Goal: Task Accomplishment & Management: Manage account settings

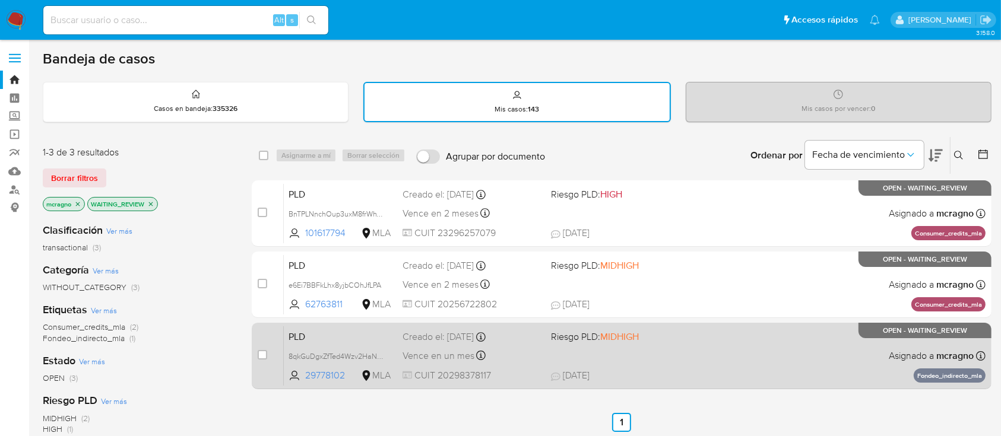
click at [766, 364] on div "PLD 8qkGuDgxZfTed4Wzv2HaNXiq 29778102 MLA Riesgo PLD: MIDHIGH Creado el: 12/08/…" at bounding box center [634, 356] width 701 height 60
click at [264, 352] on input "checkbox" at bounding box center [262, 354] width 9 height 9
checkbox input "true"
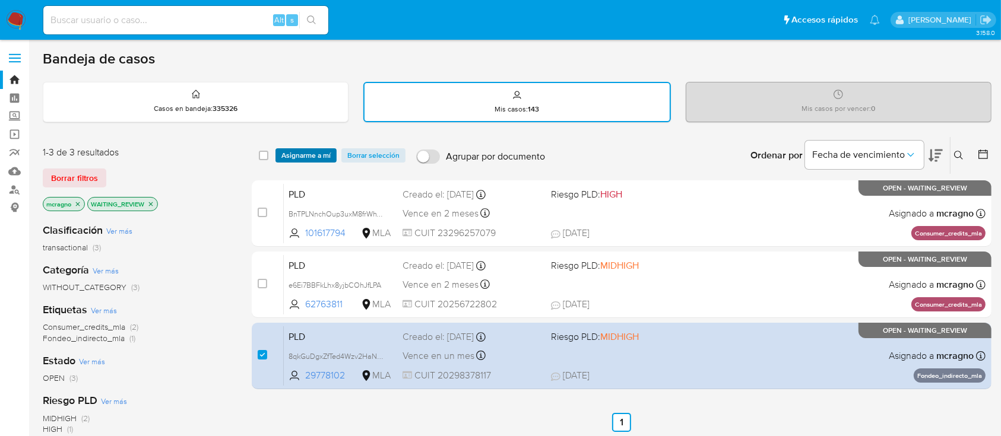
click at [317, 150] on span "Asignarme a mí" at bounding box center [305, 156] width 49 height 12
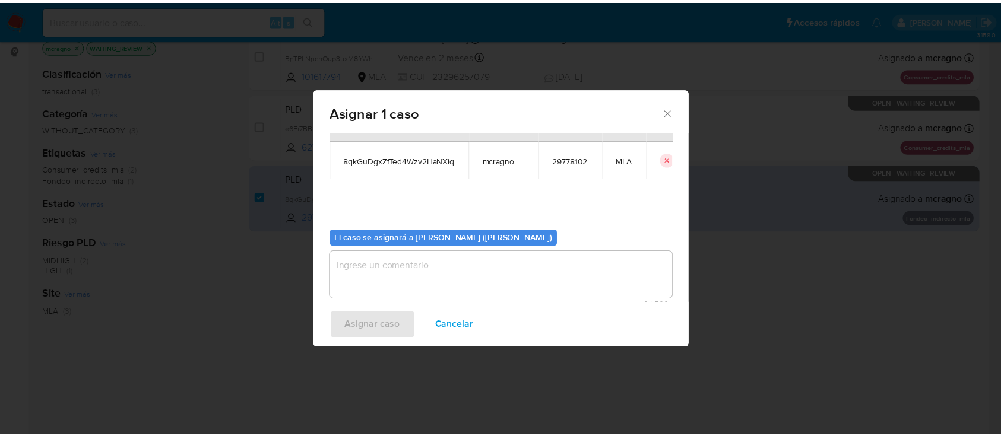
scroll to position [61, 0]
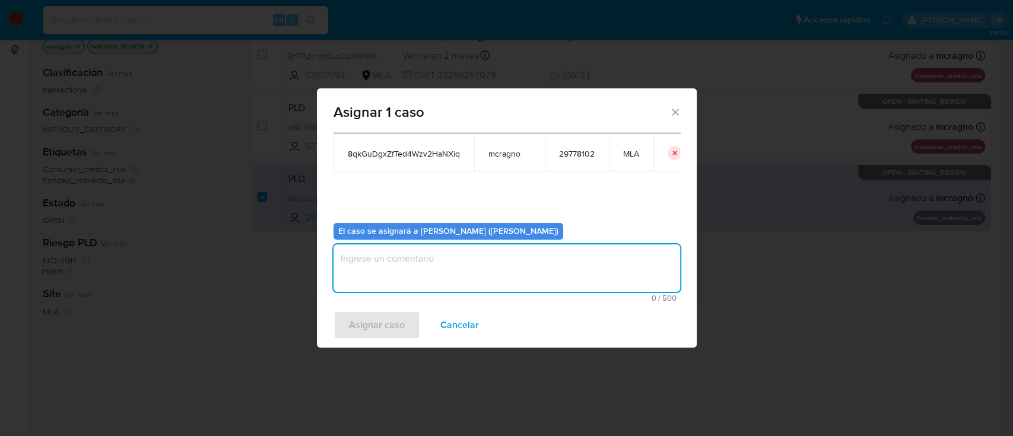
click at [413, 287] on textarea "assign-modal" at bounding box center [507, 267] width 347 height 47
click at [389, 335] on span "Asignar caso" at bounding box center [377, 325] width 56 height 26
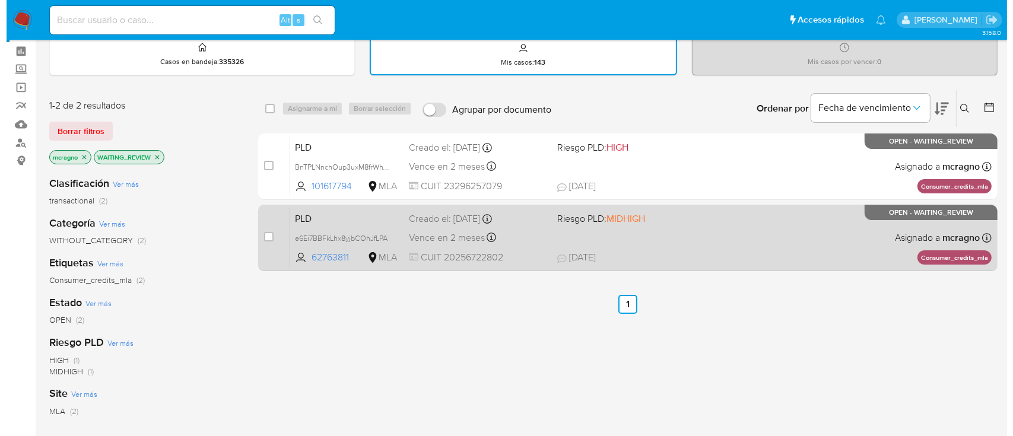
scroll to position [0, 0]
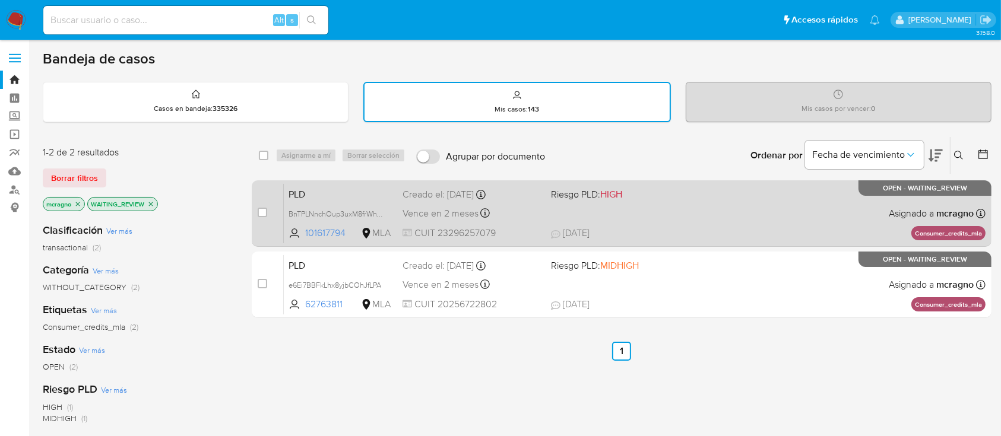
click at [695, 211] on div "PLD BnTPLNnchOup3uxM8frWhVdy 101617794 MLA Riesgo PLD: HIGH Creado el: 12/08/20…" at bounding box center [634, 213] width 701 height 60
click at [266, 208] on input "checkbox" at bounding box center [262, 212] width 9 height 9
checkbox input "true"
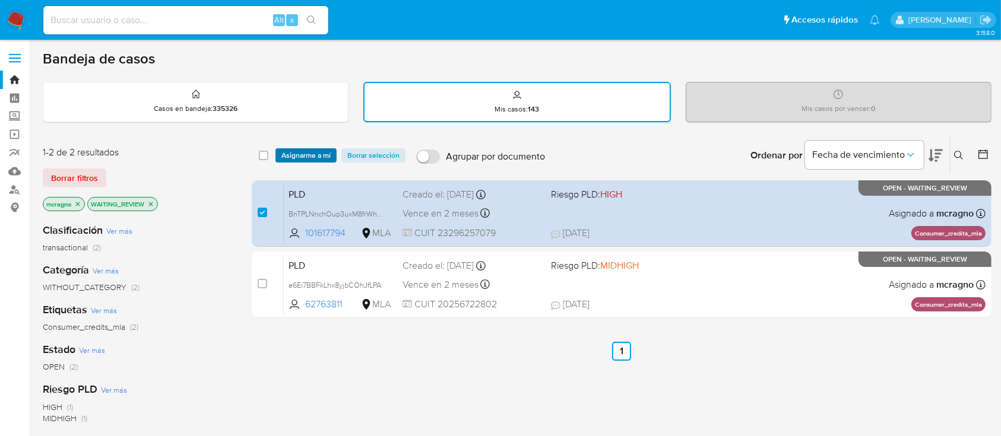
click at [316, 157] on span "Asignarme a mí" at bounding box center [305, 156] width 49 height 12
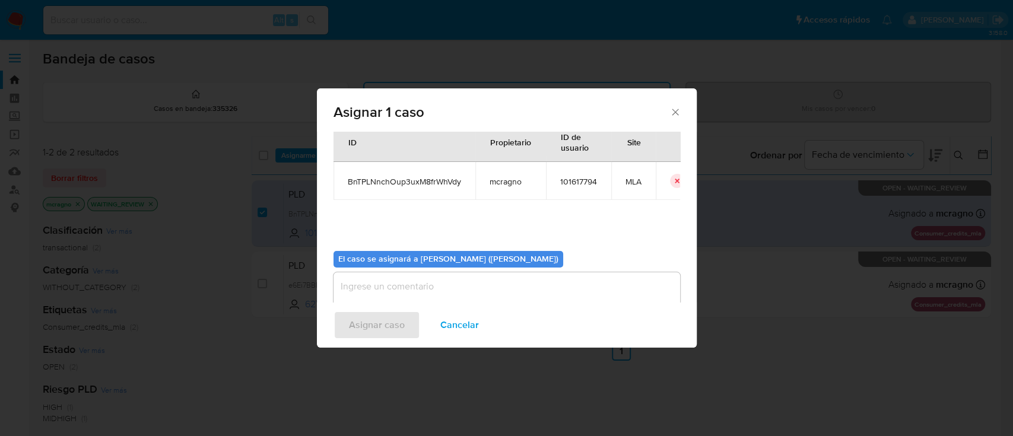
scroll to position [61, 0]
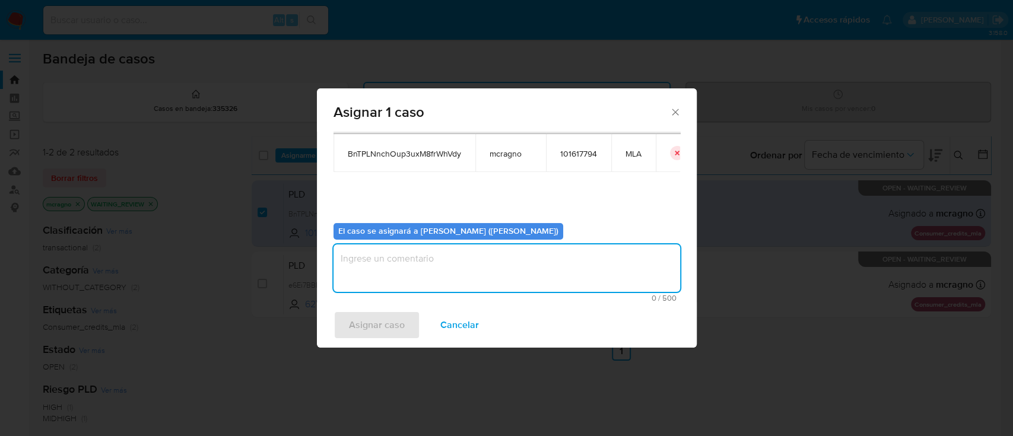
click at [399, 272] on textarea "assign-modal" at bounding box center [507, 267] width 347 height 47
click at [380, 334] on span "Asignar caso" at bounding box center [377, 325] width 56 height 26
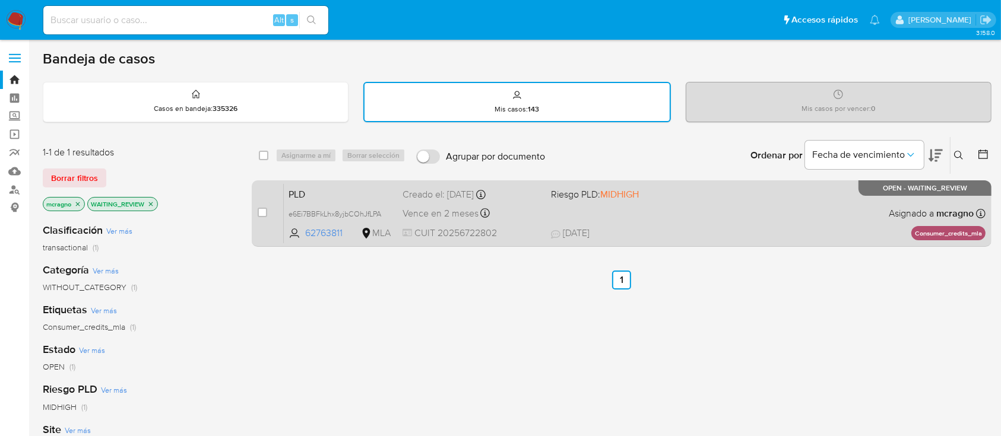
click at [762, 225] on div "PLD e6Ei7BBFkLhx8yjbCOhJfLPA 62763811 MLA Riesgo PLD: MIDHIGH Creado el: 12/08/…" at bounding box center [634, 213] width 701 height 60
click at [266, 220] on div "case-item-checkbox No es posible asignar el caso" at bounding box center [271, 213] width 26 height 60
click at [262, 211] on input "checkbox" at bounding box center [262, 212] width 9 height 9
checkbox input "true"
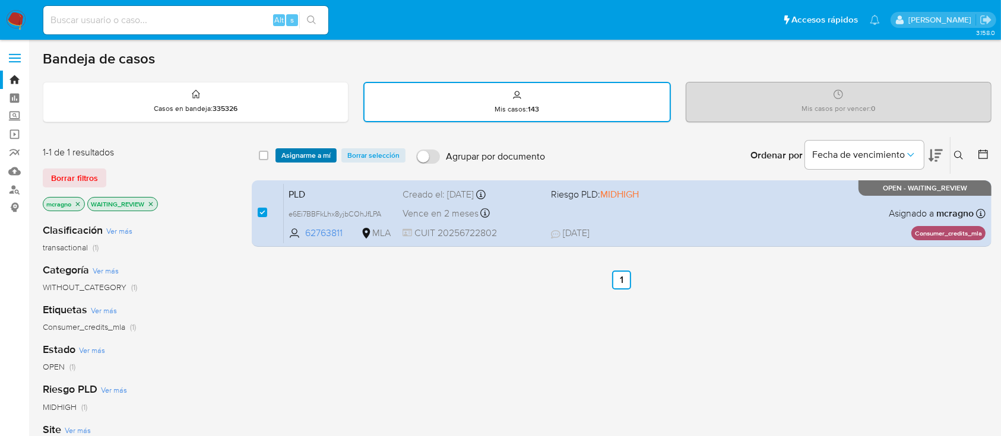
click at [306, 159] on span "Asignarme a mí" at bounding box center [305, 156] width 49 height 12
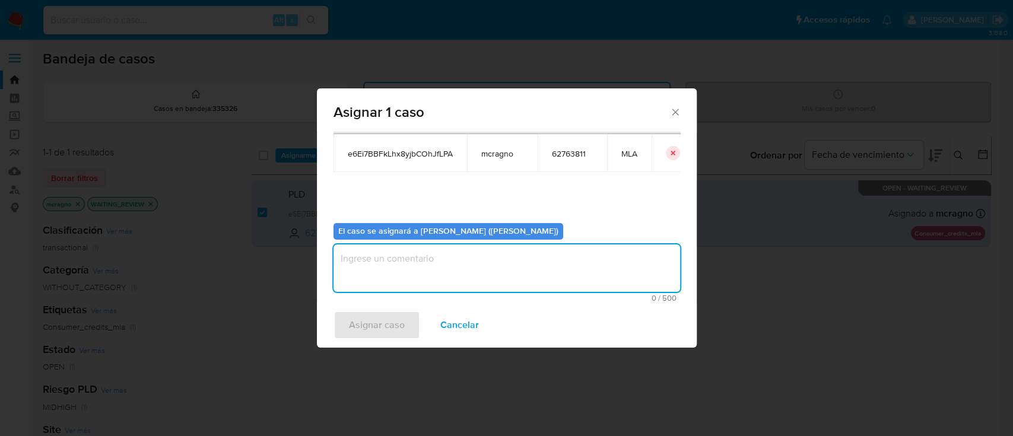
click at [408, 261] on textarea "assign-modal" at bounding box center [507, 267] width 347 height 47
click at [386, 320] on span "Asignar caso" at bounding box center [377, 325] width 56 height 26
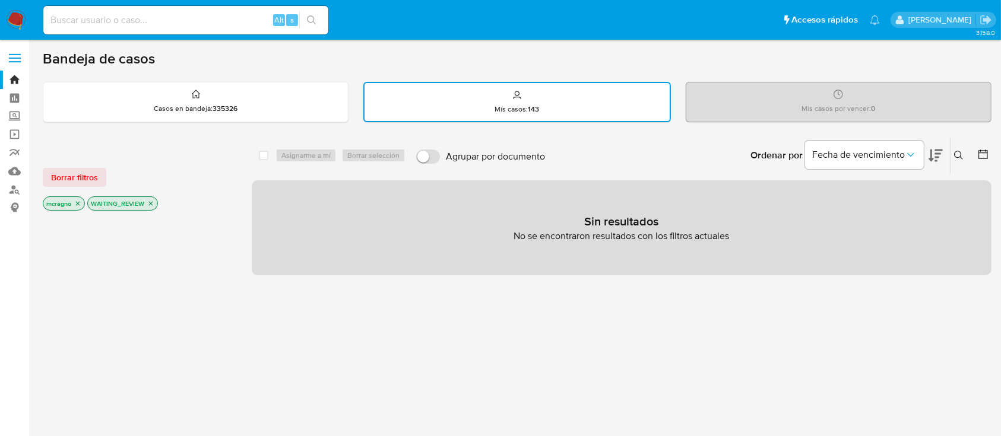
click at [151, 203] on icon "close-filter" at bounding box center [150, 203] width 7 height 7
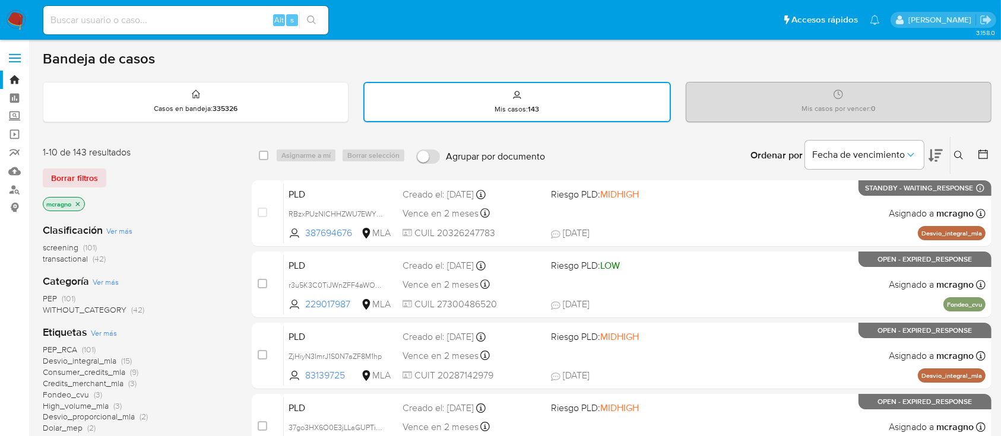
click at [77, 207] on icon "close-filter" at bounding box center [77, 204] width 7 height 7
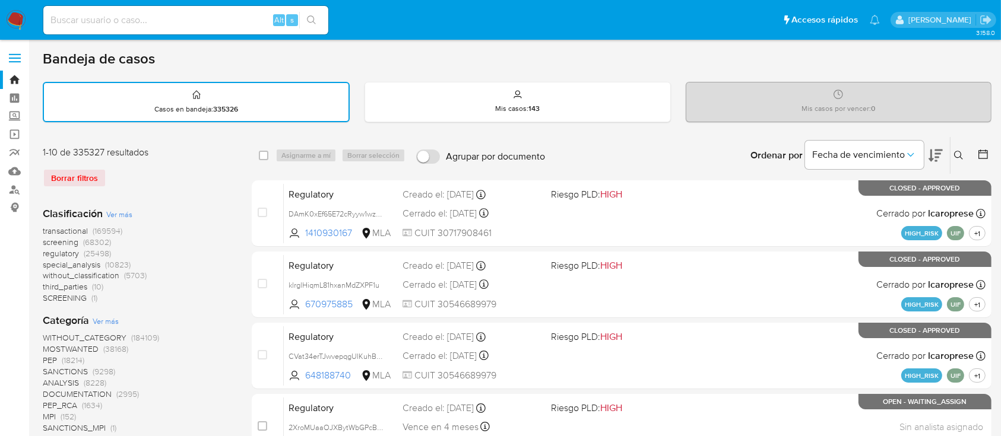
click at [961, 151] on icon at bounding box center [958, 155] width 9 height 9
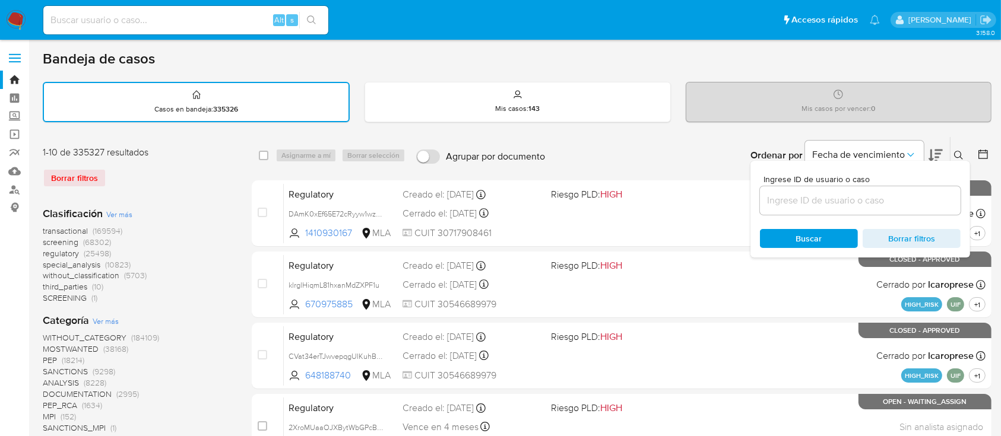
click at [893, 207] on input at bounding box center [860, 200] width 201 height 15
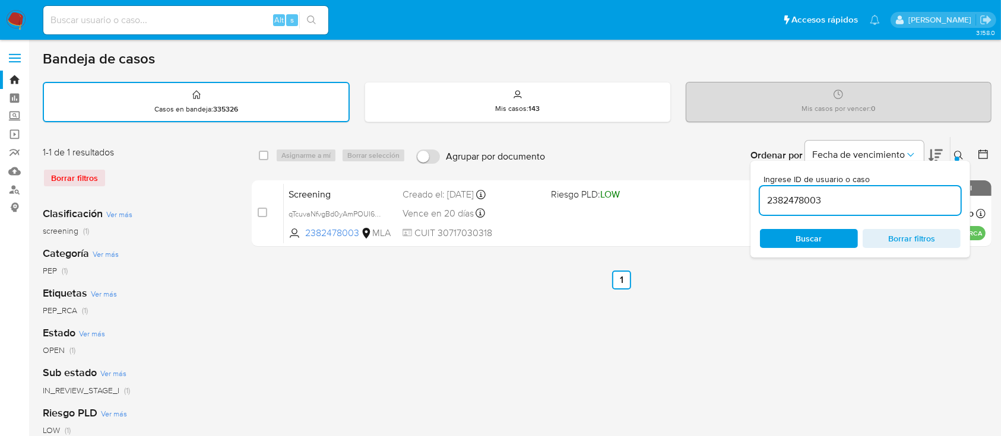
click at [960, 153] on icon at bounding box center [958, 155] width 9 height 9
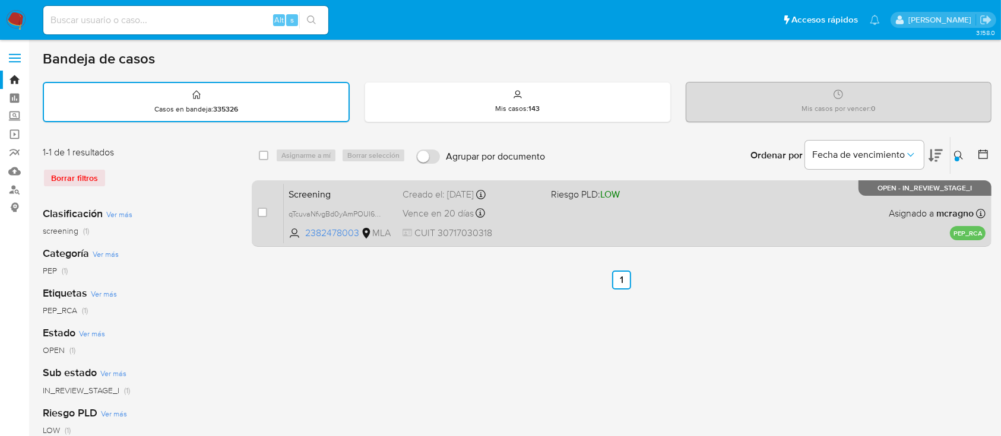
click at [617, 225] on div "Screening qTcuvaNfvgBd0yAmPOUI6SJj 2382478003 MLA Riesgo PLD: LOW Creado el: 04…" at bounding box center [634, 213] width 701 height 60
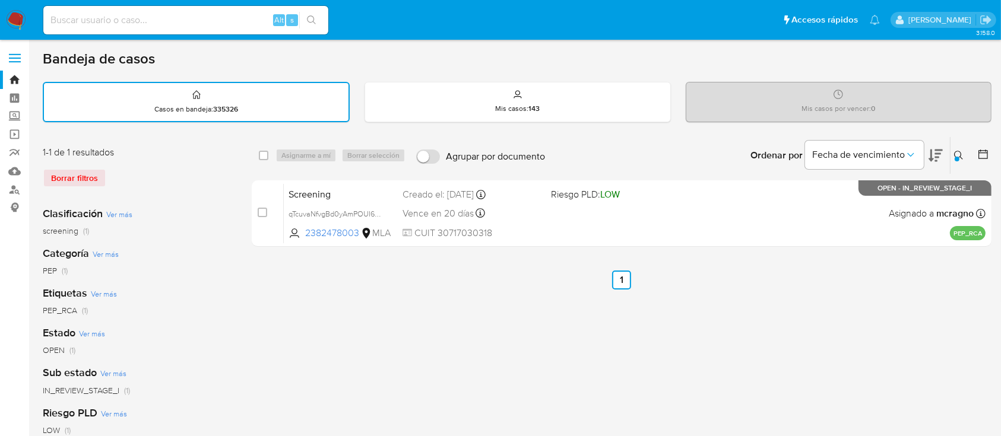
click at [957, 157] on div at bounding box center [956, 159] width 5 height 5
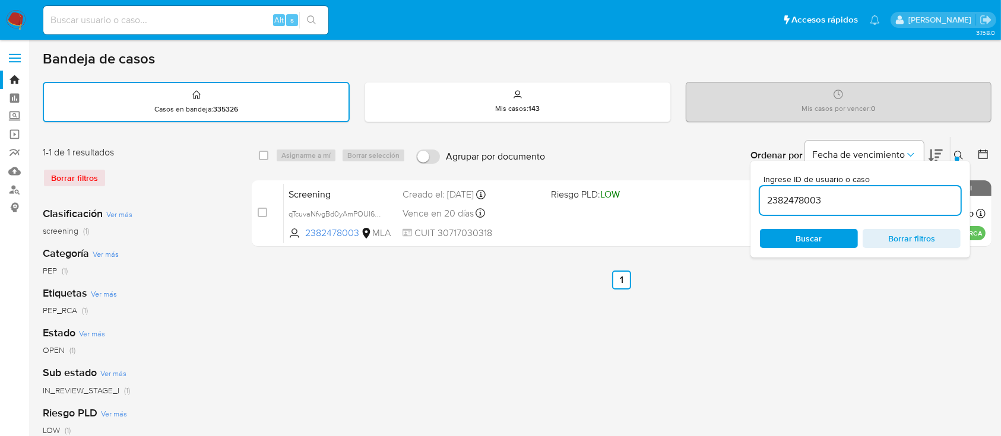
click at [884, 205] on input "2382478003" at bounding box center [860, 200] width 201 height 15
type input "229017987"
click at [959, 151] on icon at bounding box center [958, 155] width 9 height 9
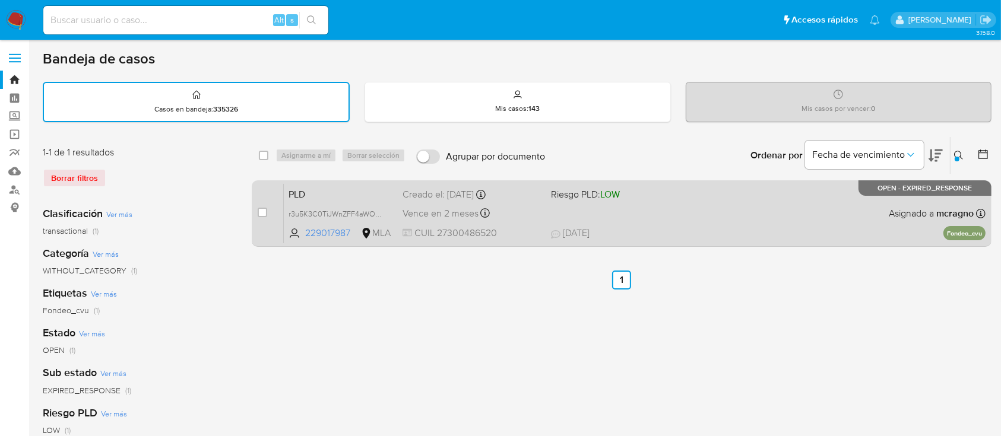
click at [749, 220] on div "PLD r3u5K3C0TiJWnZFF4aWOogkk 229017987 MLA Riesgo PLD: LOW Creado el: 12/08/202…" at bounding box center [634, 213] width 701 height 60
click at [261, 209] on input "checkbox" at bounding box center [262, 212] width 9 height 9
checkbox input "true"
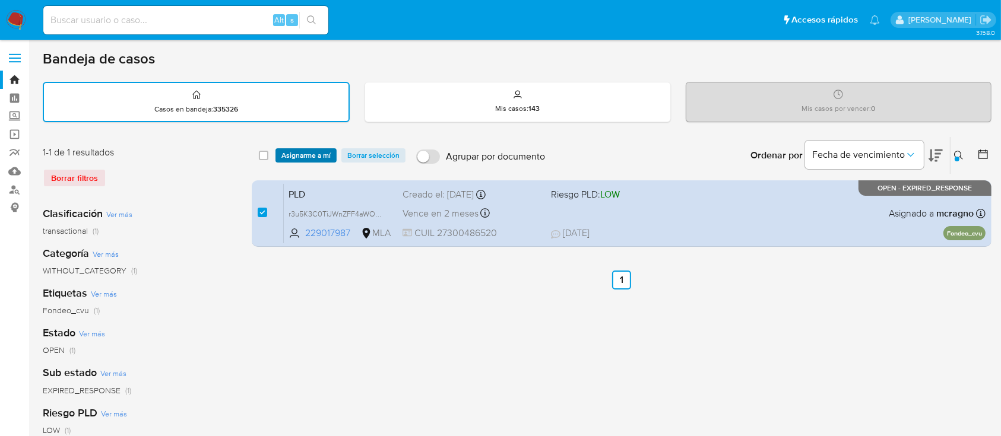
click at [318, 150] on span "Asignarme a mí" at bounding box center [305, 156] width 49 height 12
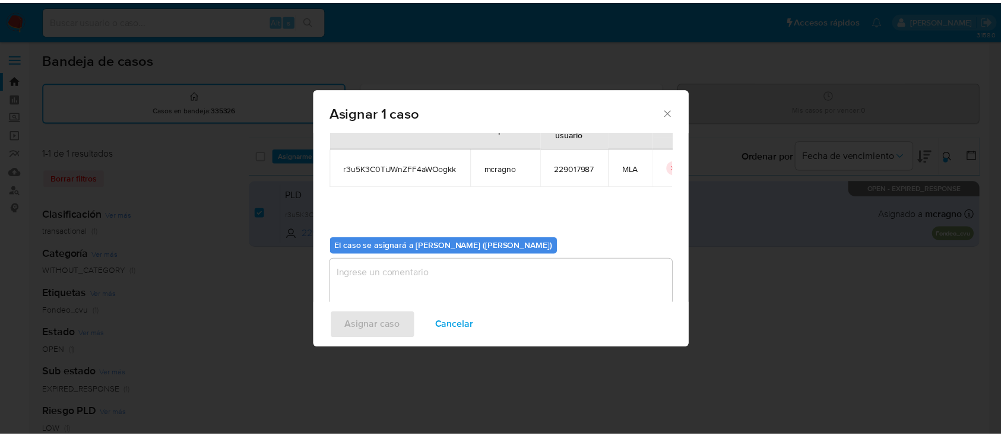
scroll to position [61, 0]
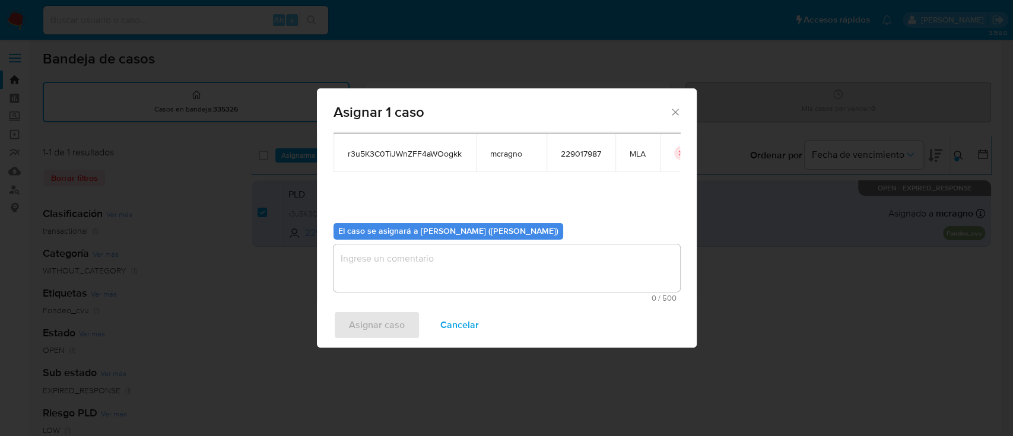
click at [393, 271] on textarea "assign-modal" at bounding box center [507, 267] width 347 height 47
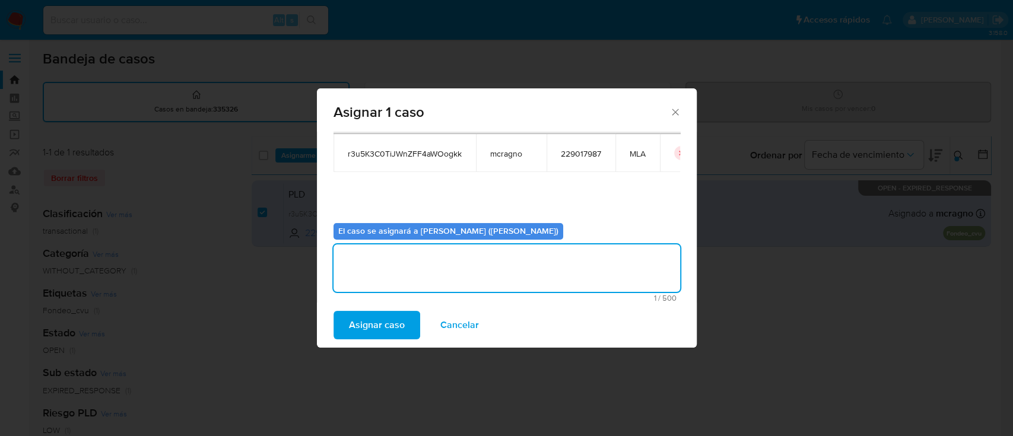
click at [380, 307] on div "Asignar caso Cancelar" at bounding box center [507, 325] width 380 height 45
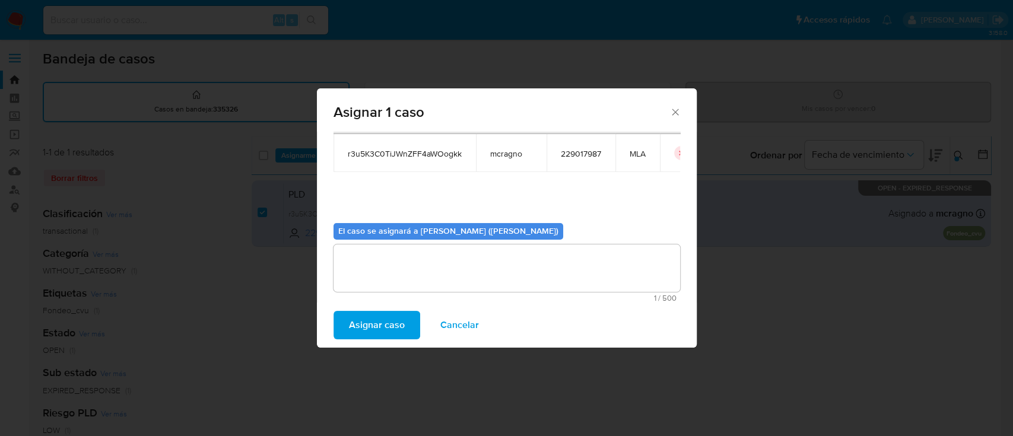
click at [383, 327] on span "Asignar caso" at bounding box center [377, 325] width 56 height 26
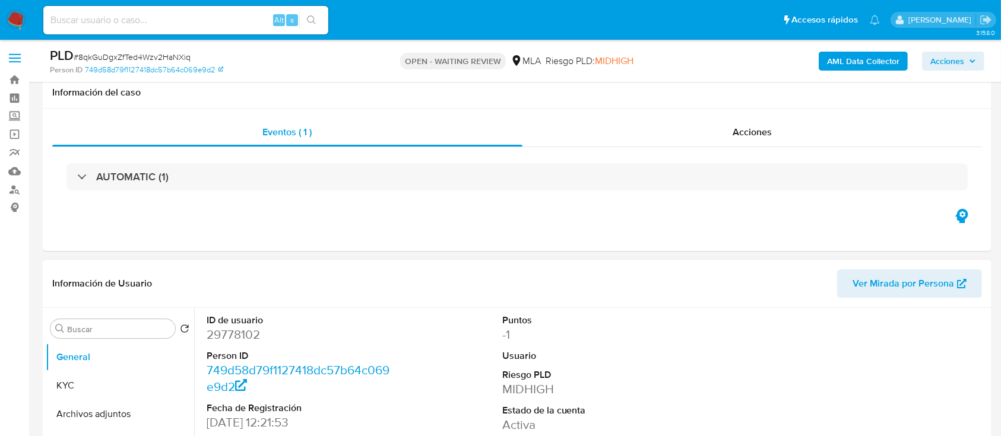
scroll to position [237, 0]
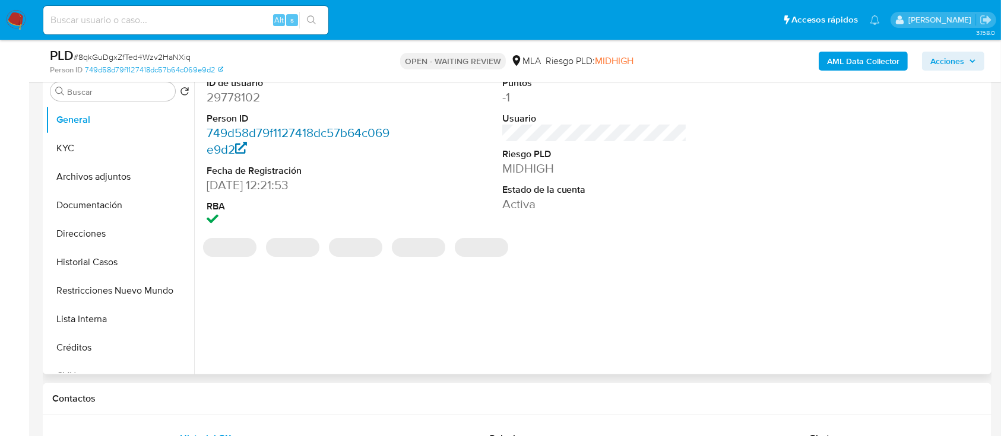
click at [246, 148] on icon at bounding box center [241, 148] width 12 height 12
select select "10"
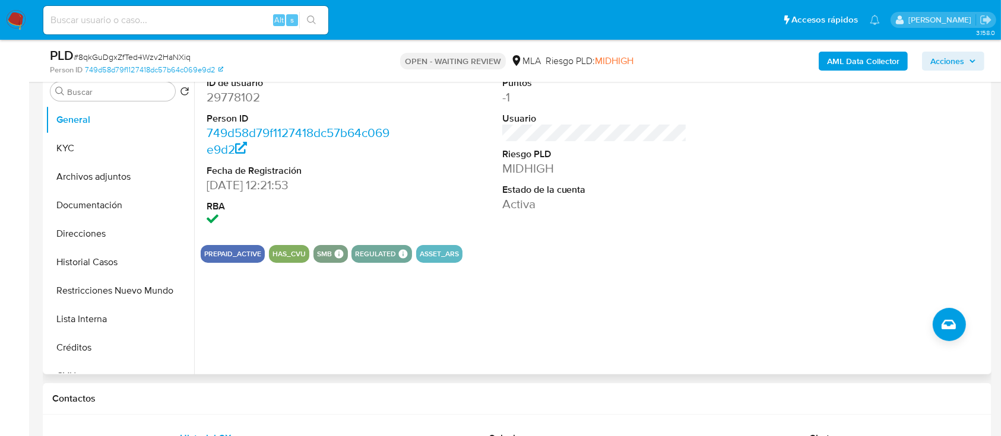
click at [247, 91] on dd "29778102" at bounding box center [299, 97] width 185 height 17
copy dd "29778102"
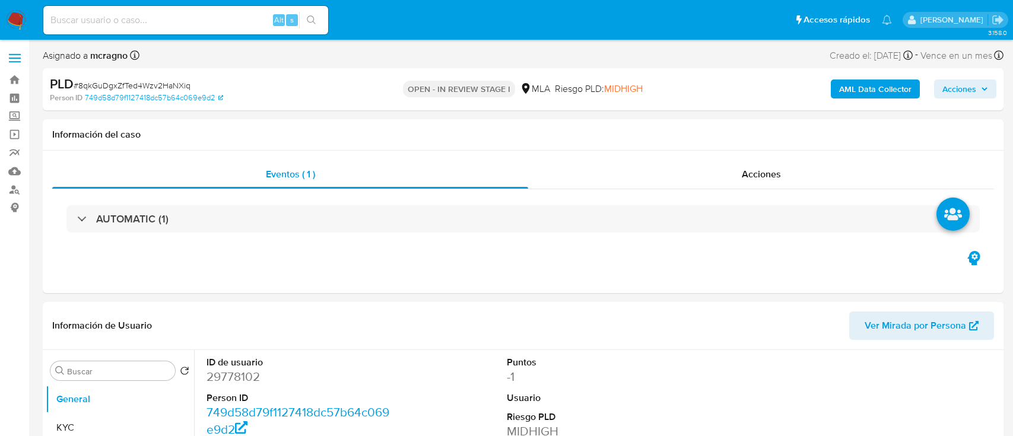
select select "10"
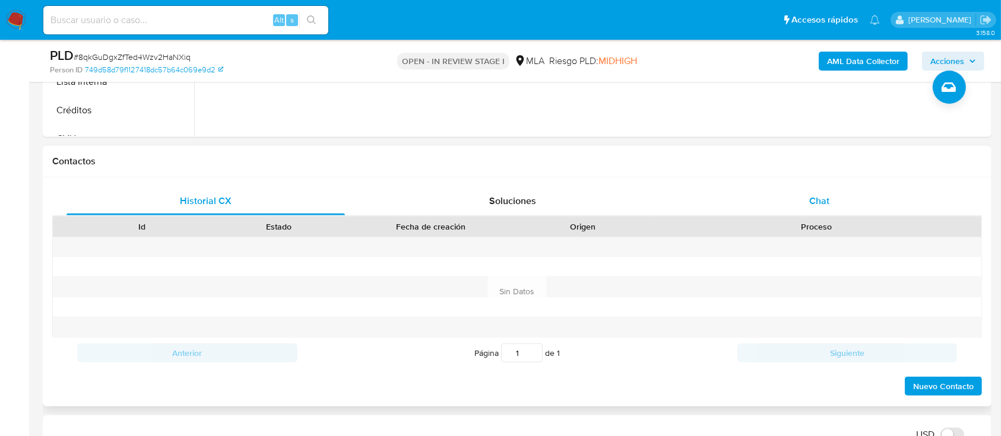
click at [861, 211] on div "Chat" at bounding box center [819, 201] width 278 height 28
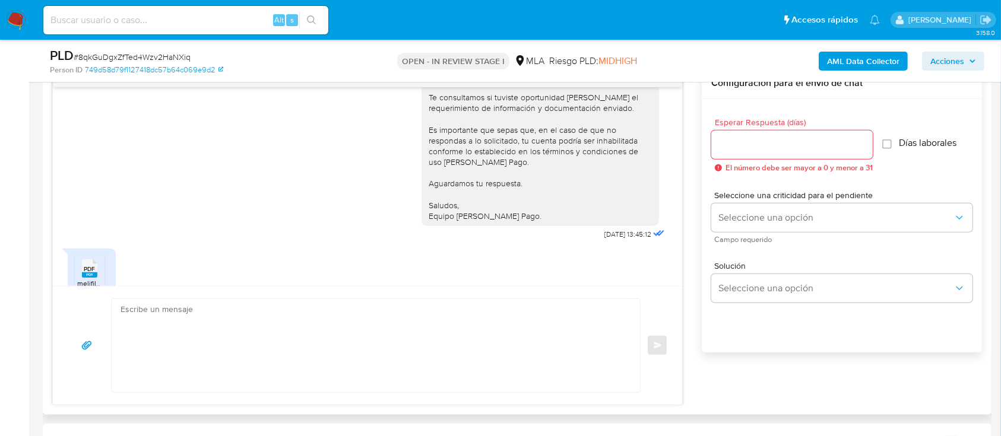
scroll to position [1239, 0]
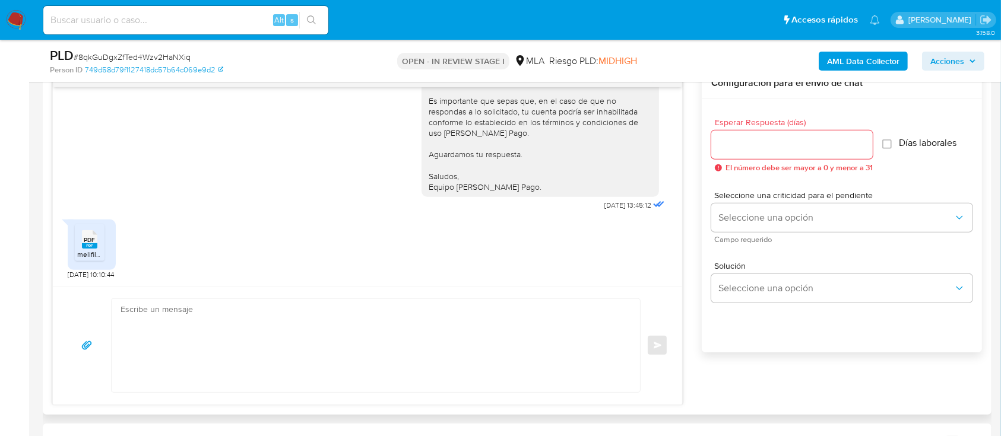
click at [95, 250] on span "melifile1632240190014486519.pdf" at bounding box center [130, 254] width 107 height 10
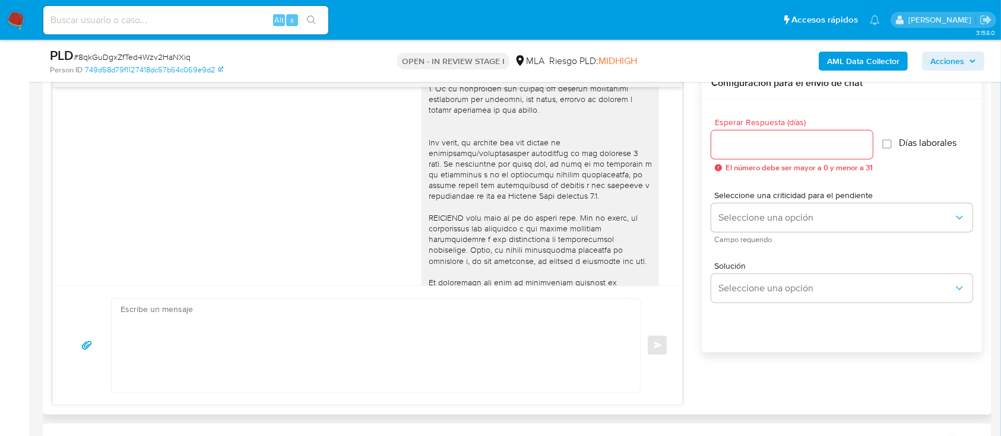
scroll to position [685, 0]
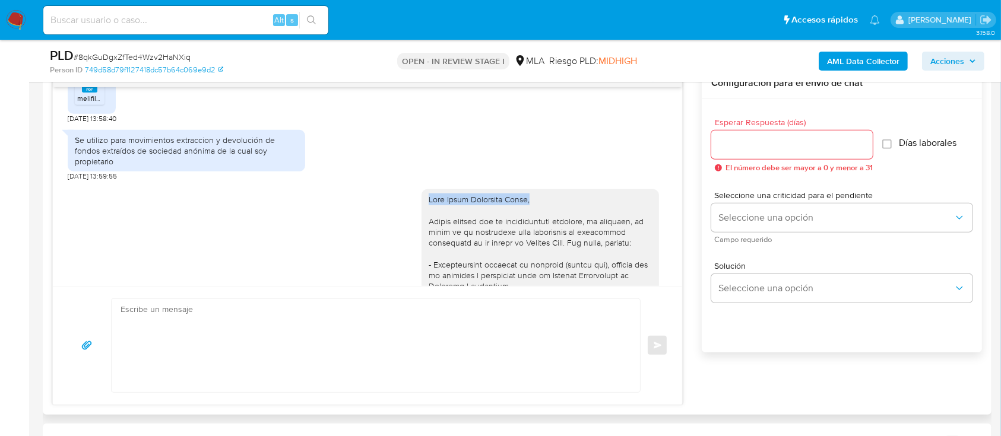
drag, startPoint x: 414, startPoint y: 217, endPoint x: 572, endPoint y: 217, distance: 157.9
click at [572, 217] on div at bounding box center [539, 366] width 237 height 355
copy div "Hola Jesus Francisco Nieto,"
click at [494, 305] on textarea at bounding box center [372, 345] width 504 height 93
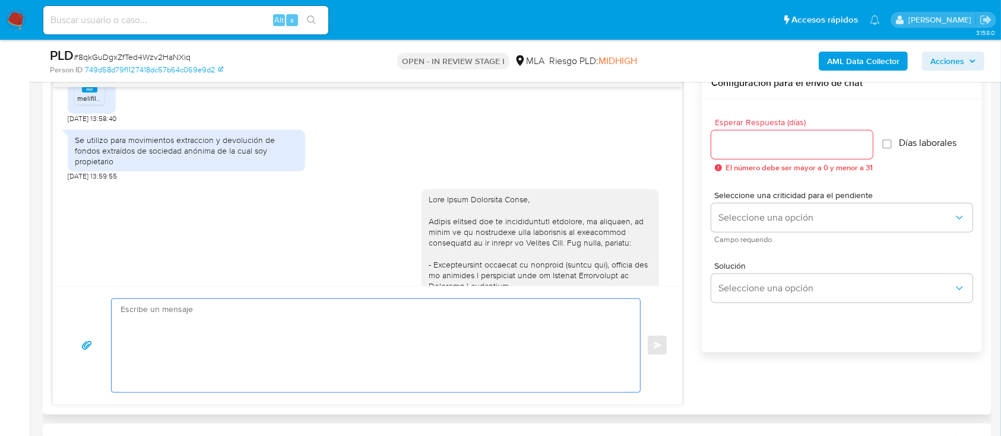
paste textarea "Hola Jesus Francisco Nieto,"
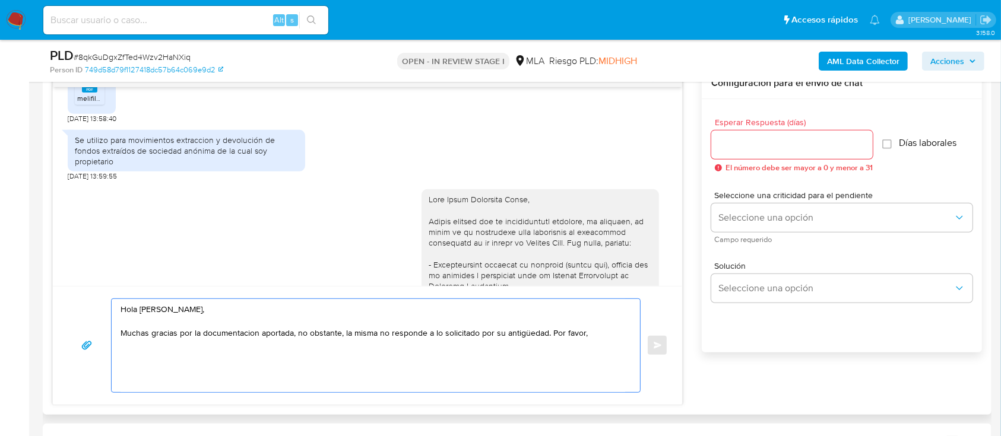
scroll to position [764, 0]
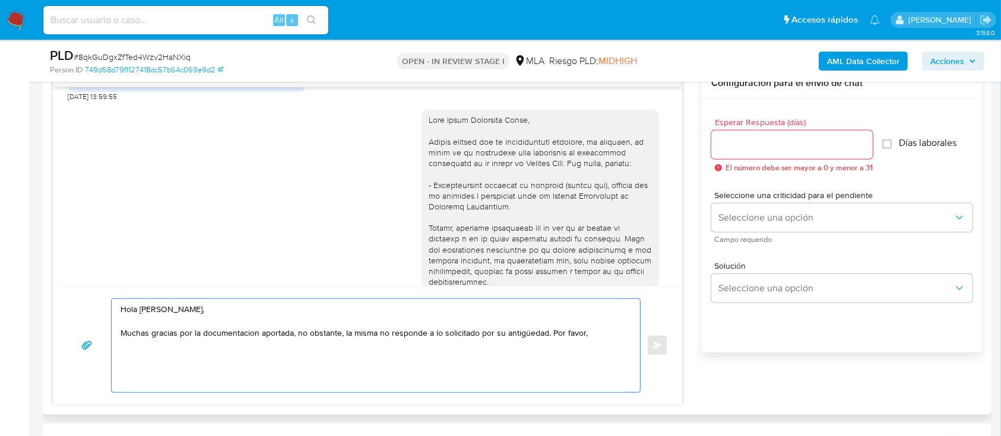
click at [592, 329] on textarea "Hola Jesus Francisco Nieto, Muchas gracias por la documentacion aportada, no ob…" at bounding box center [372, 345] width 504 height 93
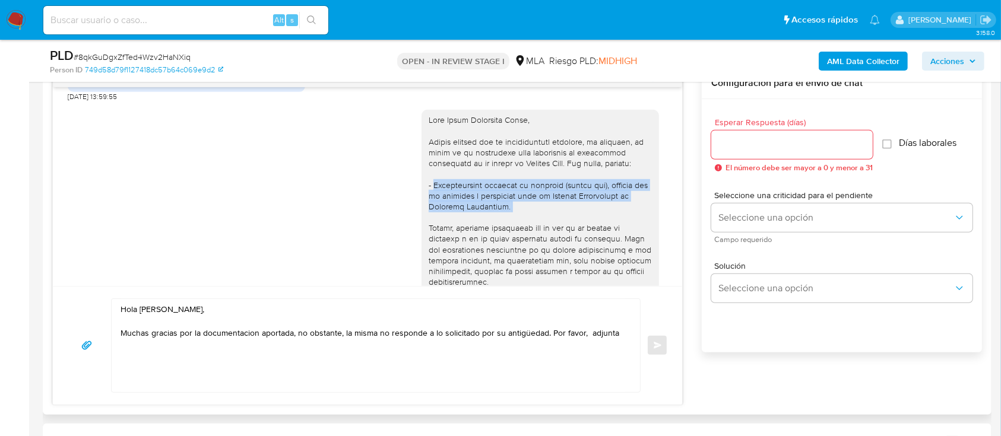
drag, startPoint x: 421, startPoint y: 205, endPoint x: 513, endPoint y: 240, distance: 97.9
click at [513, 240] on div at bounding box center [539, 287] width 223 height 345
copy div "Certificación contable de ingresos (último año), firmada por un contador y lega…"
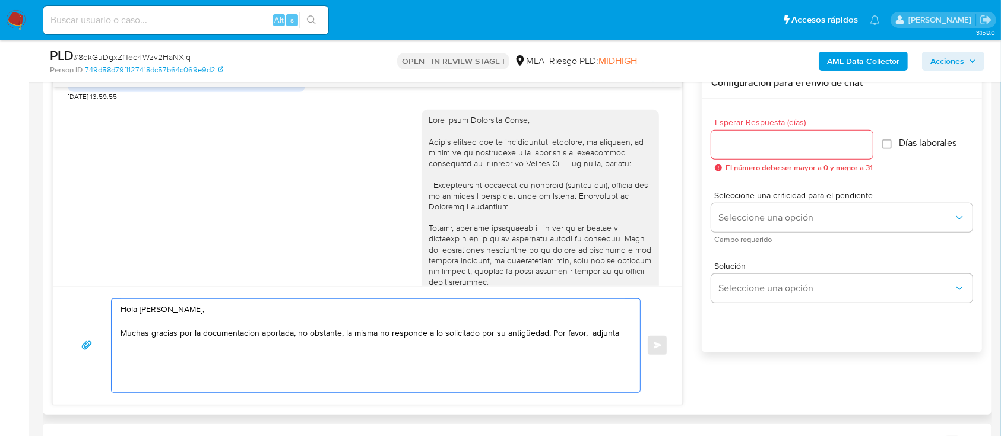
click at [620, 335] on textarea "Hola Jesus Francisco Nieto, Muchas gracias por la documentacion aportada, no ob…" at bounding box center [372, 345] width 504 height 93
paste textarea "Certificación contable de ingresos (último año), firmada por un contador y lega…"
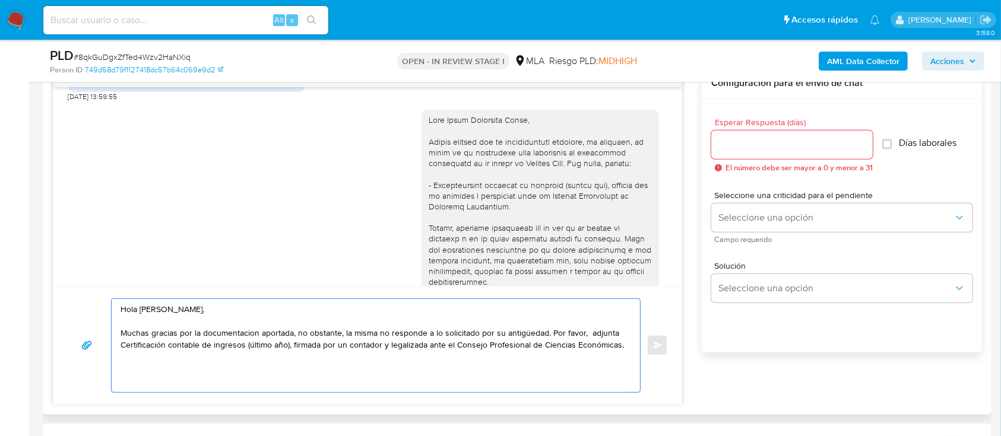
click at [123, 344] on textarea "Hola Jesus Francisco Nieto, Muchas gracias por la documentacion aportada, no ob…" at bounding box center [372, 345] width 504 height 93
drag, startPoint x: 261, startPoint y: 344, endPoint x: 303, endPoint y: 342, distance: 41.6
click at [303, 343] on textarea "Hola Jesus Francisco Nieto, Muchas gracias por la documentacion aportada, no ob…" at bounding box center [372, 345] width 504 height 93
click at [402, 368] on textarea "Hola Jesus Francisco Nieto, Muchas gracias por la documentacion aportada, no ob…" at bounding box center [372, 345] width 504 height 93
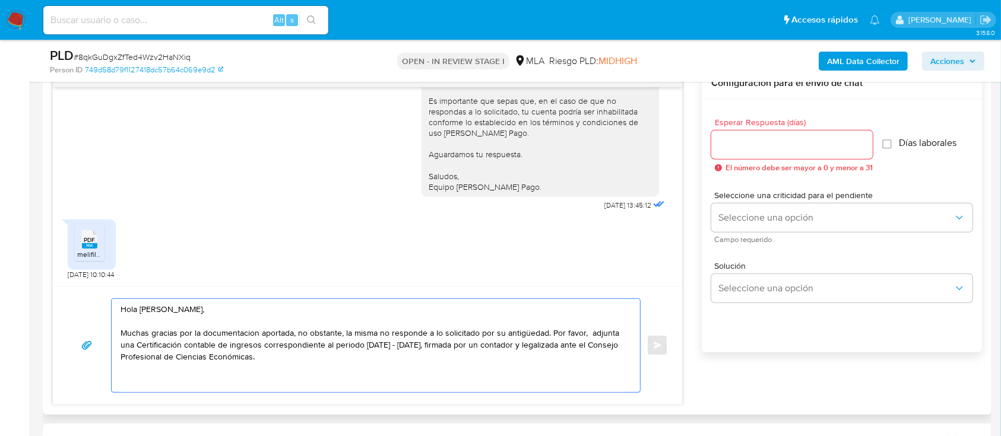
scroll to position [1160, 0]
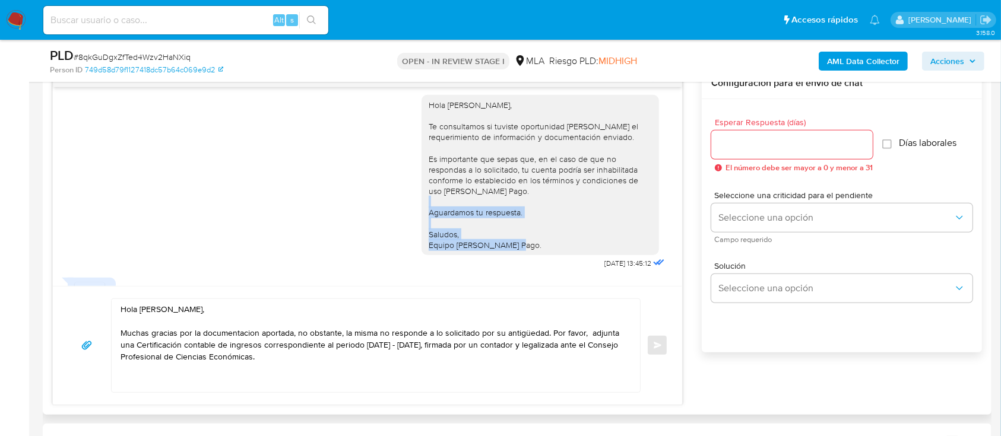
drag, startPoint x: 519, startPoint y: 263, endPoint x: 417, endPoint y: 231, distance: 107.0
click at [428, 231] on div "Hola Jesus Francisco Nieto, Te consultamos si tuviste oportunidad de leer el re…" at bounding box center [539, 175] width 223 height 151
copy div "Aguardamos tu respuesta. Saludos, Equipo de Mercado Pago."
click at [381, 360] on textarea "Hola Jesus Francisco Nieto, Muchas gracias por la documentacion aportada, no ob…" at bounding box center [372, 345] width 504 height 93
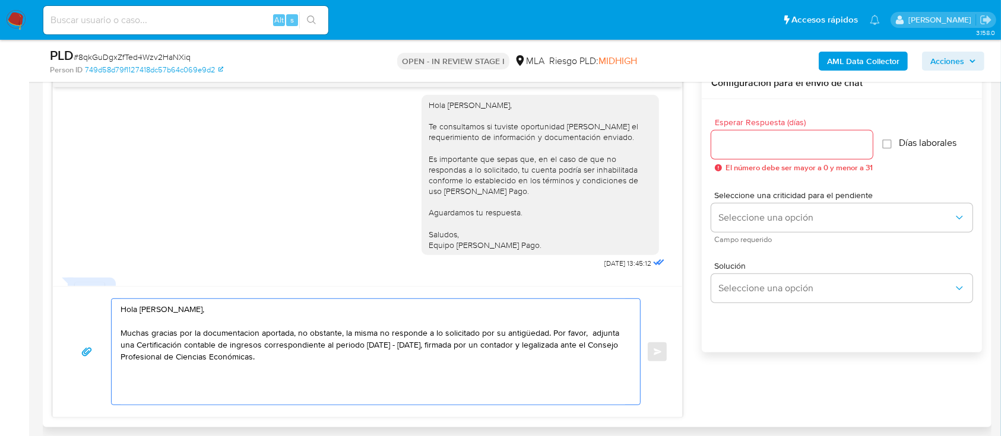
paste textarea "Aguardamos tu respuesta. Saludos, Equipo de Mercado Pago."
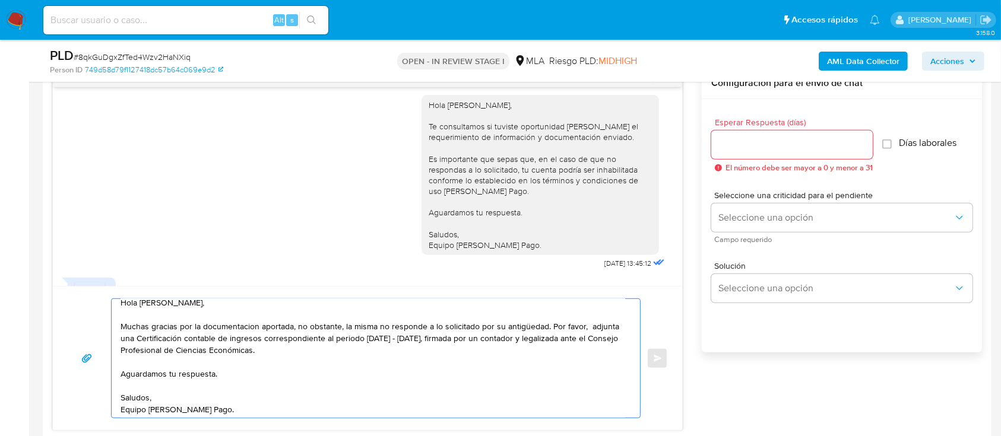
type textarea "Hola Jesus Francisco Nieto, Muchas gracias por la documentacion aportada, no ob…"
click at [801, 147] on input "Esperar Respuesta (días)" at bounding box center [791, 144] width 161 height 15
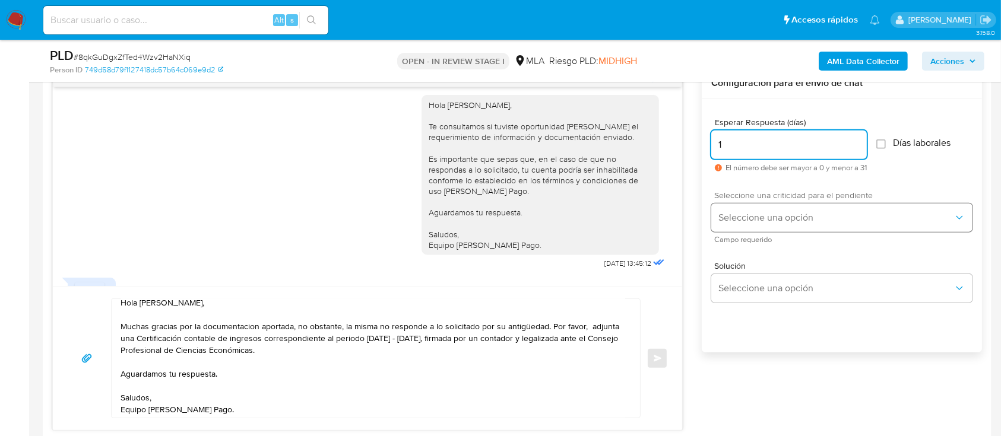
type input "1"
click at [742, 212] on span "Seleccione una opción" at bounding box center [835, 218] width 235 height 12
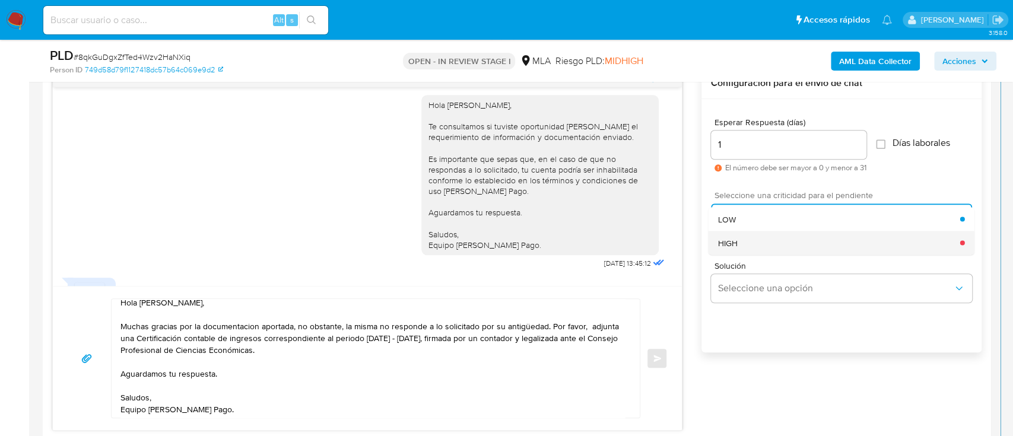
click at [740, 234] on div "HIGH" at bounding box center [839, 243] width 242 height 24
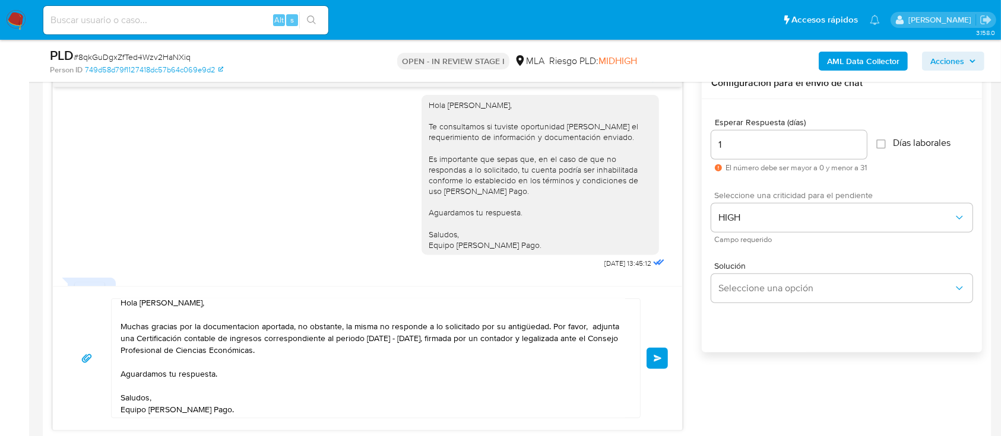
click at [651, 357] on button "Enviar" at bounding box center [656, 358] width 21 height 21
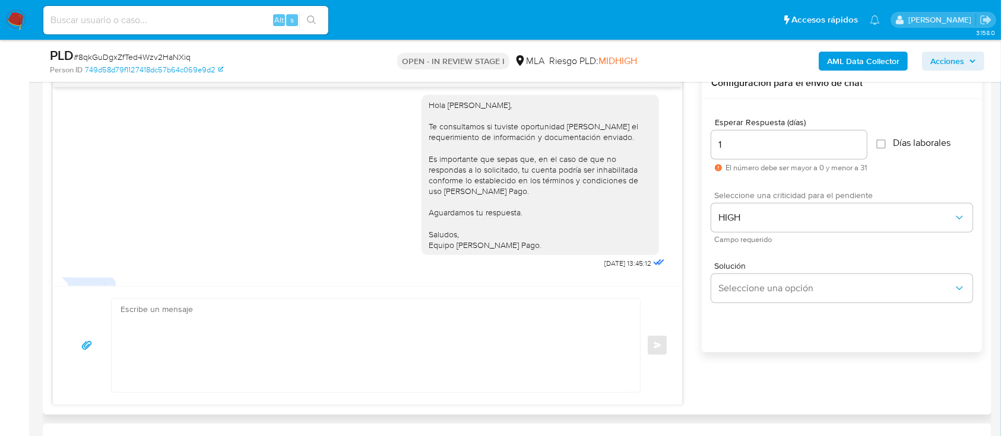
scroll to position [1414, 0]
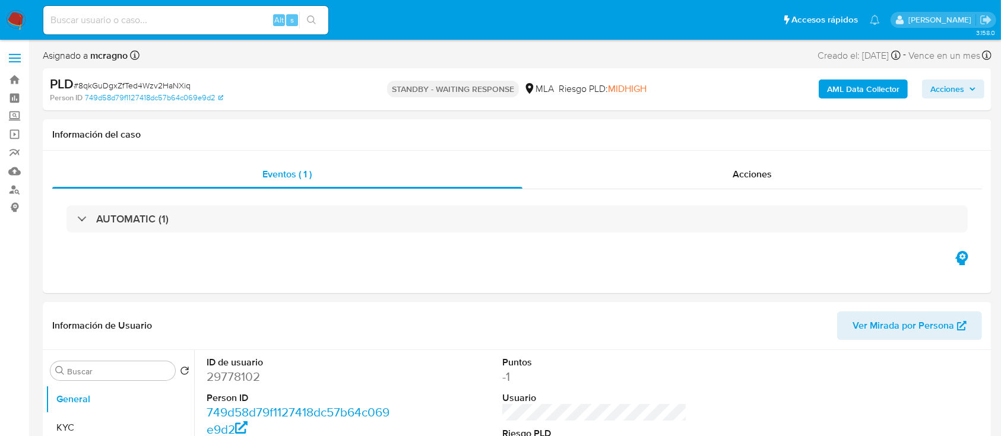
select select "10"
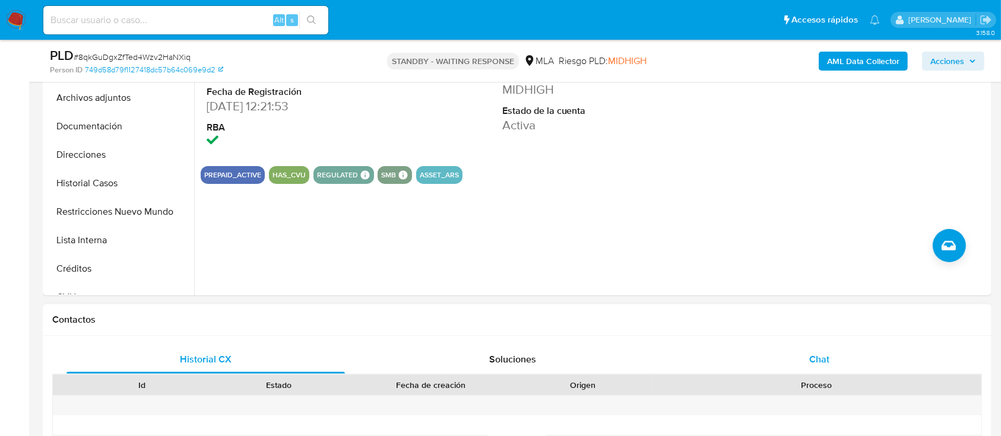
click at [888, 368] on div "Chat" at bounding box center [819, 359] width 278 height 28
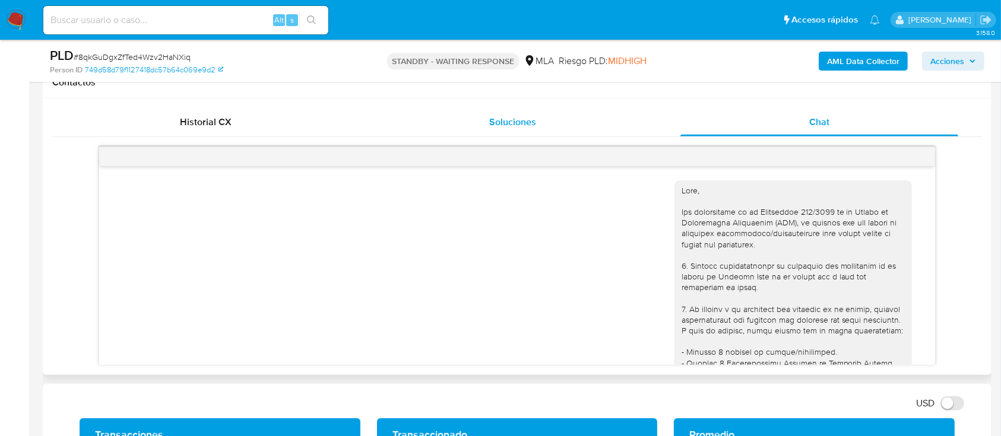
scroll to position [1414, 0]
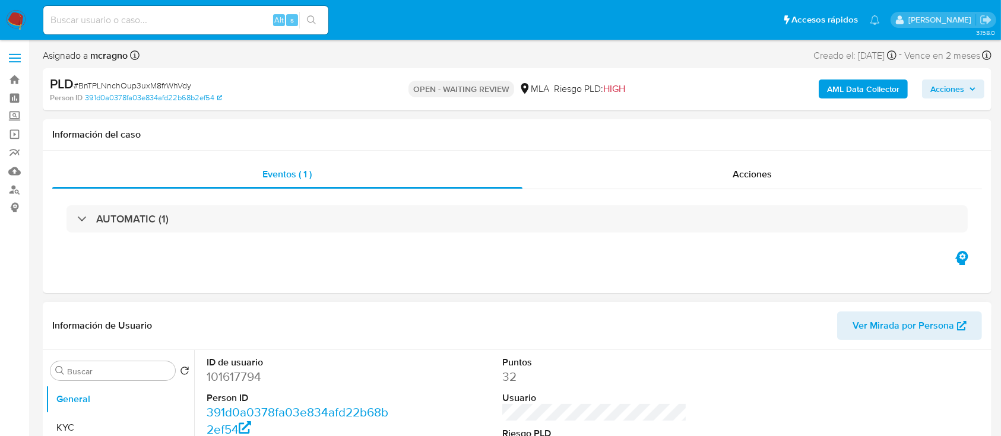
drag, startPoint x: 230, startPoint y: 366, endPoint x: 231, endPoint y: 379, distance: 12.6
click at [230, 326] on dt "ID de usuario" at bounding box center [299, 362] width 185 height 13
select select "10"
click at [231, 326] on dd "101617794" at bounding box center [299, 377] width 185 height 17
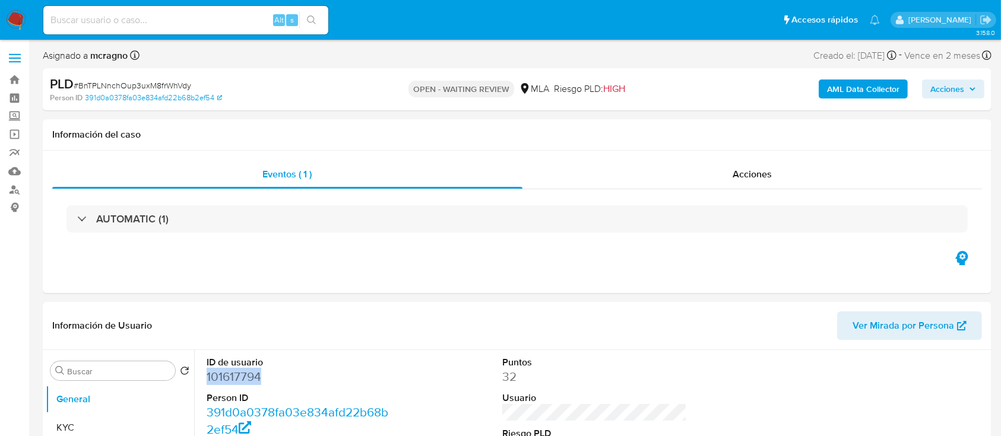
copy dd "101617794"
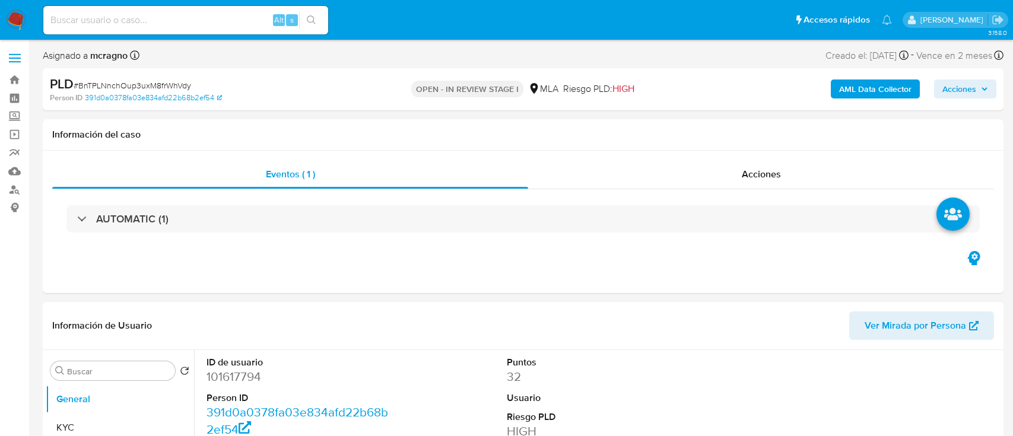
select select "10"
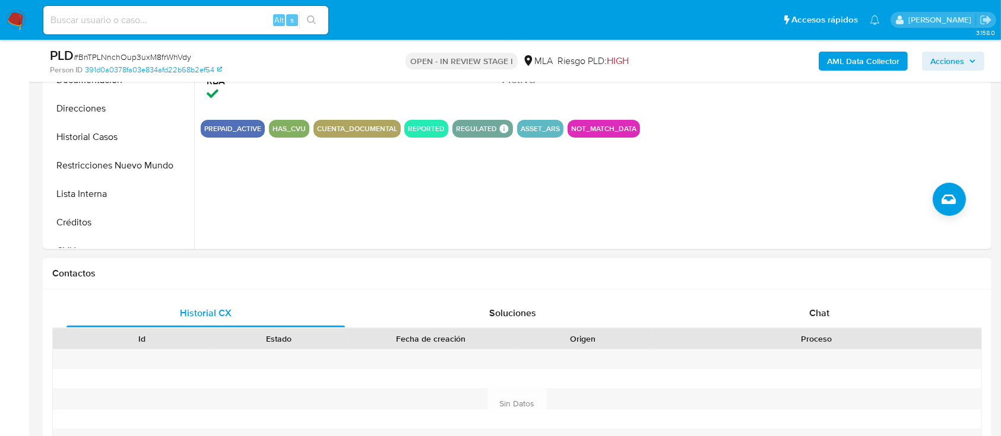
scroll to position [395, 0]
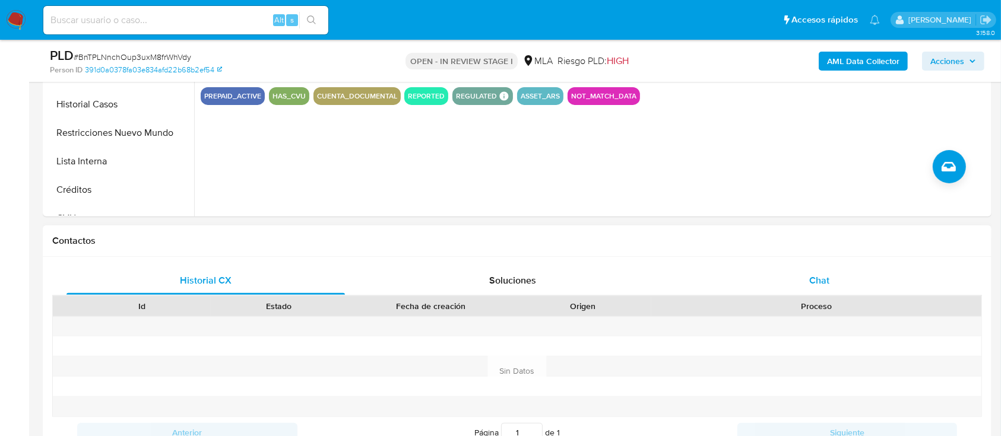
click at [894, 284] on div "Chat" at bounding box center [819, 280] width 278 height 28
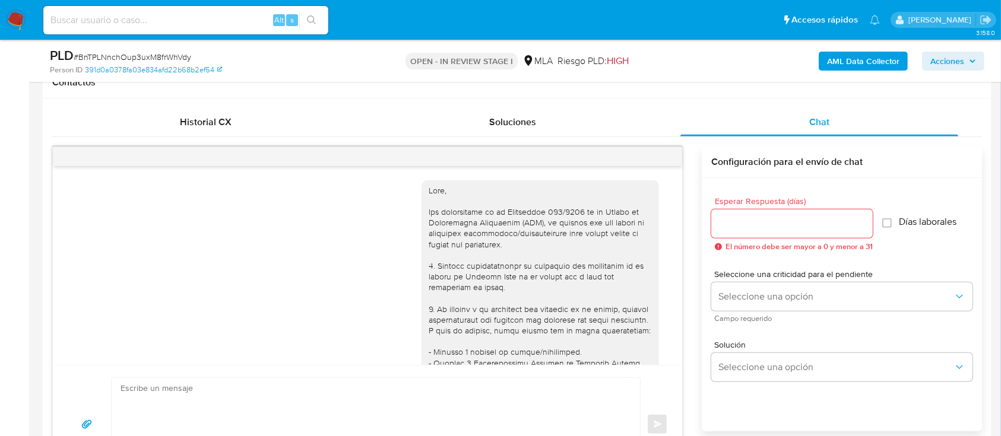
scroll to position [1260, 0]
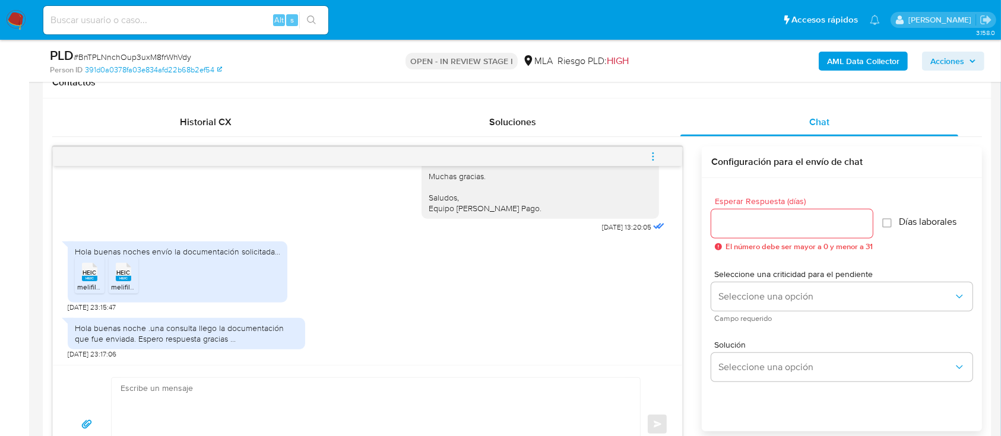
click at [101, 270] on div "HEIC HEIC" at bounding box center [89, 270] width 25 height 23
click at [123, 274] on span "HEIC" at bounding box center [124, 273] width 14 height 8
click at [82, 278] on rect at bounding box center [89, 278] width 15 height 5
click at [119, 273] on span "HEIC" at bounding box center [124, 273] width 14 height 8
click at [96, 281] on icon "HEIC" at bounding box center [89, 272] width 15 height 21
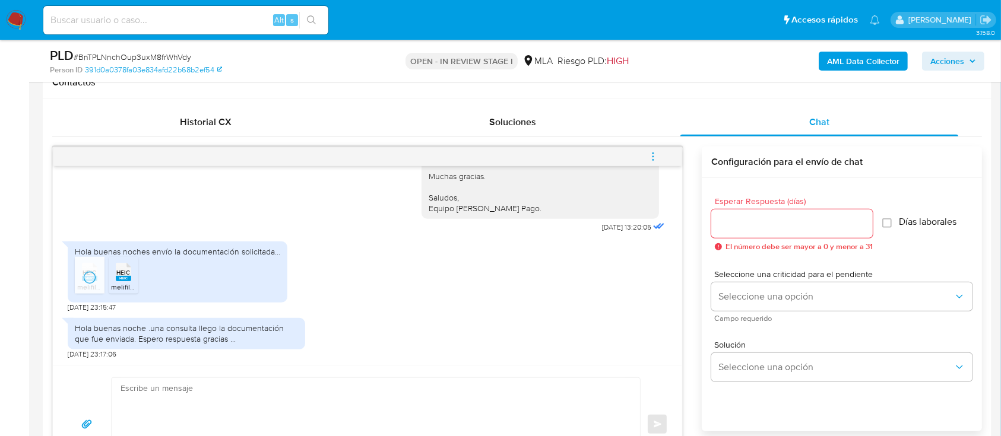
click at [128, 280] on icon "HEIC" at bounding box center [123, 272] width 15 height 21
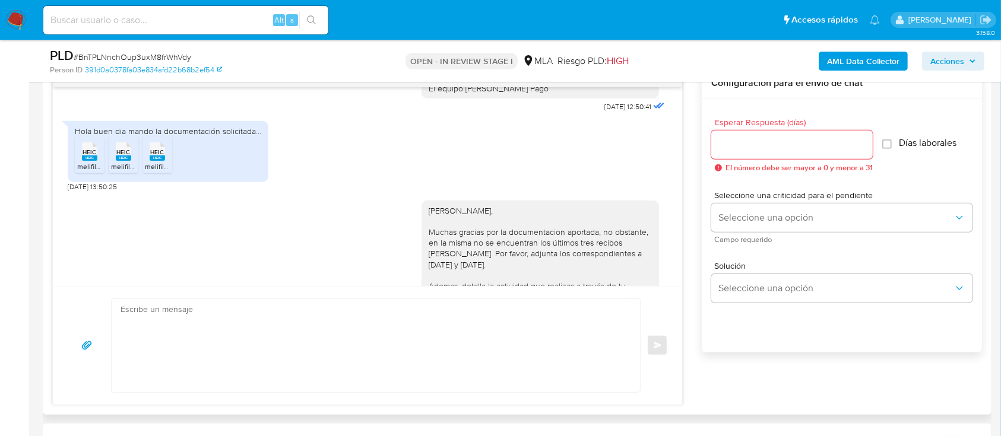
scroll to position [944, 0]
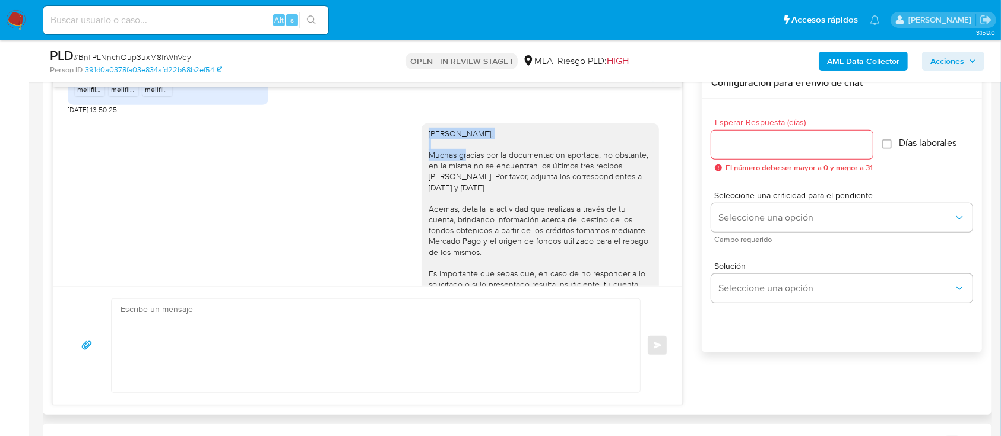
drag, startPoint x: 418, startPoint y: 163, endPoint x: 586, endPoint y: 168, distance: 168.6
click at [586, 168] on div "[PERSON_NAME], Muchas gracias por la documentacion aportada, no obstante, en la…" at bounding box center [539, 273] width 237 height 301
click at [547, 188] on div "[PERSON_NAME], Muchas gracias por la documentacion aportada, no obstante, en la…" at bounding box center [539, 273] width 223 height 291
drag, startPoint x: 535, startPoint y: 176, endPoint x: 358, endPoint y: 150, distance: 178.8
click at [358, 150] on div "[PERSON_NAME], Muchas gracias por la documentacion aportada, no obstante, en la…" at bounding box center [367, 278] width 599 height 326
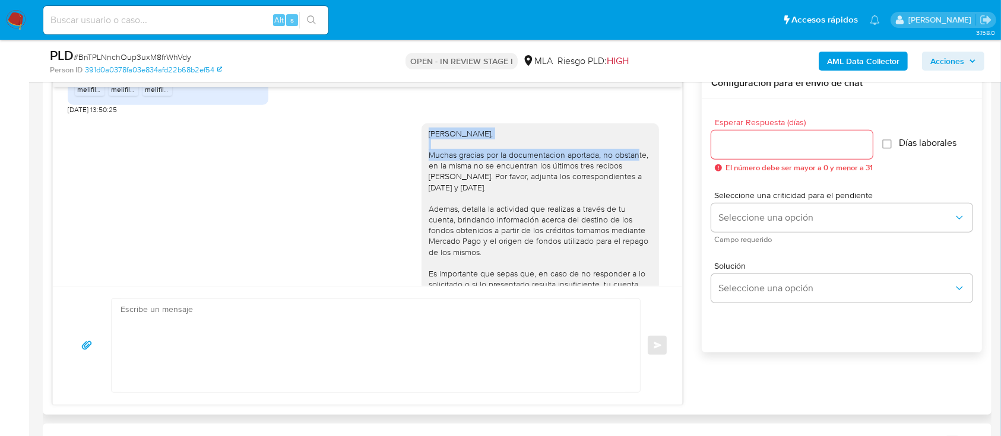
copy div "Hola Gustavo Alexis Nori, Muchas gracias por la documentacion aportada"
click at [275, 294] on div "Enviar" at bounding box center [367, 345] width 629 height 119
click at [273, 306] on textarea at bounding box center [372, 345] width 504 height 93
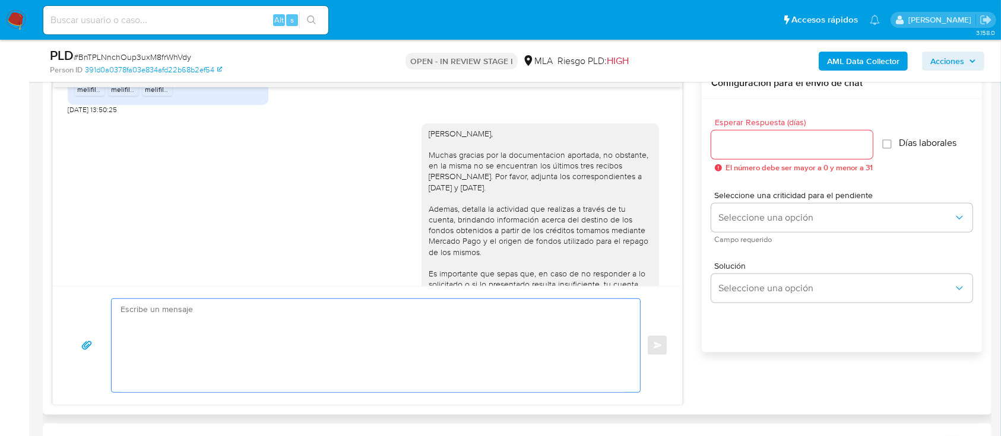
paste textarea "Hola Gustavo Alexis Nori, Muchas gracias por la documentacion aportada"
drag, startPoint x: 455, startPoint y: 327, endPoint x: 298, endPoint y: 331, distance: 156.7
click at [298, 331] on textarea "Hola Gustavo Alexis Nori, Muchas gracias por la documentacion aportada. Ademas,…" at bounding box center [372, 345] width 504 height 93
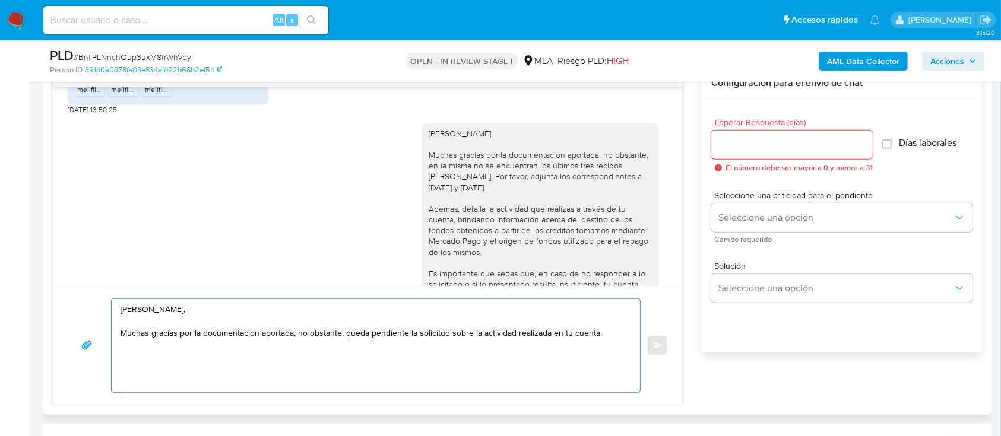
click at [435, 331] on textarea "Hola Gustavo Alexis Nori, Muchas gracias por la documentacion aportada, no obst…" at bounding box center [372, 345] width 504 height 93
click at [626, 341] on div "Hola Gustavo Alexis Nori, Muchas gracias por la documentacion aportada, no obst…" at bounding box center [373, 345] width 522 height 93
click at [624, 325] on textarea "Hola Gustavo Alexis Nori, Muchas gracias por la documentacion aportada, no obst…" at bounding box center [372, 345] width 504 height 93
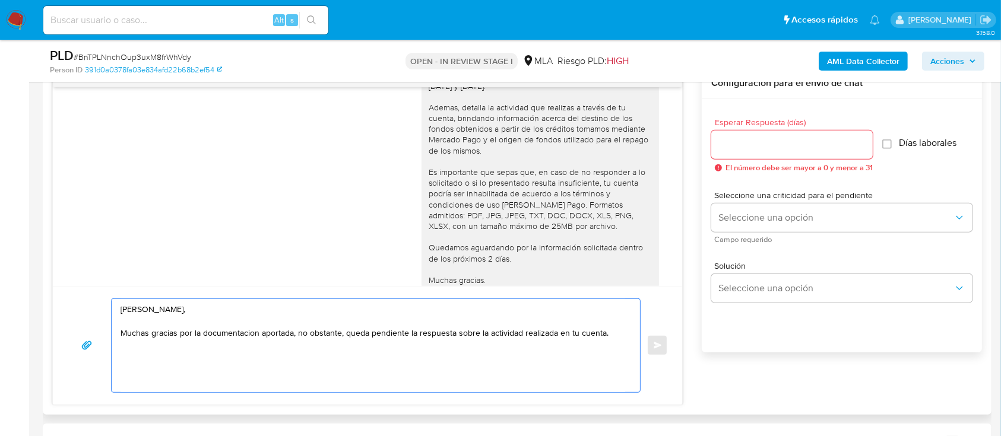
scroll to position [1023, 0]
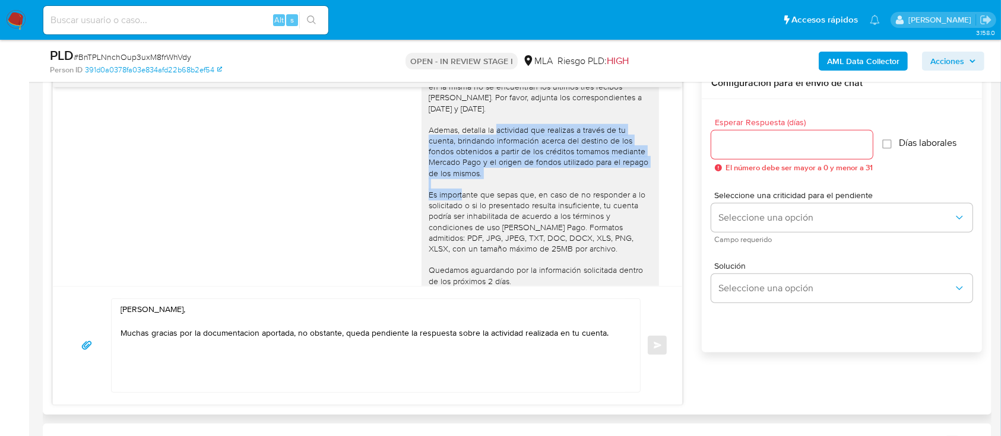
drag, startPoint x: 451, startPoint y: 161, endPoint x: 479, endPoint y: 203, distance: 50.4
click at [479, 203] on div "Hola Gustavo Alexis Nori, Muchas gracias por la documentacion aportada, no obst…" at bounding box center [539, 194] width 223 height 291
copy div "detalla la actividad que realizas a través de tu cuenta, brindando información …"
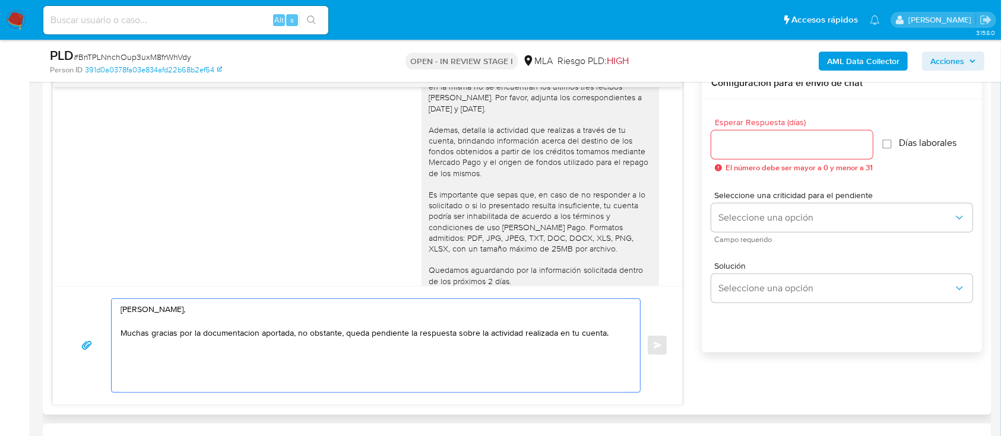
click at [620, 332] on textarea "Hola Gustavo Alexis Nori, Muchas gracias por la documentacion aportada, no obst…" at bounding box center [372, 345] width 504 height 93
paste textarea "detalla la actividad que realizas a través de tu cuenta, brindando información …"
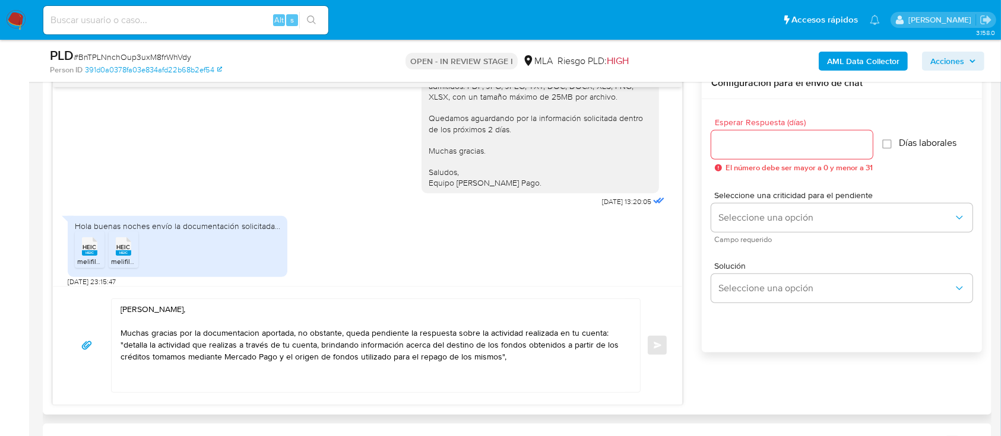
scroll to position [1056, 0]
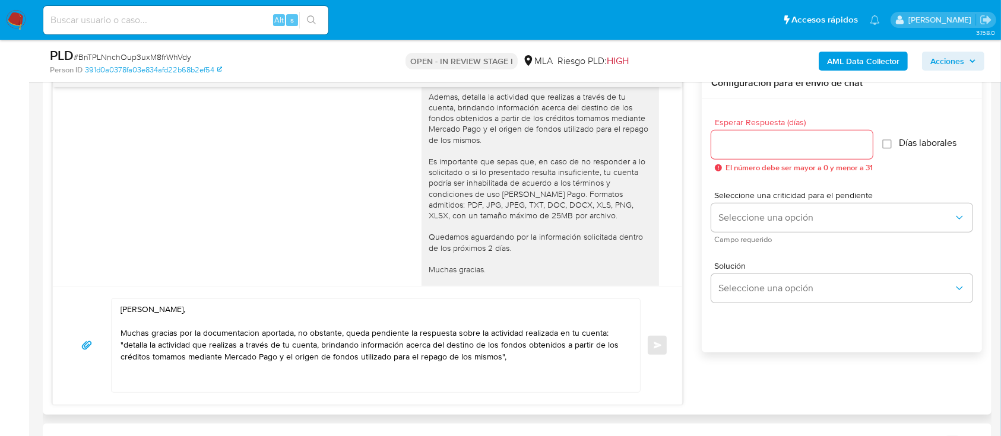
drag, startPoint x: 480, startPoint y: 192, endPoint x: 414, endPoint y: 268, distance: 100.9
click at [421, 268] on div "Hola Gustavo Alexis Nori, Muchas gracias por la documentacion aportada, no obst…" at bounding box center [539, 161] width 237 height 301
copy div "Quedamos aguardando por la información solicitada dentro de los próximos 2 días…"
click at [566, 366] on textarea "Hola Gustavo Alexis Nori, Muchas gracias por la documentacion aportada, no obst…" at bounding box center [372, 345] width 504 height 93
paste textarea "Quedamos aguardando por la información solicitada dentro de los próximos 2 días…"
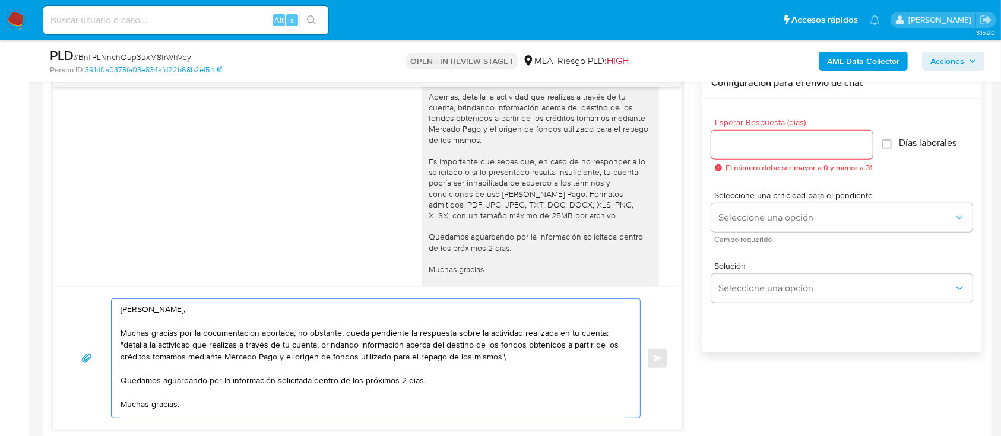
scroll to position [31, 0]
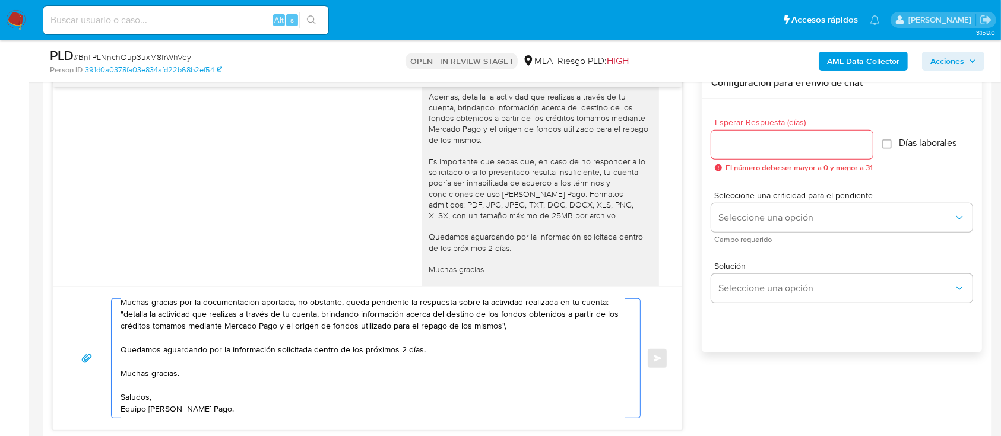
drag, startPoint x: 426, startPoint y: 351, endPoint x: 279, endPoint y: 349, distance: 147.2
click at [279, 349] on textarea "Hola Gustavo Alexis Nori, Muchas gracias por la documentacion aportada, no obst…" at bounding box center [372, 358] width 504 height 119
type textarea "Hola Gustavo Alexis Nori, Muchas gracias por la documentacion aportada, no obst…"
drag, startPoint x: 741, startPoint y: 127, endPoint x: 744, endPoint y: 132, distance: 6.1
click at [742, 129] on div "Esperar Respuesta (días) El número debe ser mayor a 0 y menor a 31" at bounding box center [791, 145] width 161 height 54
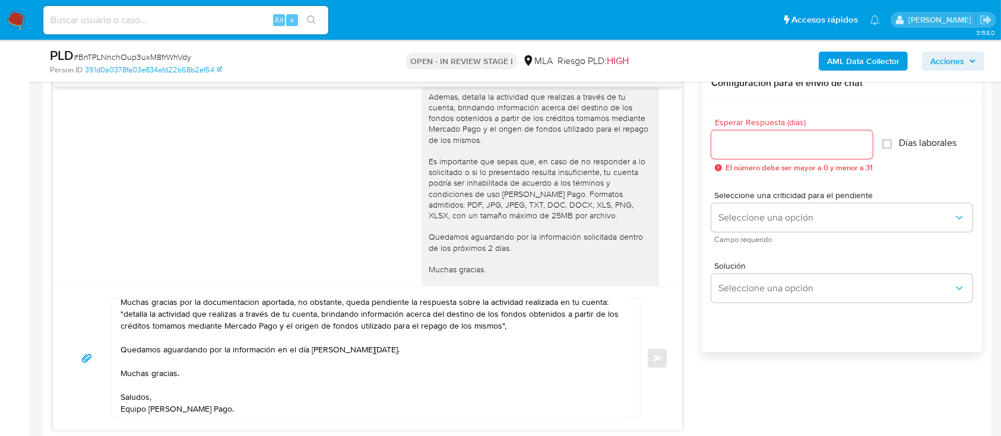
click at [748, 144] on input "Esperar Respuesta (días)" at bounding box center [791, 144] width 161 height 15
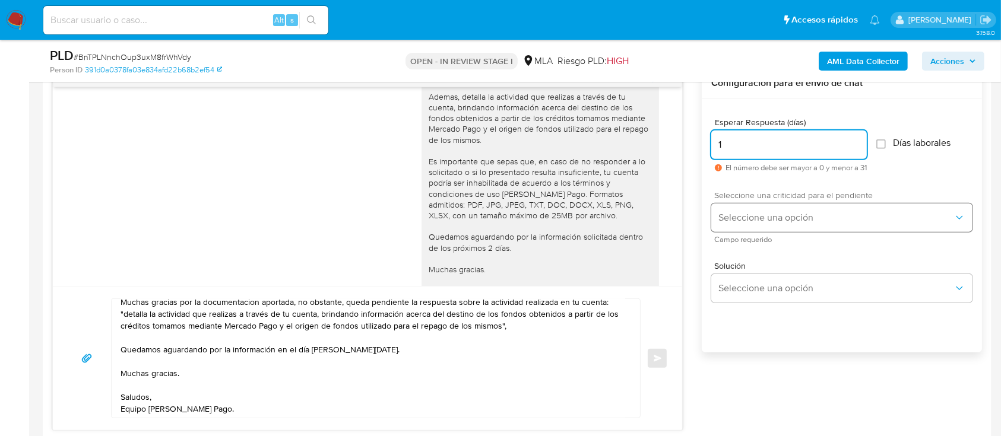
type input "1"
click at [753, 223] on button "Seleccione una opción" at bounding box center [841, 218] width 261 height 28
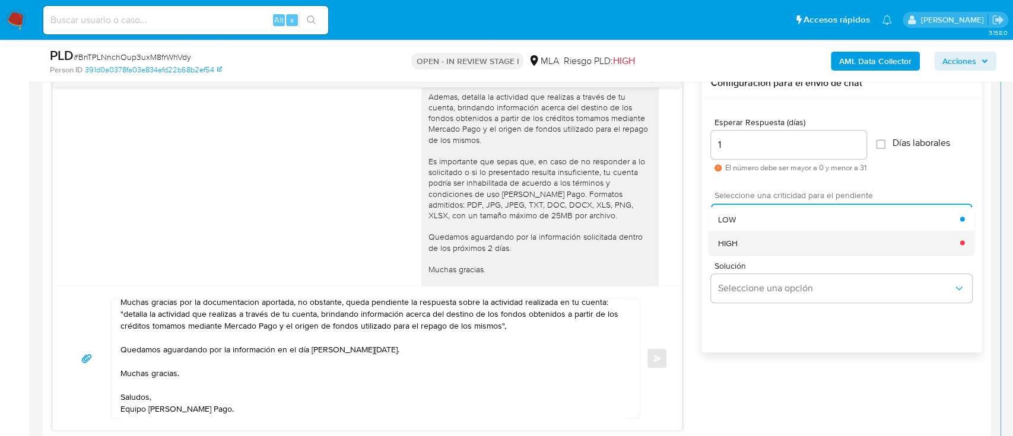
click at [753, 246] on div "HIGH" at bounding box center [839, 243] width 242 height 24
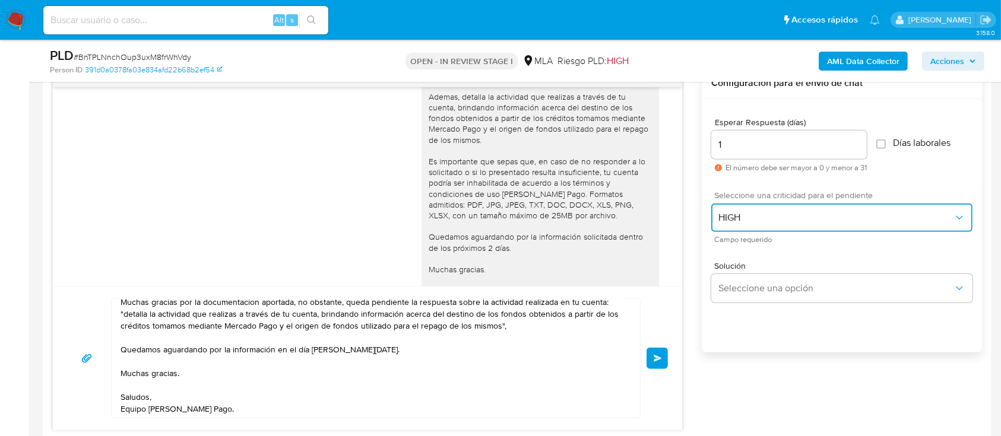
scroll to position [0, 0]
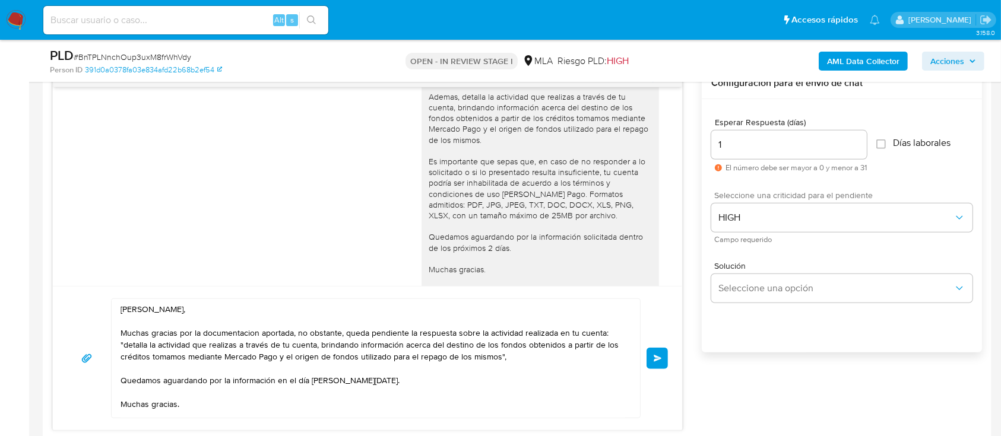
click at [658, 352] on button "Enviar" at bounding box center [656, 358] width 21 height 21
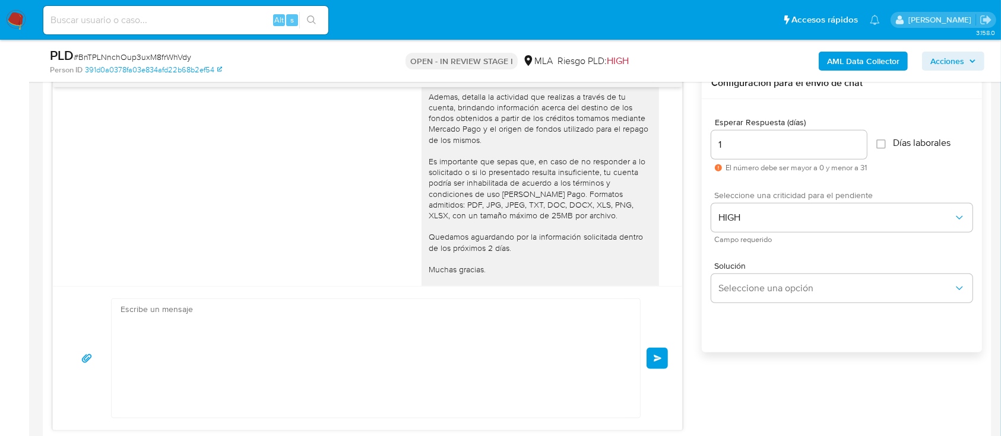
scroll to position [1467, 0]
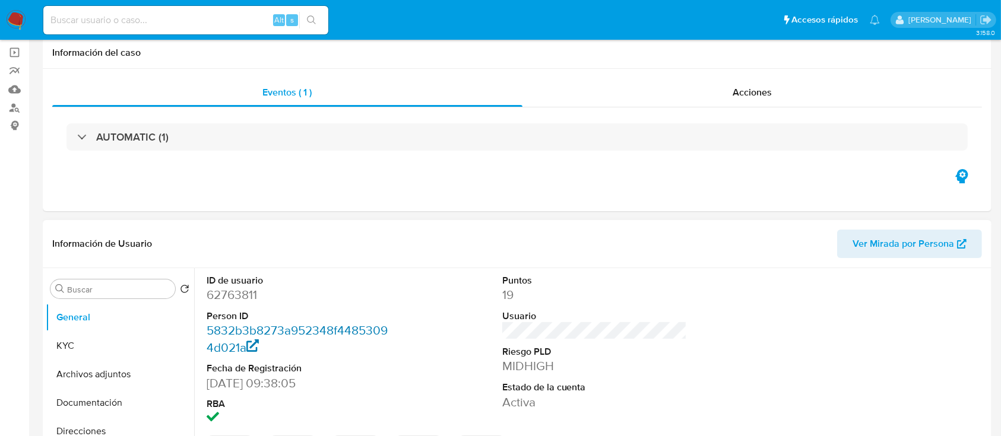
scroll to position [158, 0]
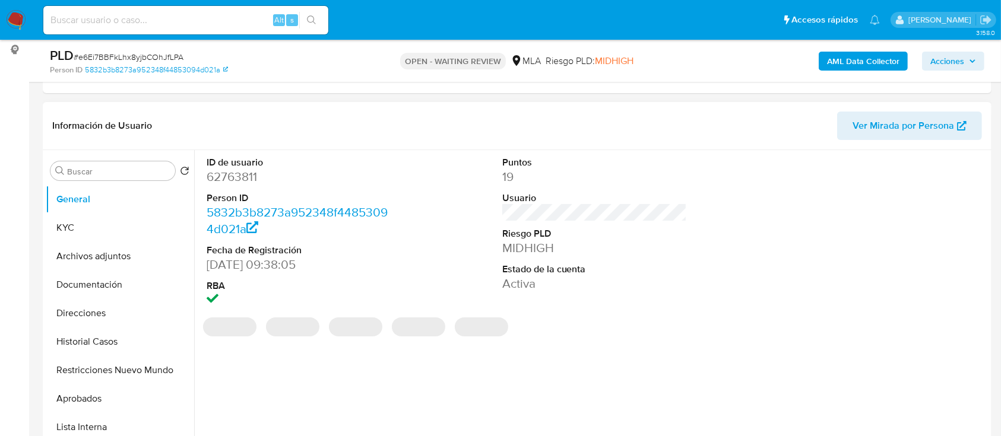
select select "10"
click at [240, 169] on dd "62763811" at bounding box center [299, 177] width 185 height 17
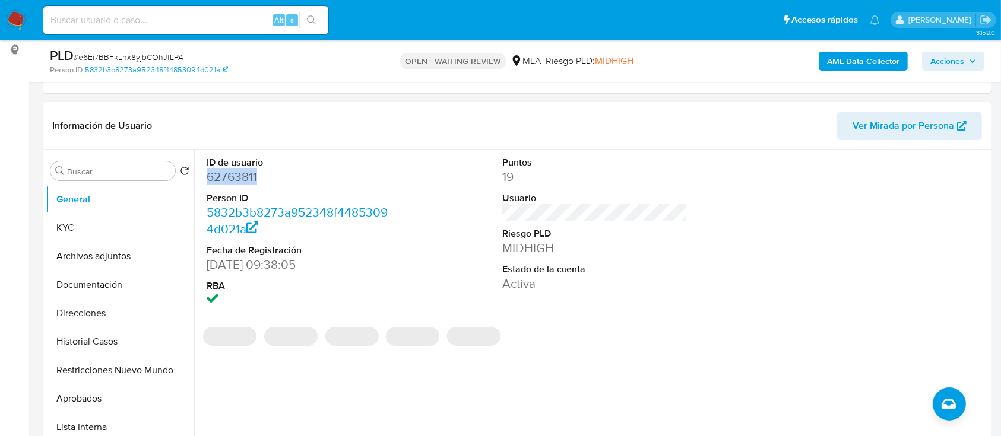
copy dd "62763811"
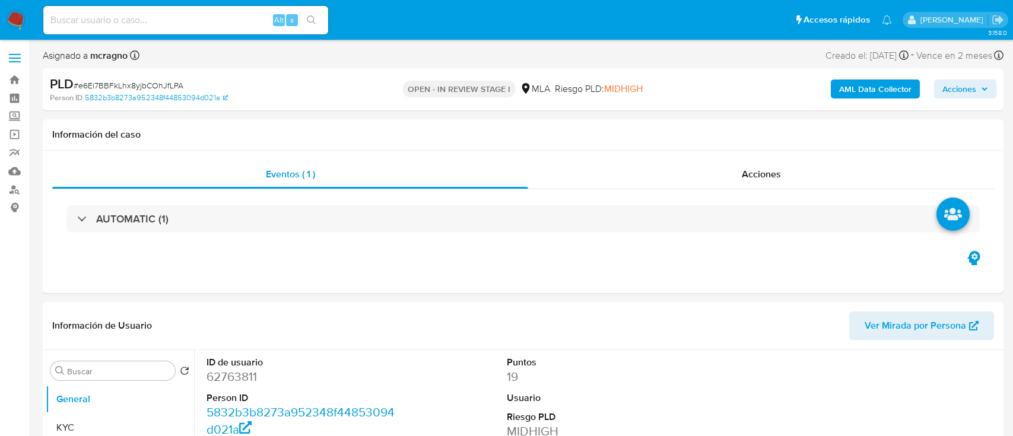
select select "10"
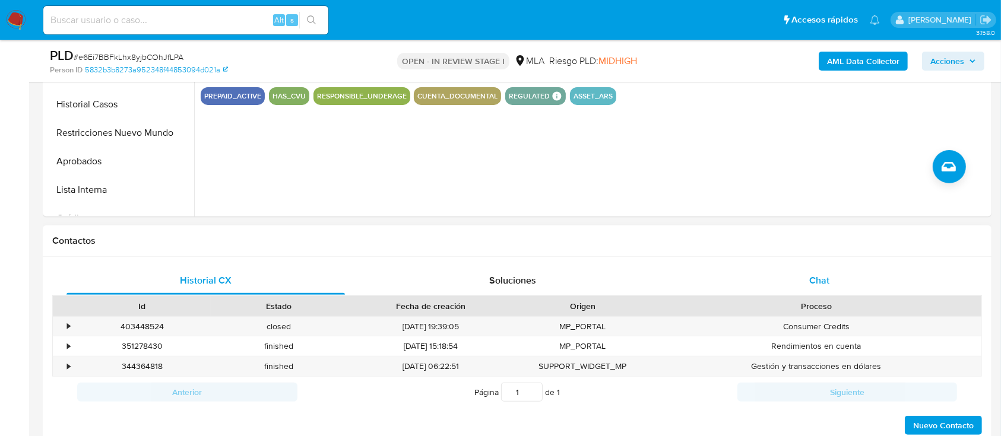
click at [883, 277] on div "Chat" at bounding box center [819, 280] width 278 height 28
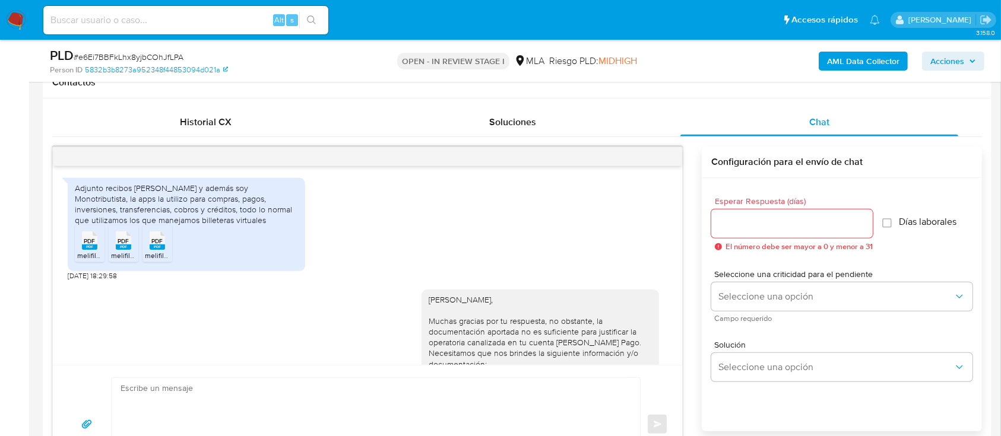
scroll to position [1484, 0]
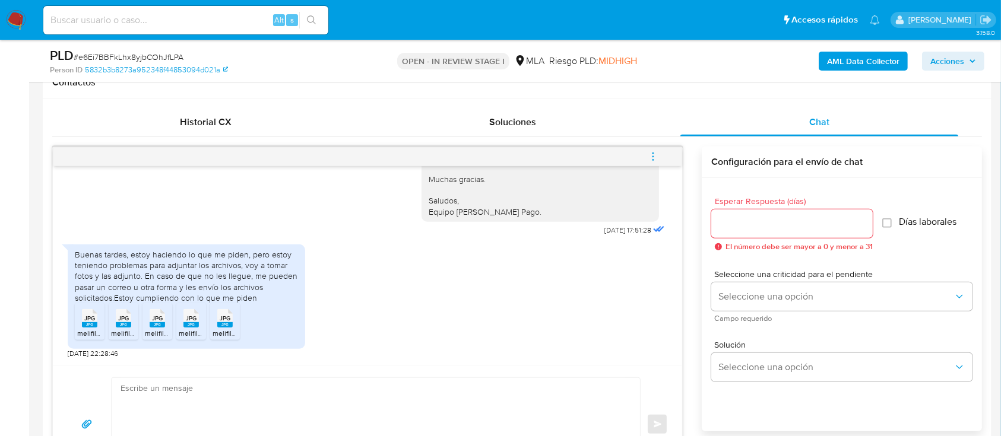
click at [81, 326] on div "JPG JPG" at bounding box center [89, 317] width 25 height 23
click at [122, 328] on icon "JPG" at bounding box center [123, 318] width 15 height 21
click at [157, 326] on rect at bounding box center [157, 324] width 15 height 5
click at [199, 323] on div "JPG JPG" at bounding box center [191, 317] width 25 height 23
click at [223, 324] on rect at bounding box center [224, 324] width 15 height 5
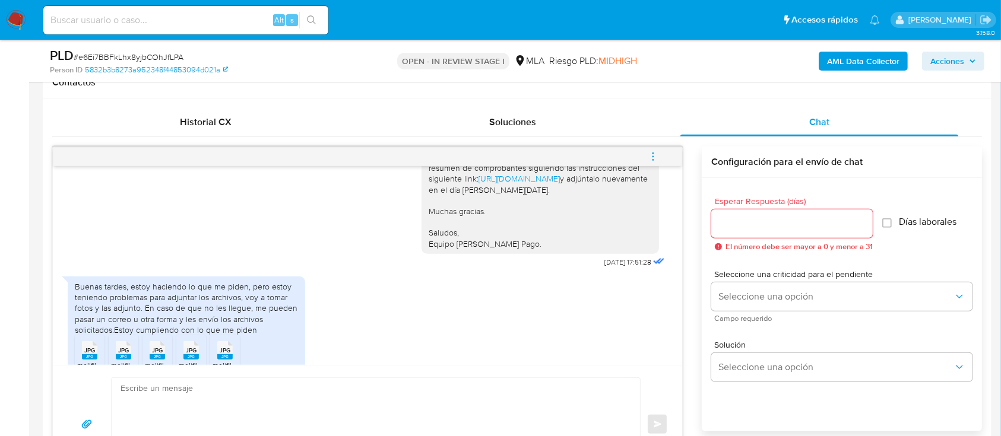
scroll to position [1326, 0]
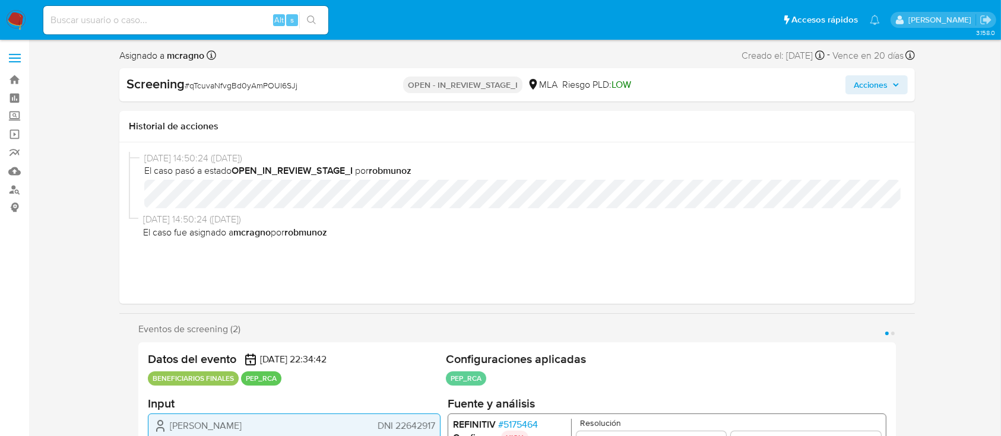
select select "10"
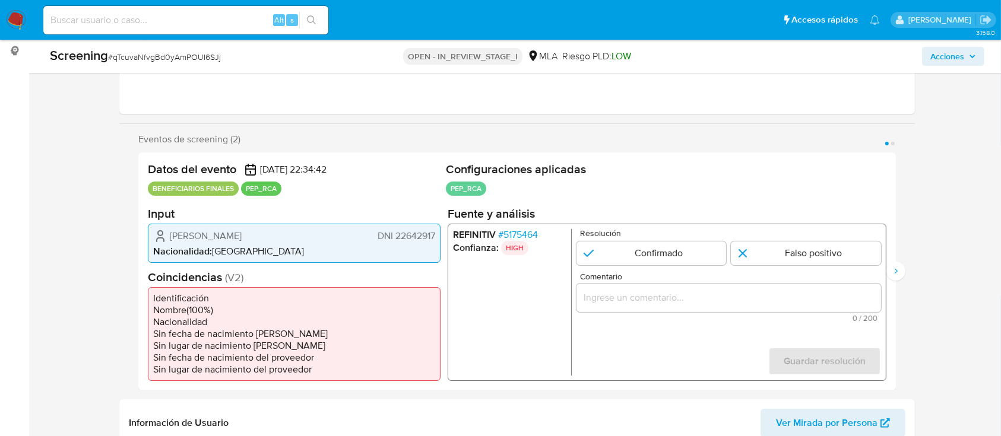
scroll to position [158, 0]
drag, startPoint x: 169, startPoint y: 233, endPoint x: 437, endPoint y: 233, distance: 268.2
click at [437, 233] on div "[PERSON_NAME] DNI 22642917 Nacionalidad : [DEMOGRAPHIC_DATA]" at bounding box center [294, 241] width 293 height 39
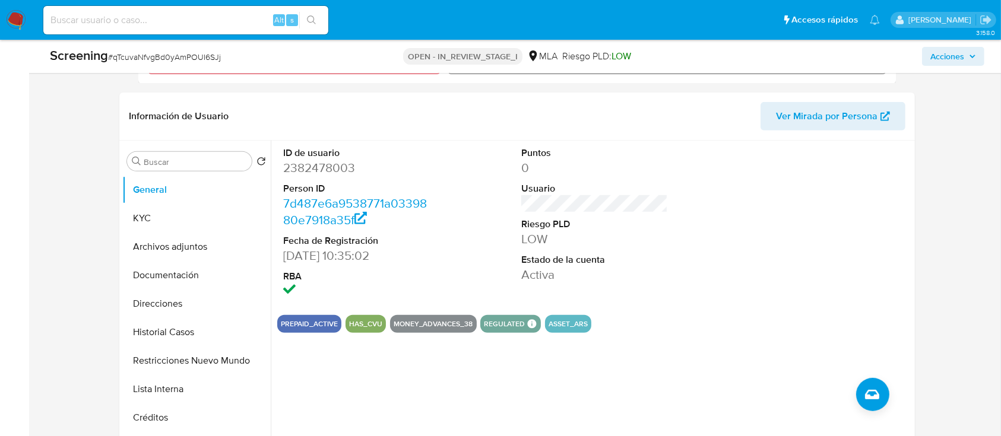
scroll to position [475, 0]
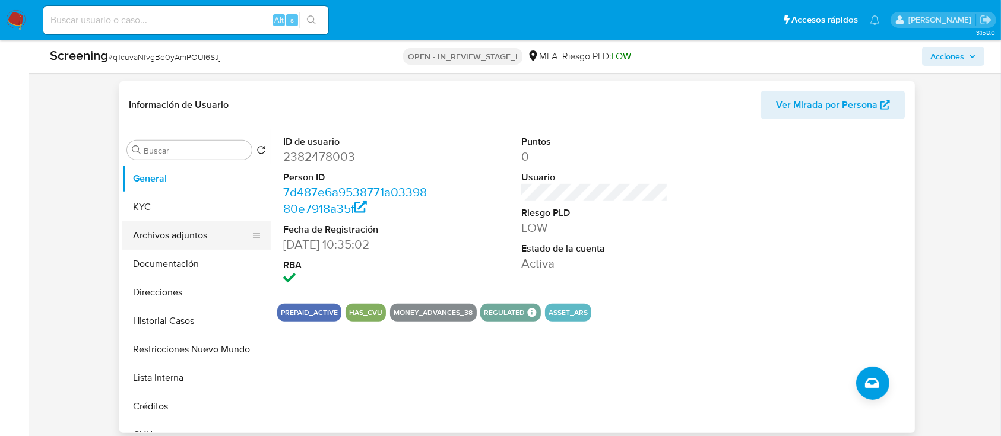
click at [221, 236] on button "Archivos adjuntos" at bounding box center [191, 235] width 139 height 28
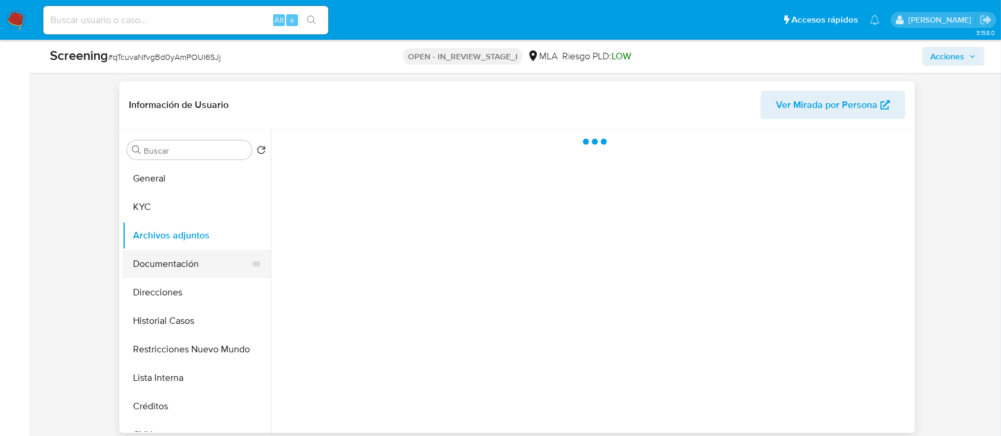
click at [197, 258] on button "Documentación" at bounding box center [191, 264] width 139 height 28
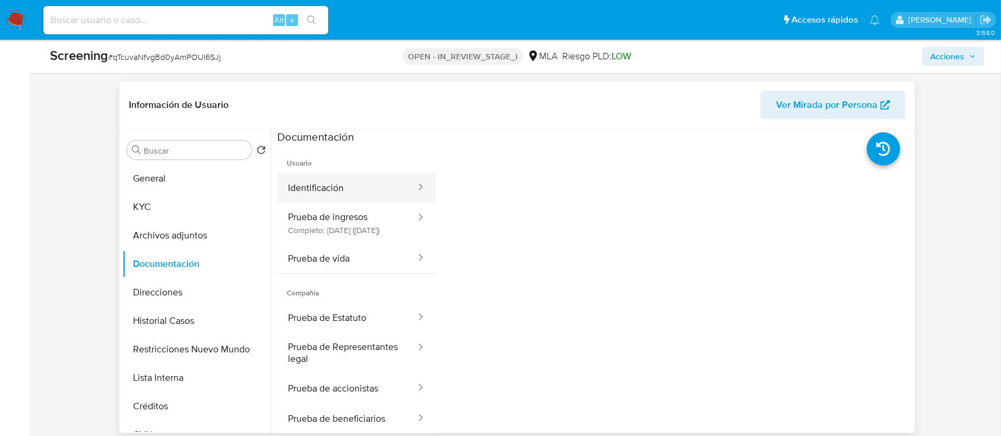
click at [389, 196] on button "Identificación" at bounding box center [346, 188] width 139 height 30
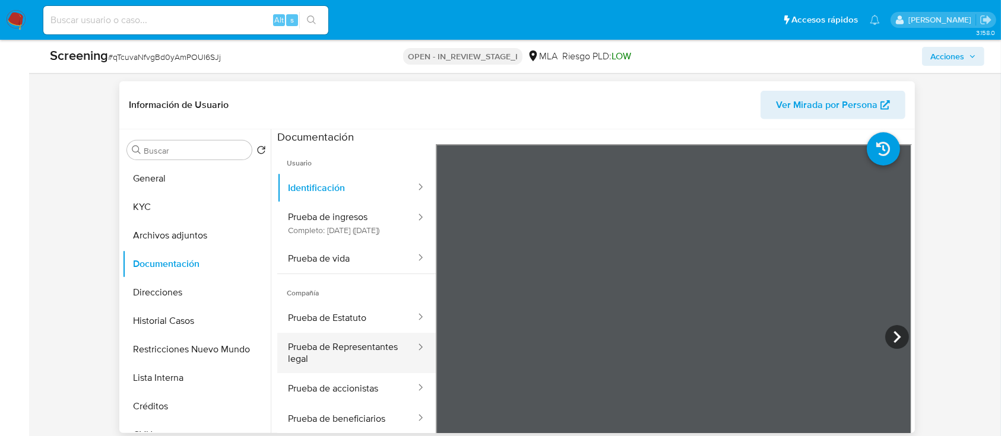
click at [342, 371] on button "Prueba de Representantes legal" at bounding box center [346, 353] width 139 height 40
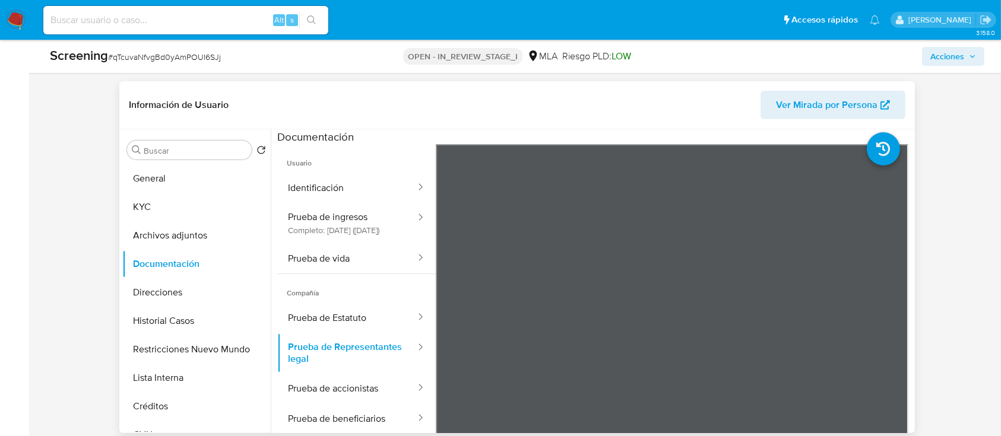
scroll to position [79, 0]
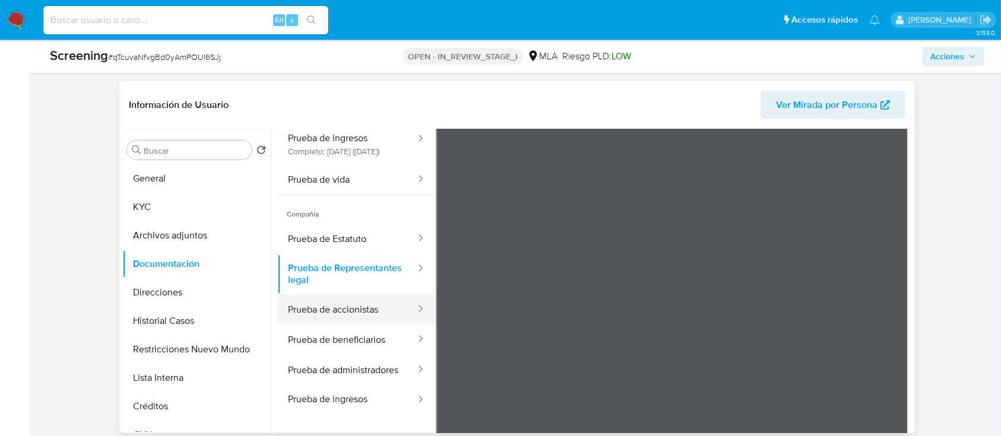
click at [369, 325] on button "Prueba de accionistas" at bounding box center [346, 309] width 139 height 30
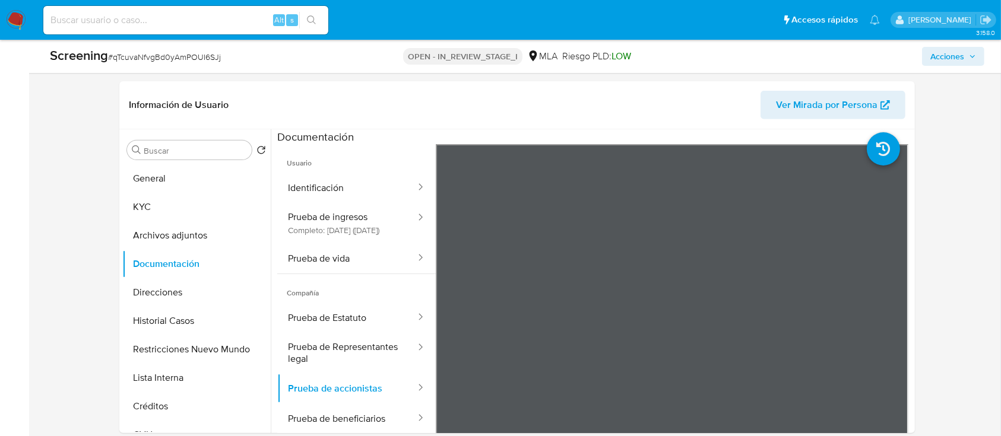
scroll to position [237, 0]
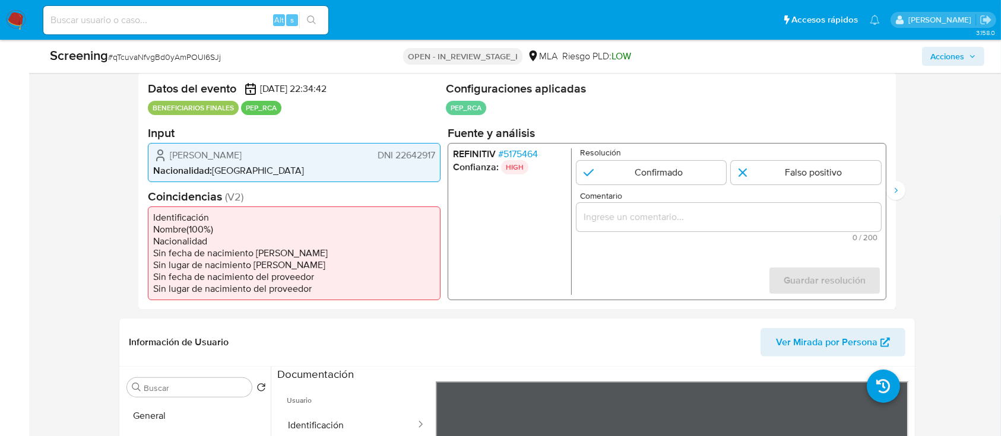
click at [529, 150] on span "# 5175464" at bounding box center [518, 154] width 40 height 12
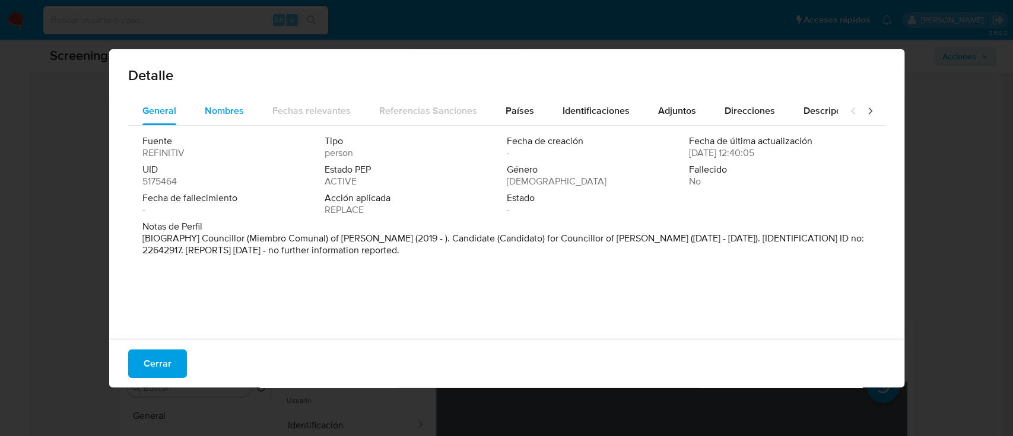
click at [243, 107] on button "Nombres" at bounding box center [224, 111] width 68 height 28
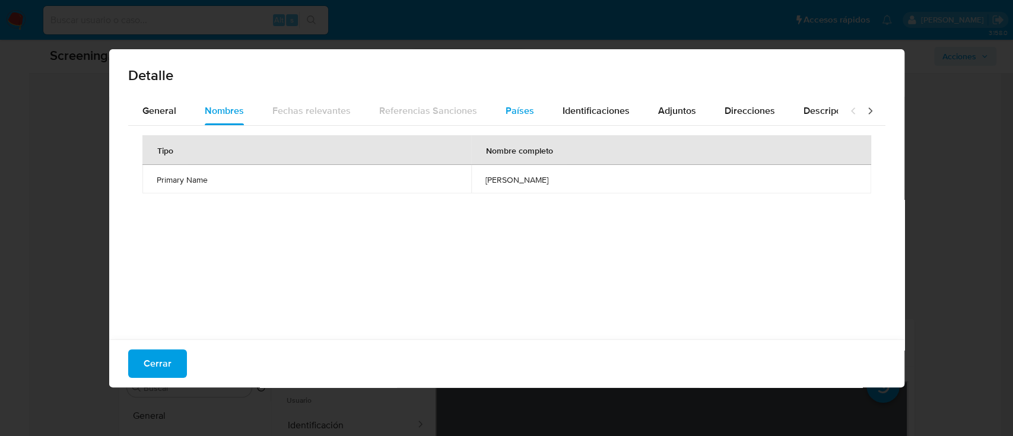
click at [514, 101] on div "Países" at bounding box center [520, 111] width 28 height 28
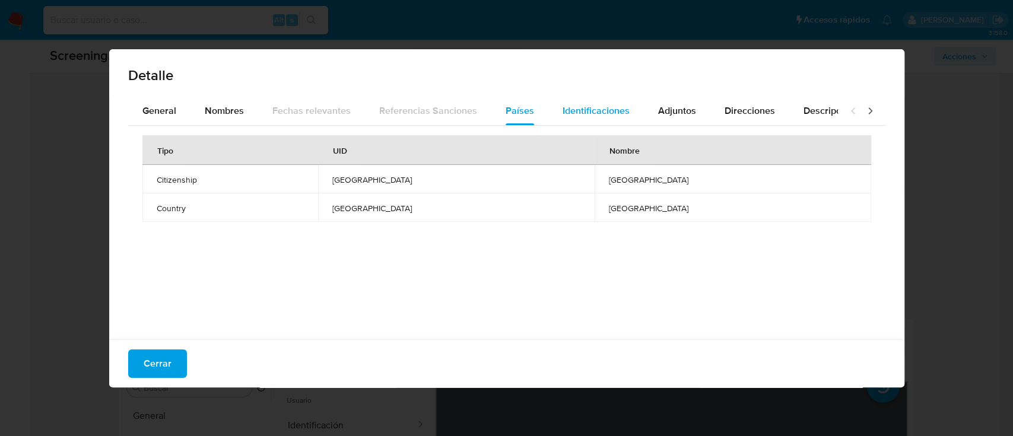
click at [598, 110] on span "Identificaciones" at bounding box center [596, 111] width 67 height 14
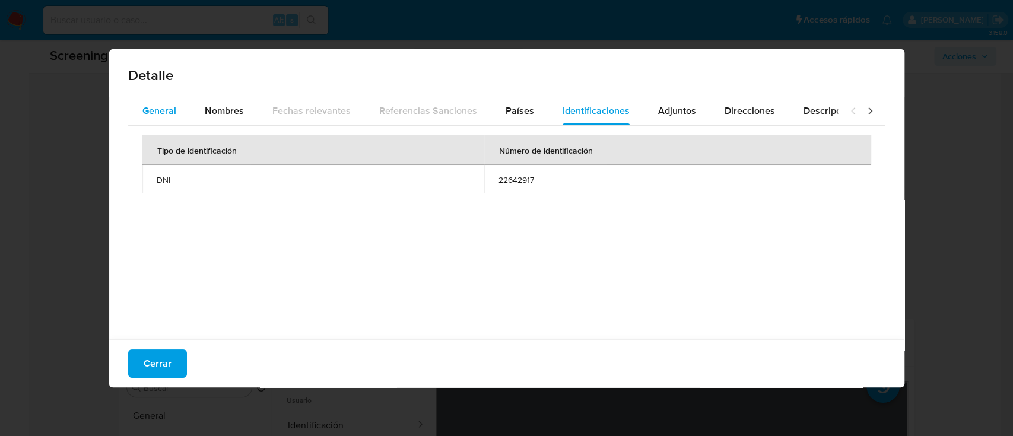
click at [154, 107] on span "General" at bounding box center [159, 111] width 34 height 14
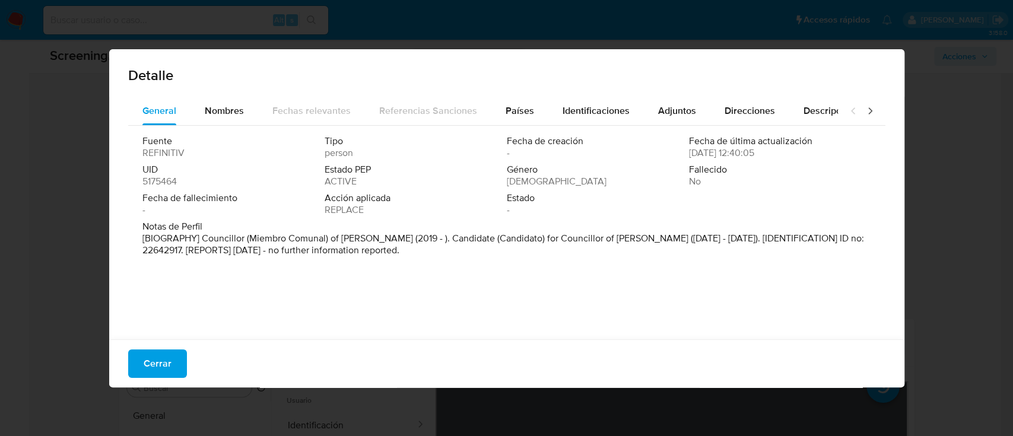
drag, startPoint x: 443, startPoint y: 253, endPoint x: 128, endPoint y: 234, distance: 315.6
click at [128, 234] on div "Fuente REFINITIV Tipo person Fecha de creación - Fecha de última actualización …" at bounding box center [506, 230] width 757 height 208
click at [287, 258] on div "Notas de Perfil [BIOGRAPHY] Councillor (Miembro Comunal) of Ricardone (2019 - )…" at bounding box center [506, 241] width 729 height 40
drag, startPoint x: 201, startPoint y: 236, endPoint x: 461, endPoint y: 263, distance: 261.4
click at [461, 263] on div "Fuente REFINITIV Tipo person Fecha de creación - Fecha de última actualización …" at bounding box center [506, 230] width 757 height 208
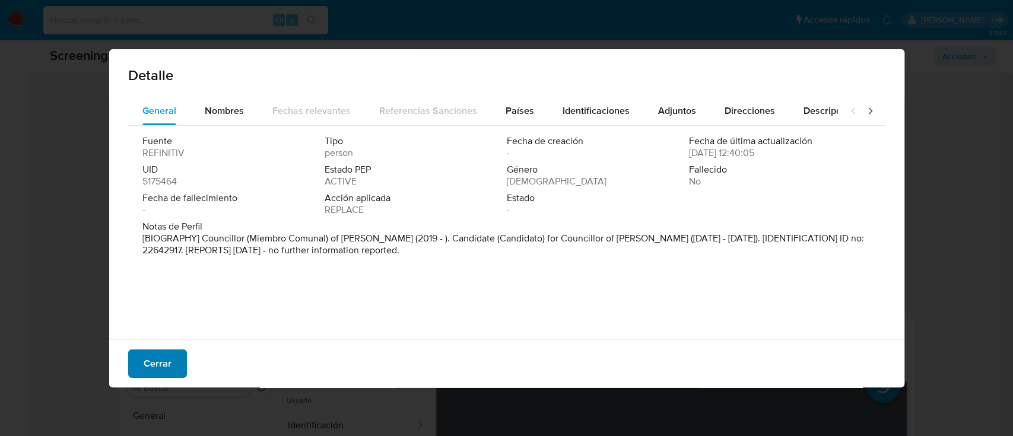
drag, startPoint x: 152, startPoint y: 362, endPoint x: 261, endPoint y: 303, distance: 124.3
click at [152, 362] on span "Cerrar" at bounding box center [158, 364] width 28 height 26
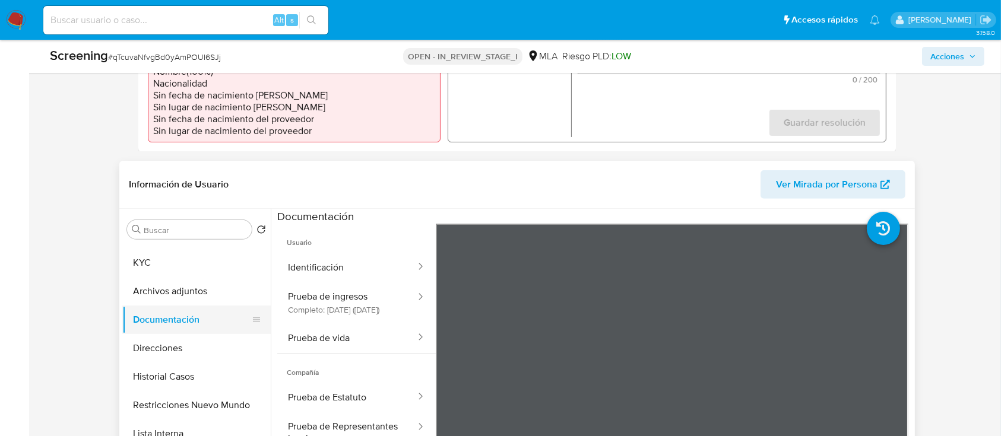
scroll to position [0, 0]
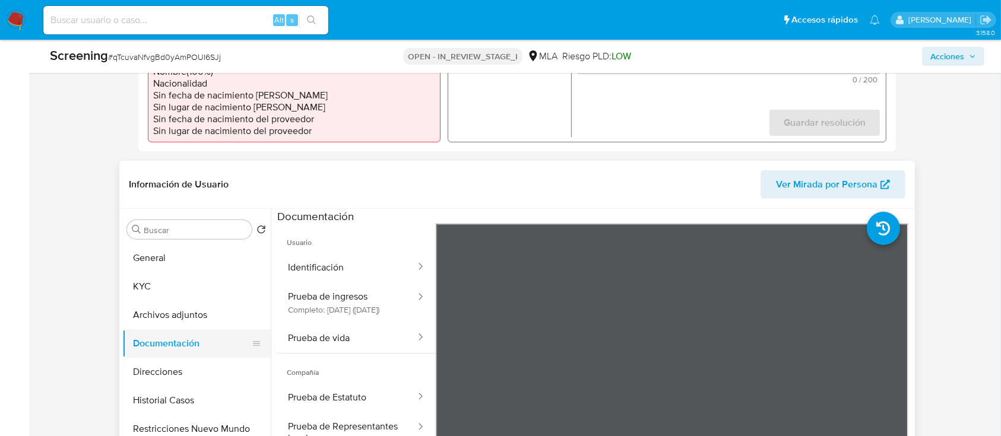
click at [172, 262] on button "General" at bounding box center [196, 258] width 148 height 28
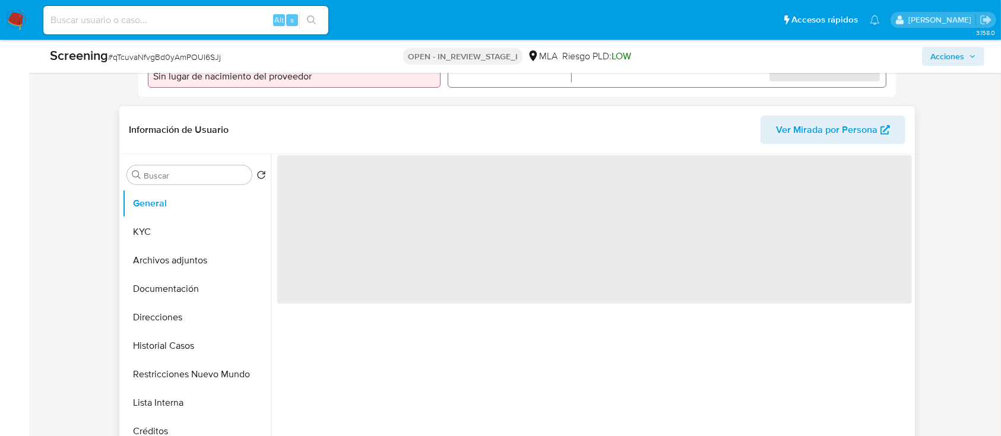
scroll to position [475, 0]
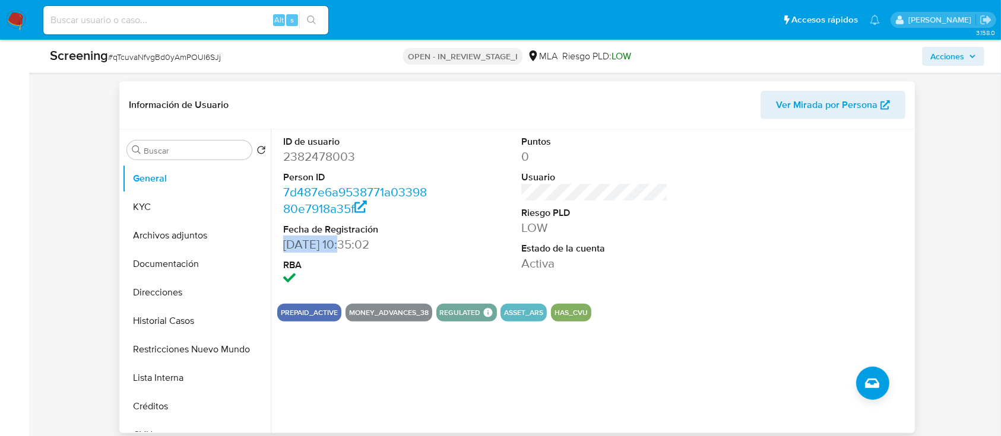
drag, startPoint x: 284, startPoint y: 245, endPoint x: 339, endPoint y: 240, distance: 55.4
click at [339, 240] on dd "11/04/2025 10:35:02" at bounding box center [356, 244] width 147 height 17
copy dd "11/04/2025"
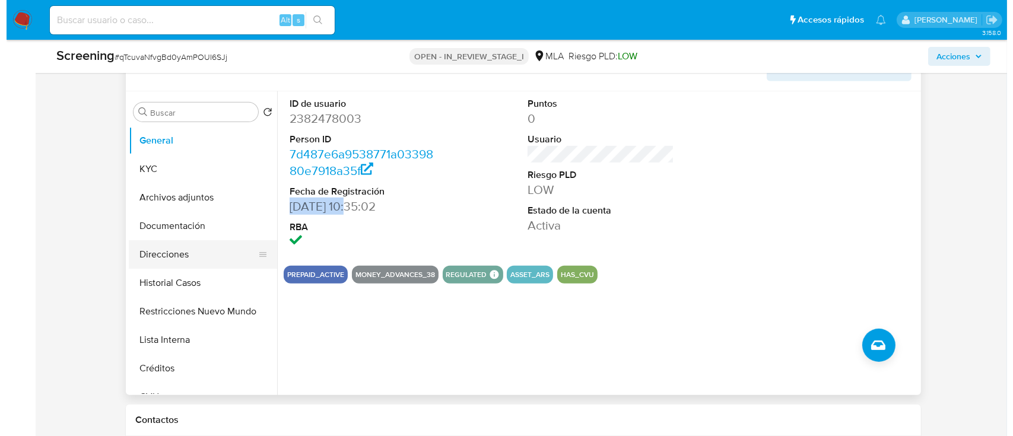
scroll to position [488, 0]
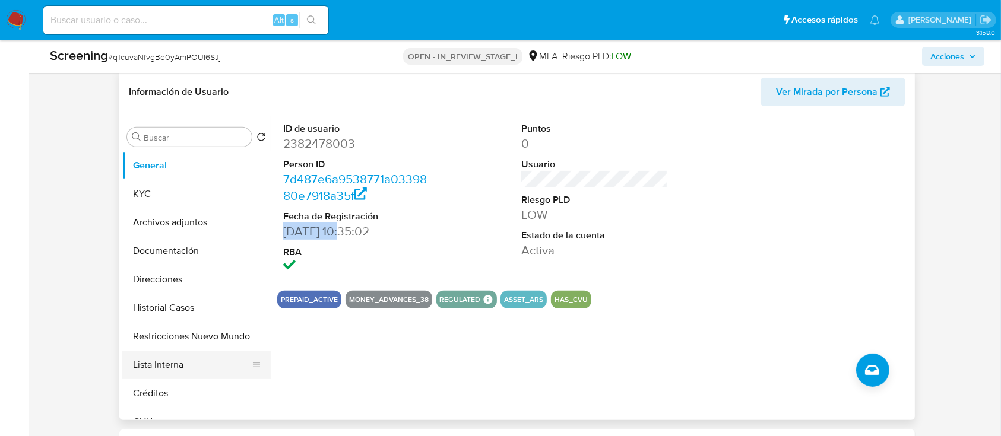
click at [153, 359] on button "Lista Interna" at bounding box center [191, 365] width 139 height 28
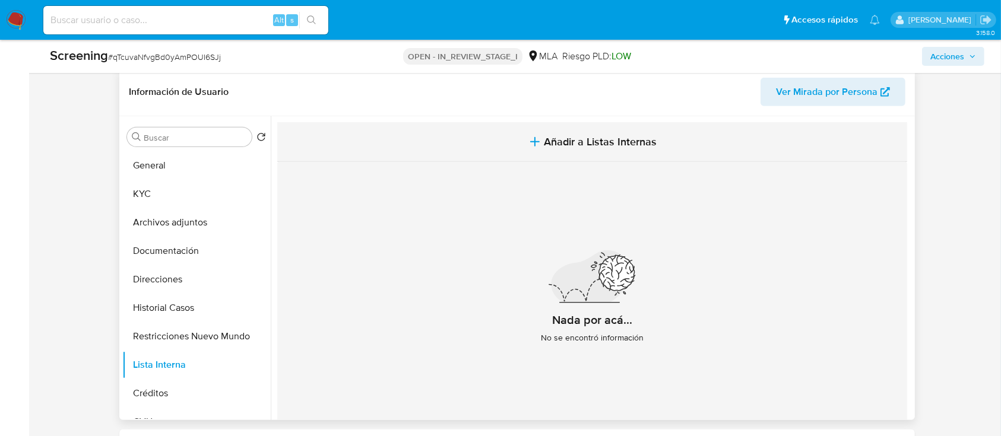
click at [587, 143] on span "Añadir a Listas Internas" at bounding box center [600, 141] width 113 height 13
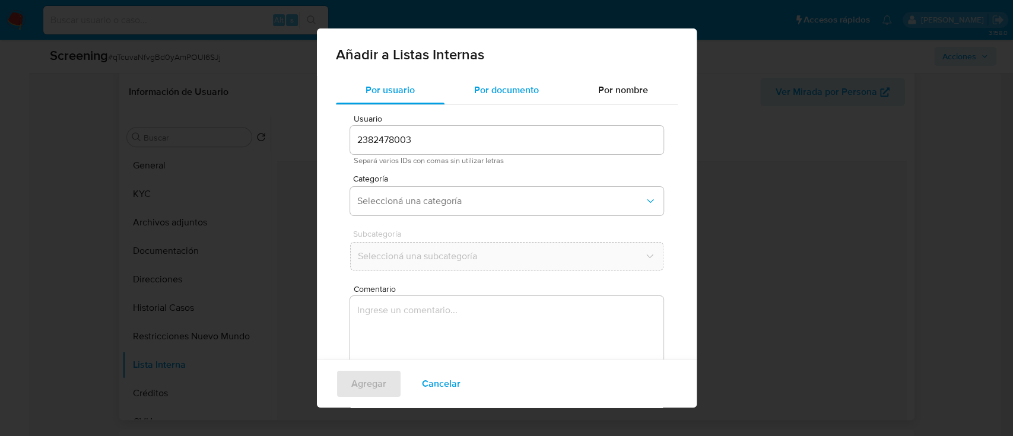
click at [494, 97] on div "Por documento" at bounding box center [506, 90] width 124 height 28
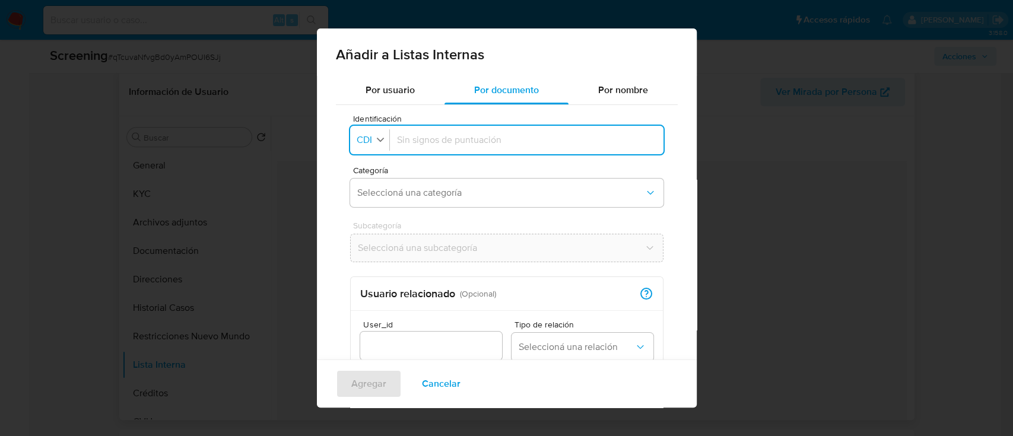
click at [382, 140] on icon "button" at bounding box center [380, 139] width 11 height 11
click at [378, 248] on div "DNI" at bounding box center [368, 248] width 21 height 28
click at [443, 190] on span "Seleccioná una categoría" at bounding box center [500, 193] width 287 height 12
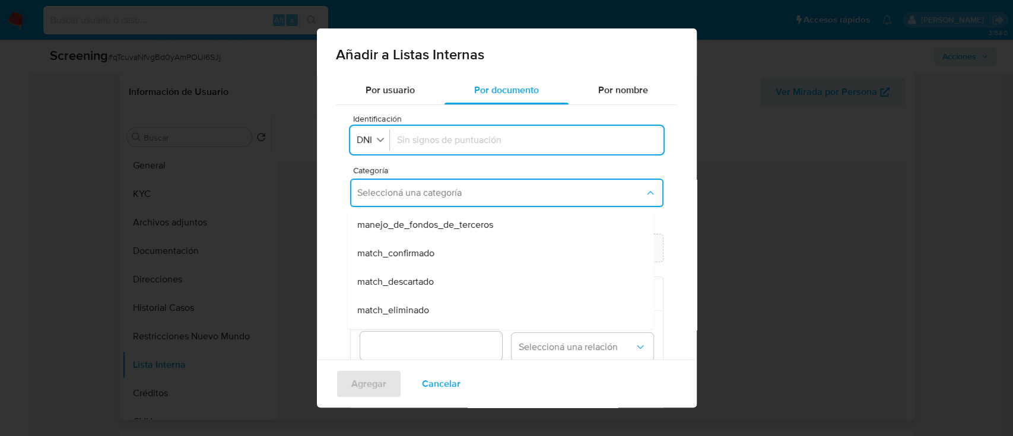
scroll to position [79, 0]
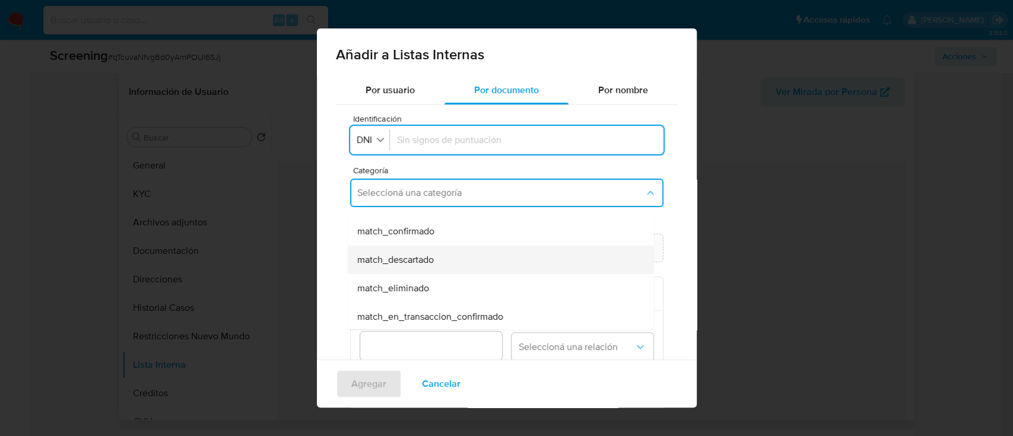
click at [458, 256] on div "match_descartado" at bounding box center [497, 260] width 280 height 28
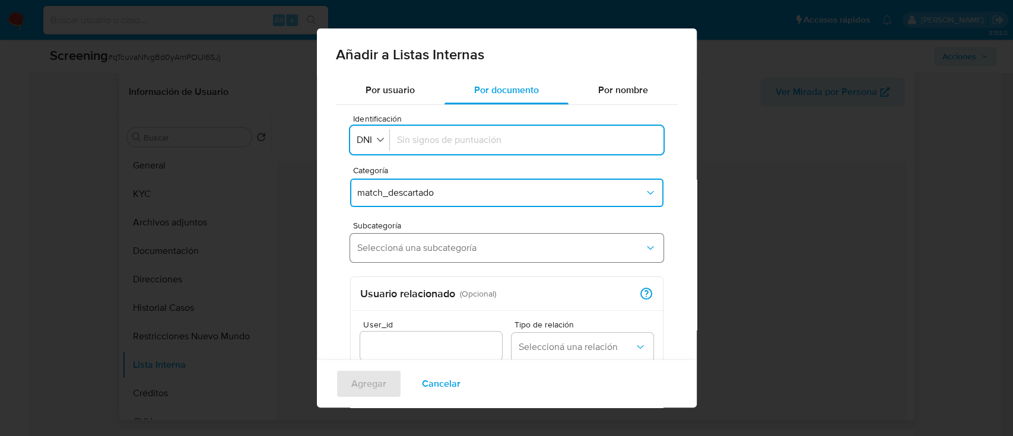
click at [459, 254] on button "Seleccioná una subcategoría" at bounding box center [506, 248] width 313 height 28
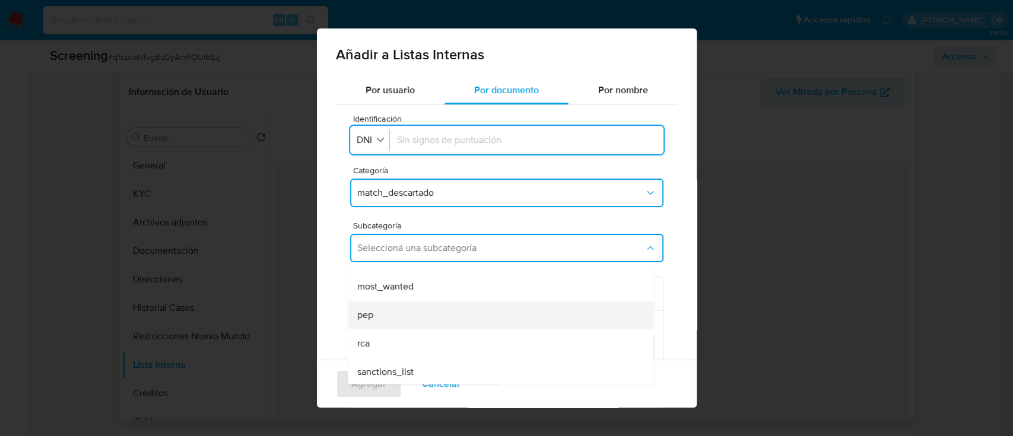
click at [425, 312] on div "pep" at bounding box center [497, 315] width 280 height 28
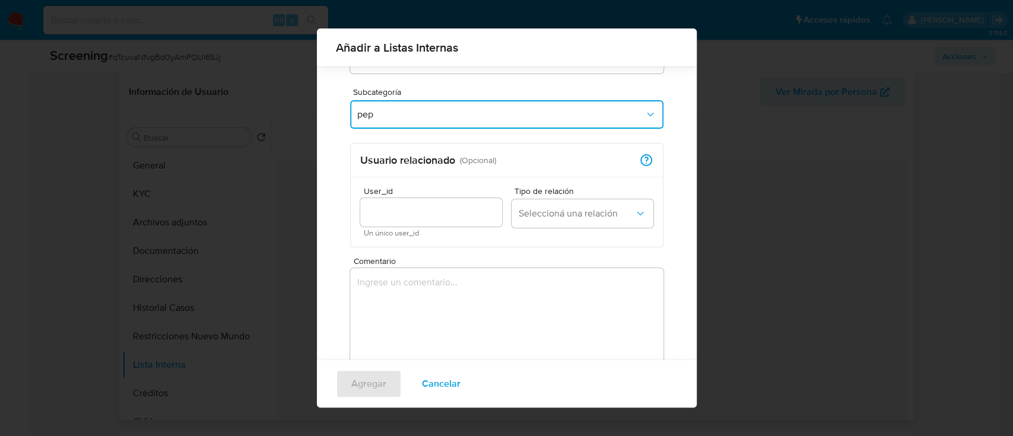
scroll to position [148, 0]
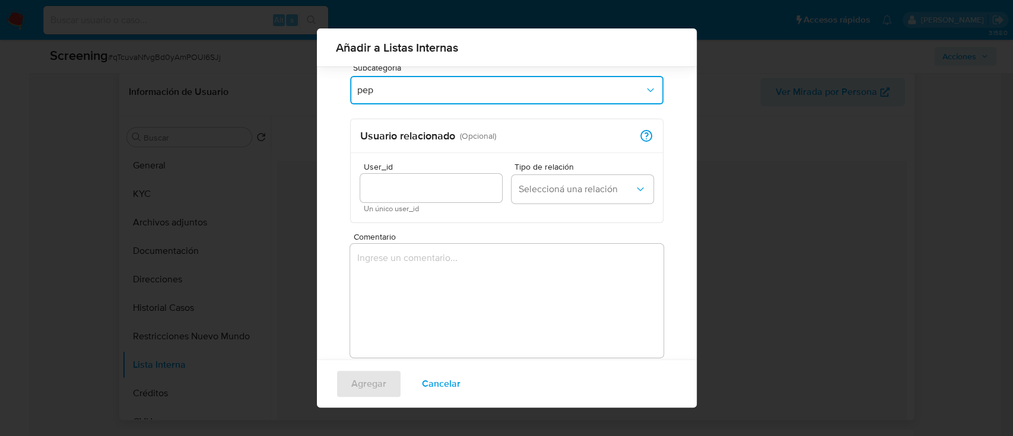
click at [472, 281] on textarea "Comentario" at bounding box center [506, 301] width 313 height 114
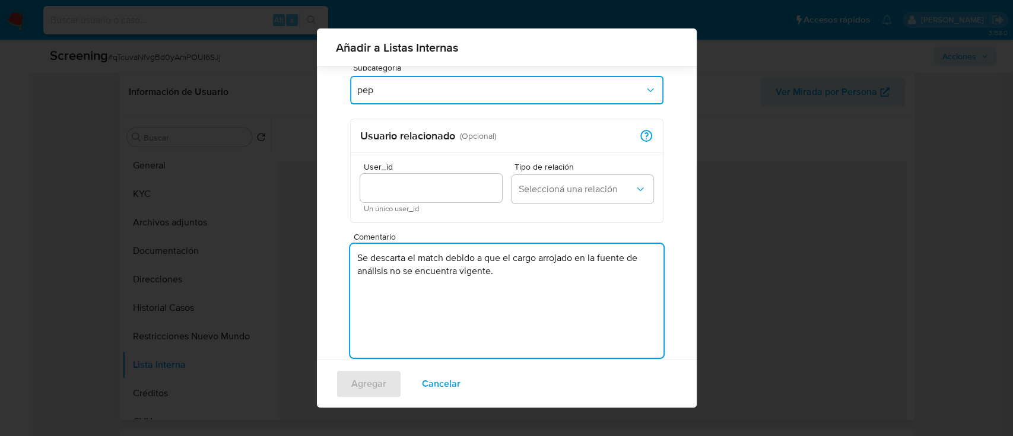
type textarea "Se descarta el match debido a que el cargo arrojado en la fuente de análisis no…"
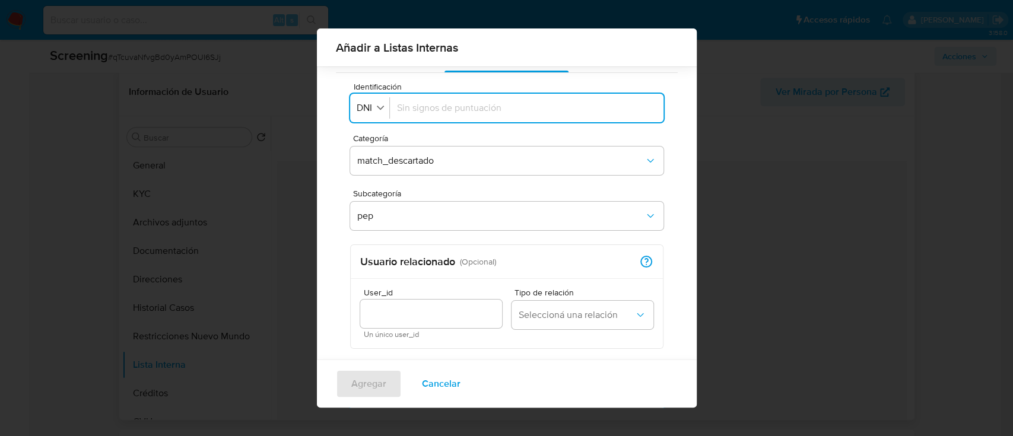
scroll to position [0, 0]
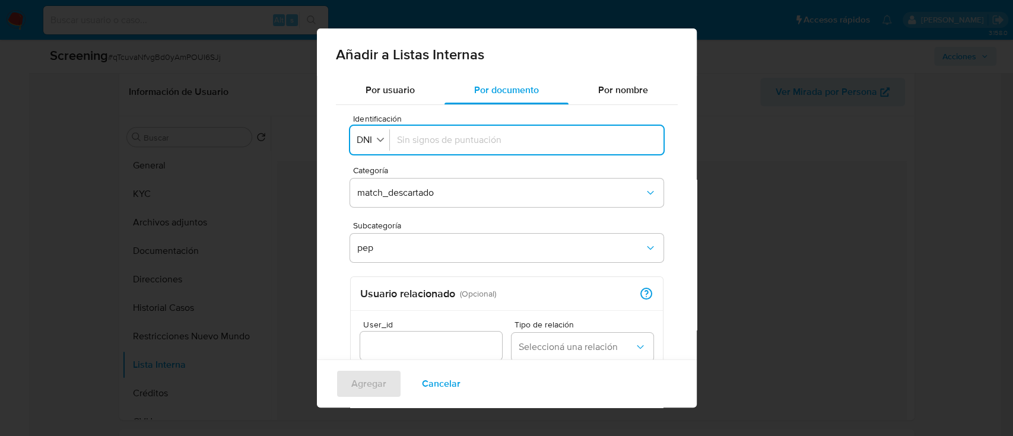
click at [430, 142] on input "Identificación" at bounding box center [526, 140] width 259 height 13
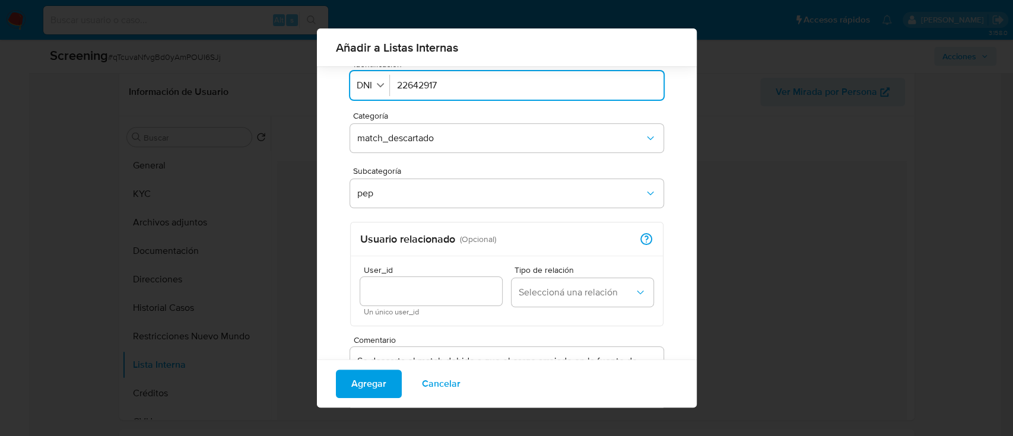
scroll to position [69, 0]
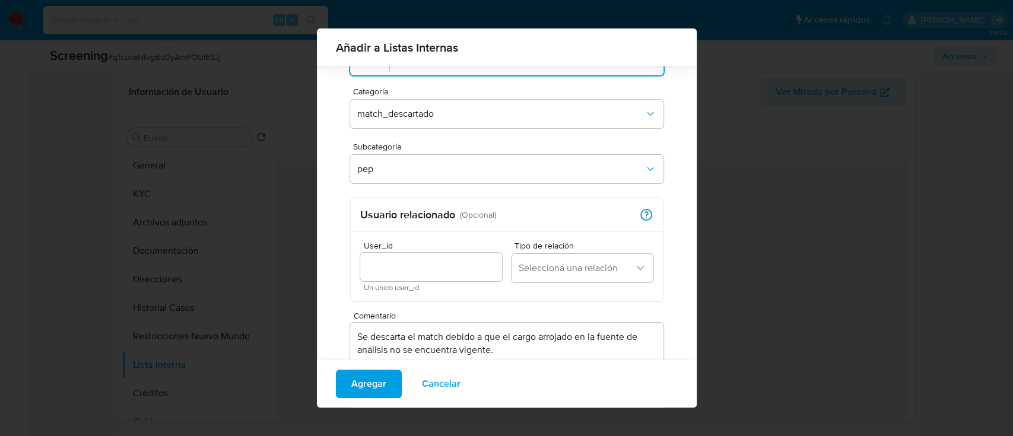
type input "22642917"
click at [430, 262] on input "User_id" at bounding box center [431, 266] width 142 height 15
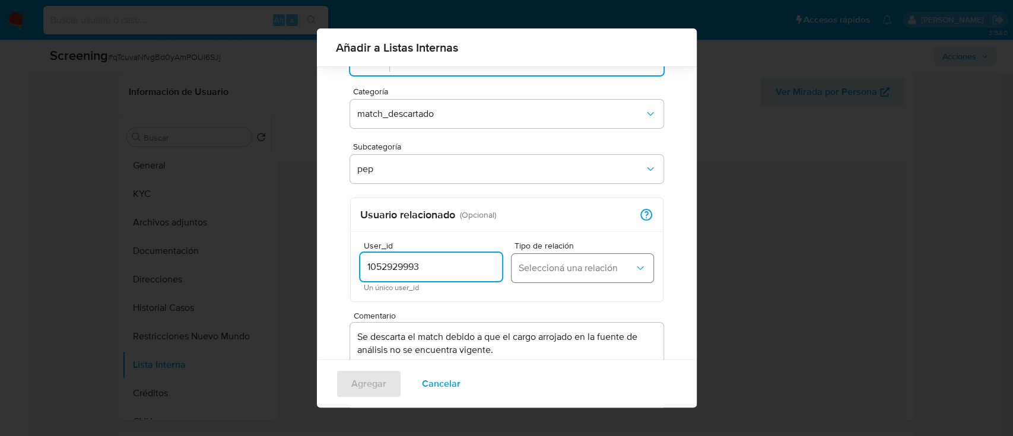
type input "1052929993"
click at [590, 262] on span "Seleccioná una relación" at bounding box center [577, 268] width 116 height 12
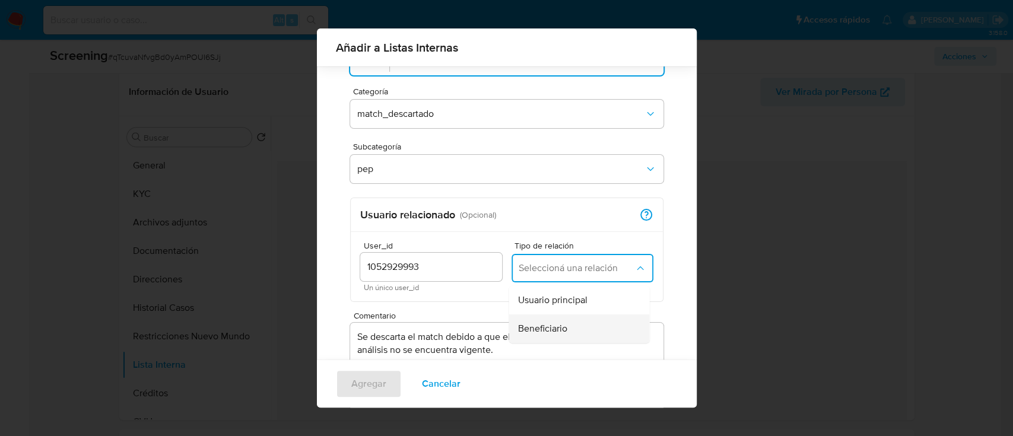
click at [569, 324] on div "Beneficiario" at bounding box center [575, 329] width 115 height 28
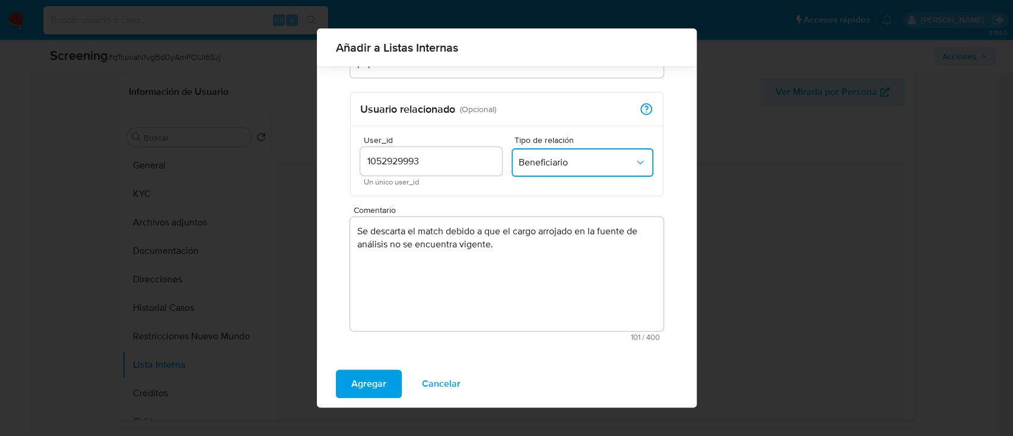
scroll to position [17, 0]
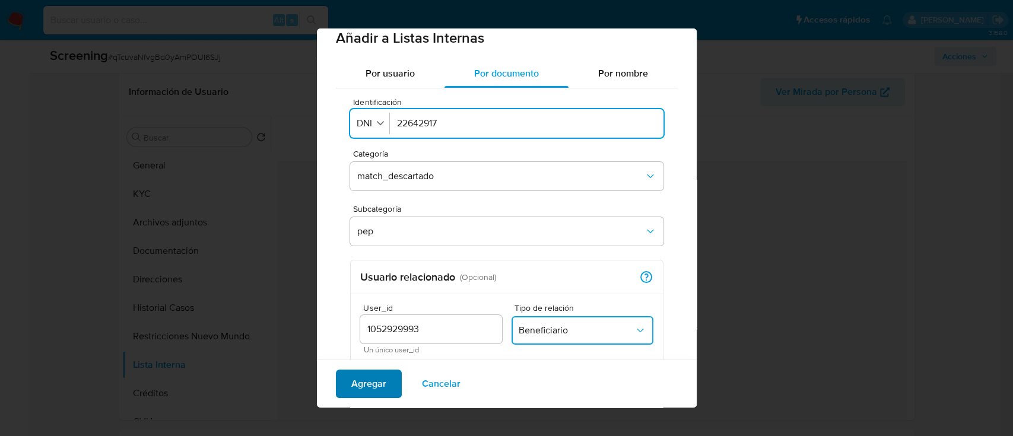
click at [361, 379] on span "Agregar" at bounding box center [368, 384] width 35 height 26
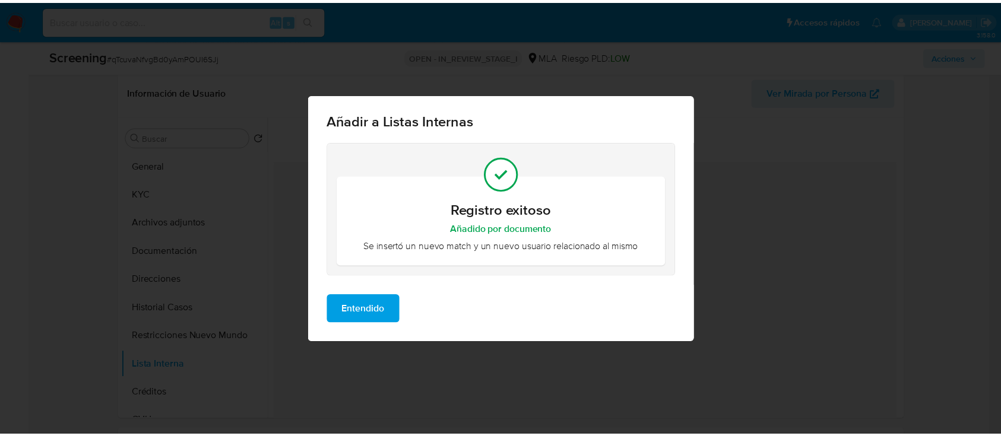
scroll to position [0, 0]
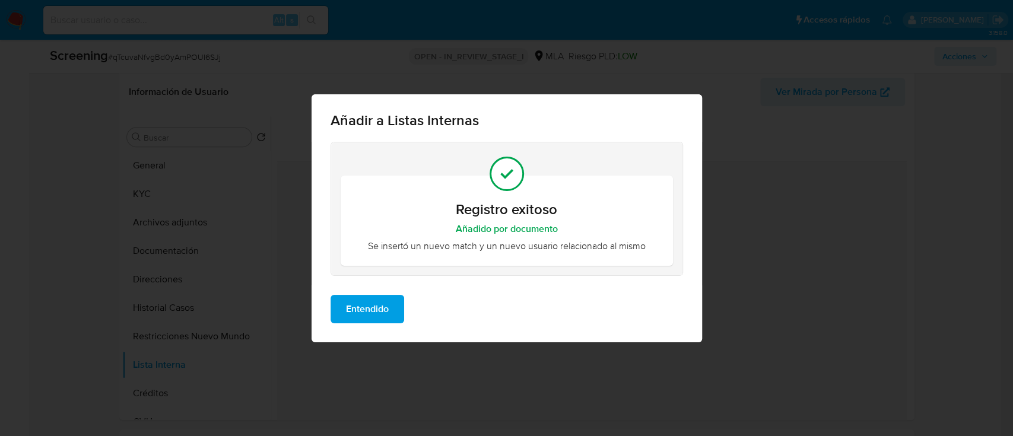
click at [377, 301] on span "Entendido" at bounding box center [367, 309] width 43 height 26
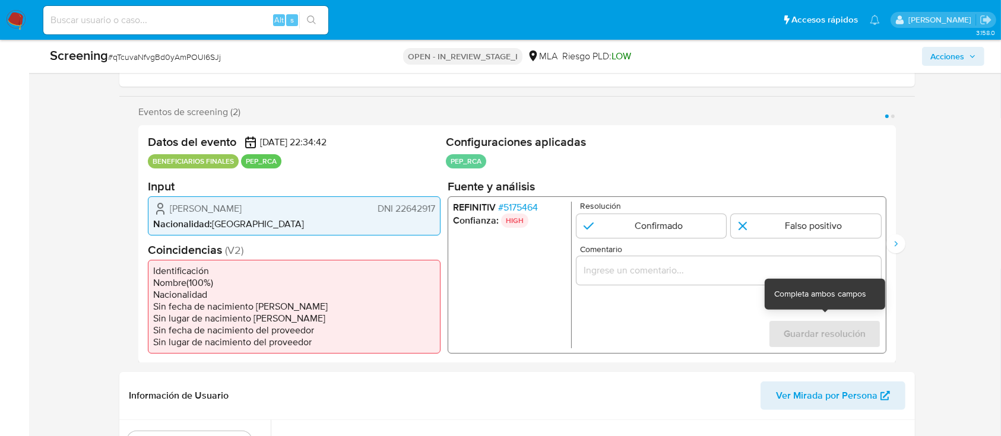
scroll to position [171, 0]
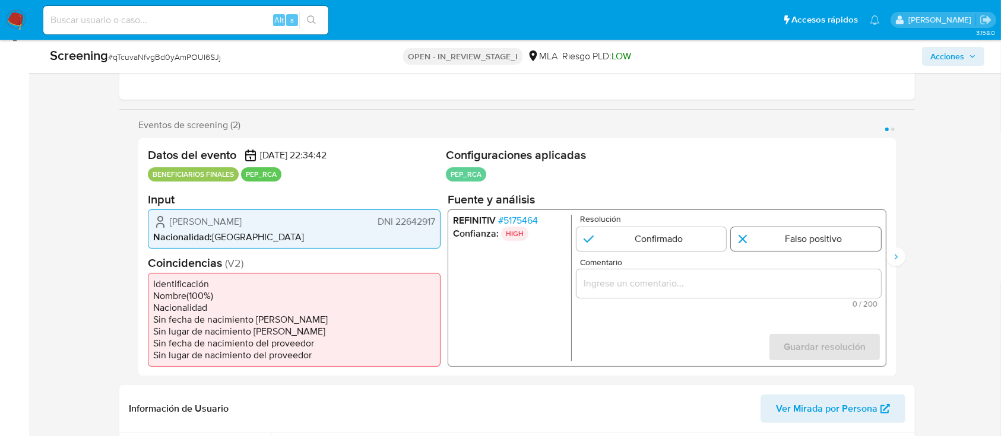
click at [776, 240] on input "1 de 2" at bounding box center [806, 239] width 150 height 24
radio input "true"
click at [760, 270] on div "1 de 2" at bounding box center [728, 283] width 304 height 28
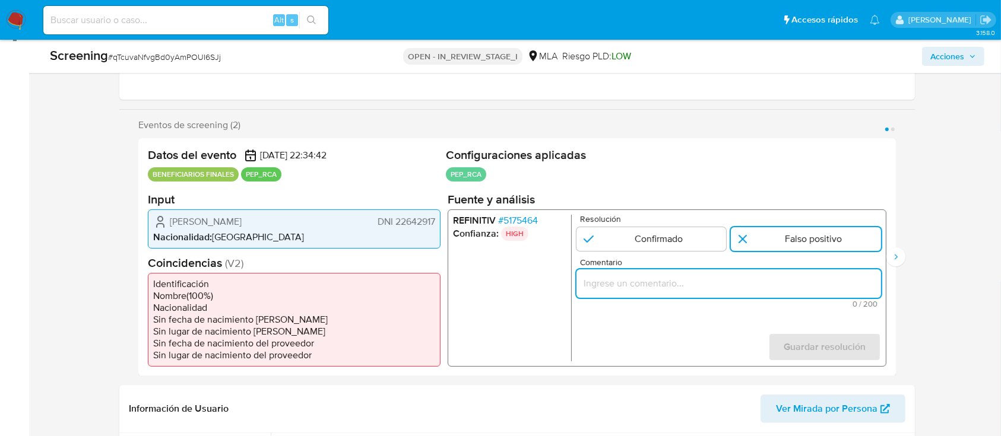
click at [751, 280] on input "Comentario" at bounding box center [728, 282] width 304 height 15
paste input "Se descarta el match debido a que el cargo arrojado en la fuente de análisis no…"
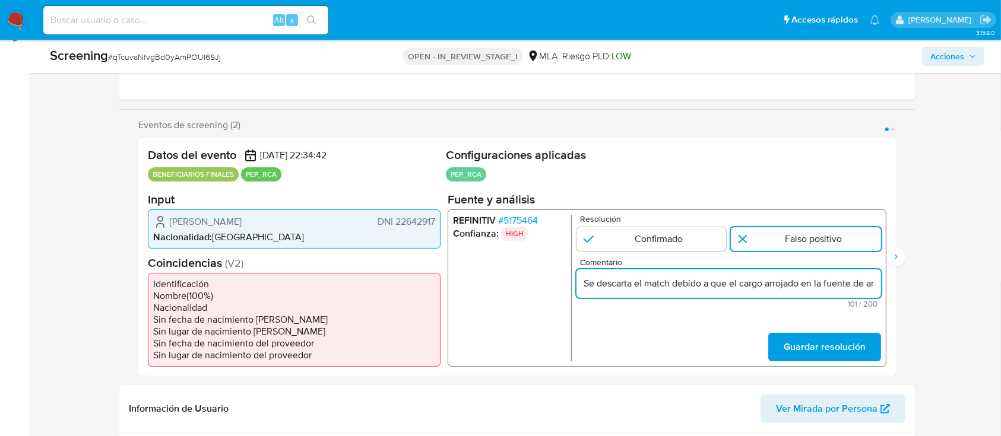
scroll to position [0, 130]
click at [709, 278] on input "Se descarta el match debido a que el cargo arrojado en la fuente de análisis no…" at bounding box center [728, 282] width 304 height 15
type input "Se descarta el match debido a que el cargo arrojado en la fuente de análisis no…"
drag, startPoint x: 806, startPoint y: 343, endPoint x: 678, endPoint y: 393, distance: 137.7
click at [806, 343] on span "Guardar resolución" at bounding box center [824, 347] width 82 height 26
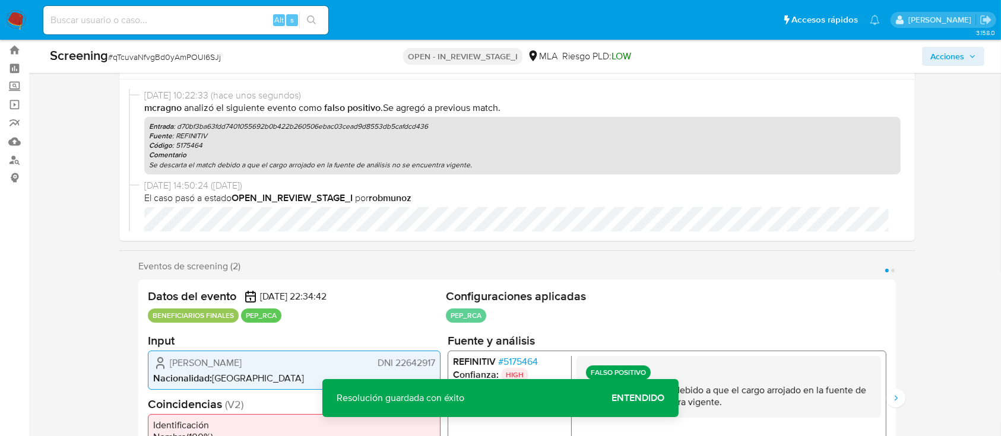
scroll to position [0, 0]
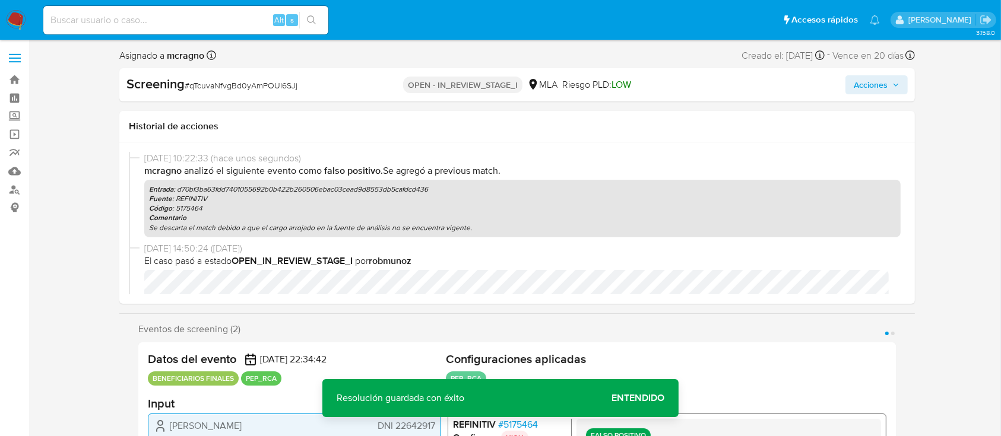
click at [881, 76] on span "Acciones" at bounding box center [870, 84] width 34 height 19
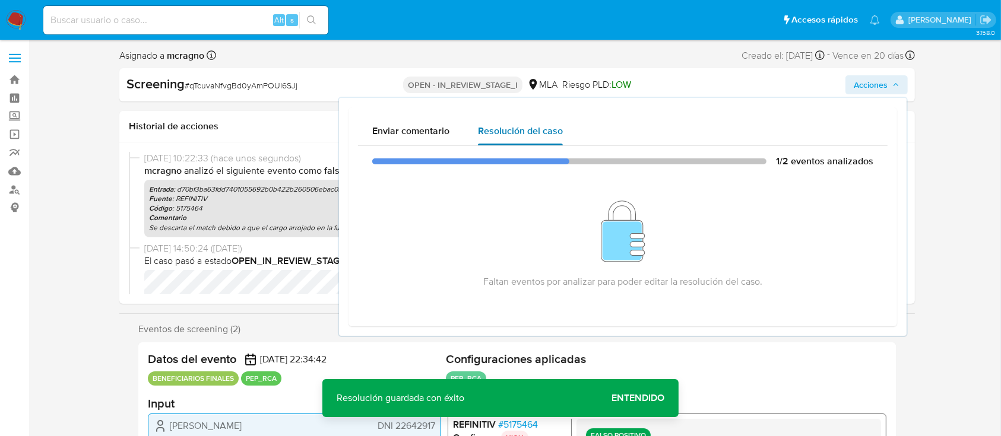
click at [530, 128] on span "Resolución del caso" at bounding box center [520, 131] width 85 height 14
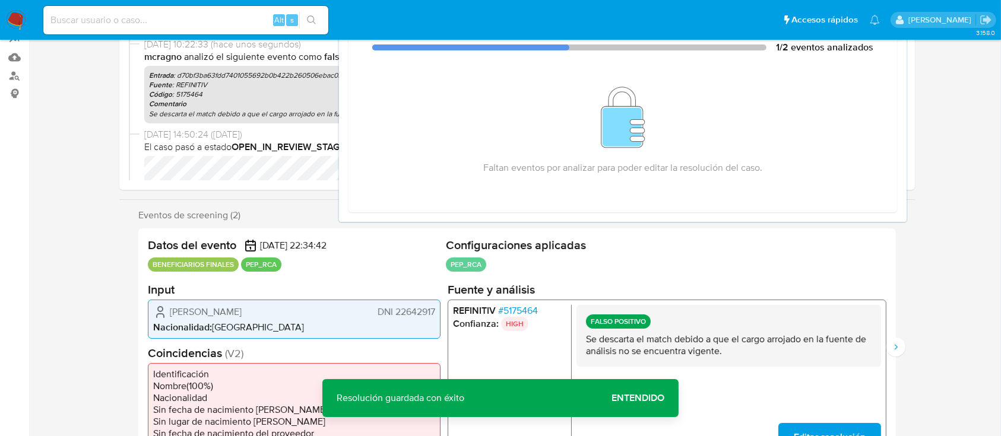
scroll to position [237, 0]
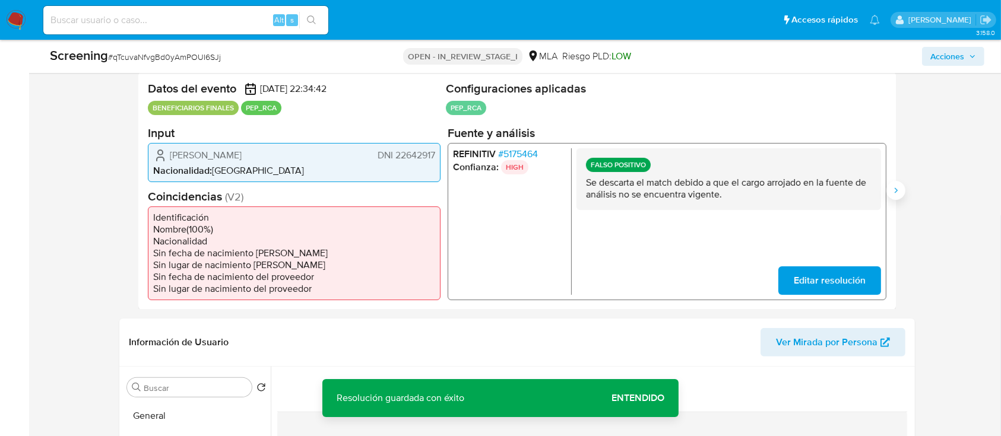
click at [896, 188] on icon "Siguiente" at bounding box center [895, 190] width 9 height 9
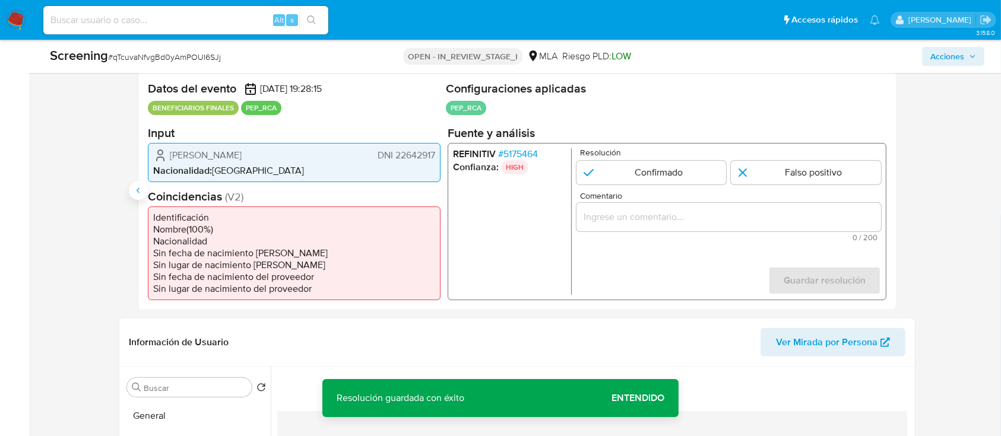
click at [135, 189] on icon "Anterior" at bounding box center [138, 190] width 9 height 9
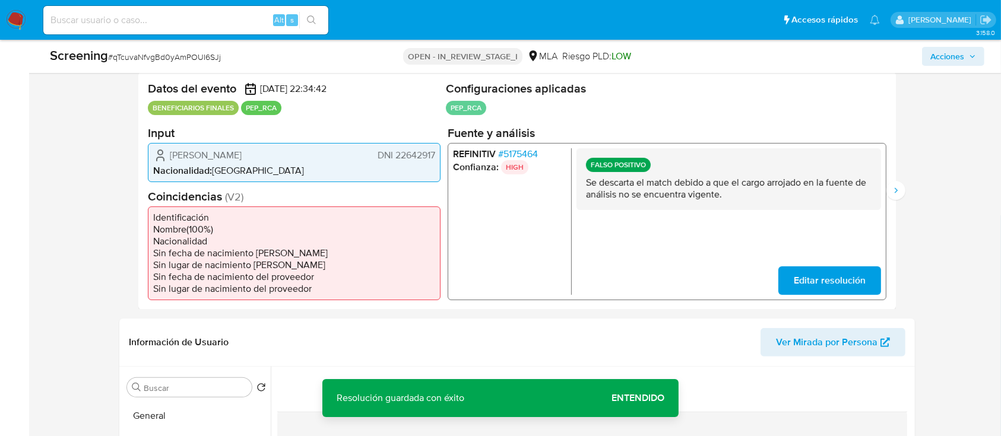
click at [905, 188] on div "Eventos de screening (2) Página 1 Página 2 Datos del evento 04/07/2025 22:34:42…" at bounding box center [516, 181] width 795 height 257
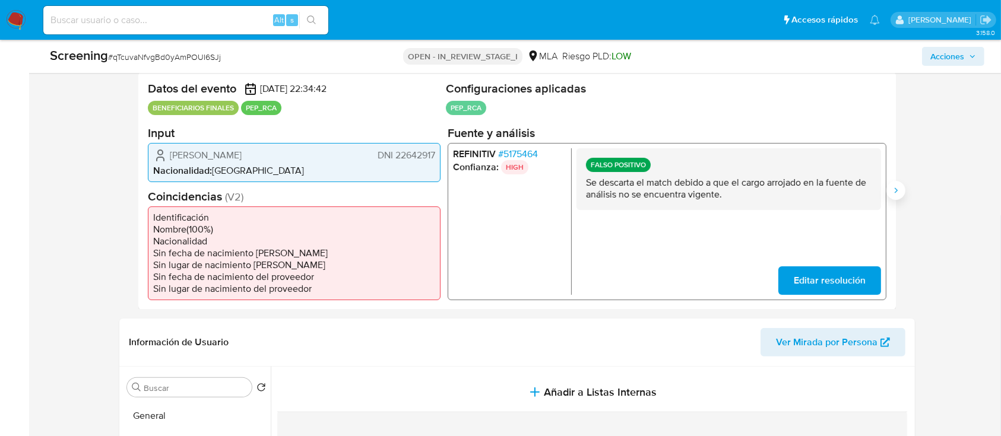
click at [895, 188] on icon "Siguiente" at bounding box center [895, 190] width 3 height 5
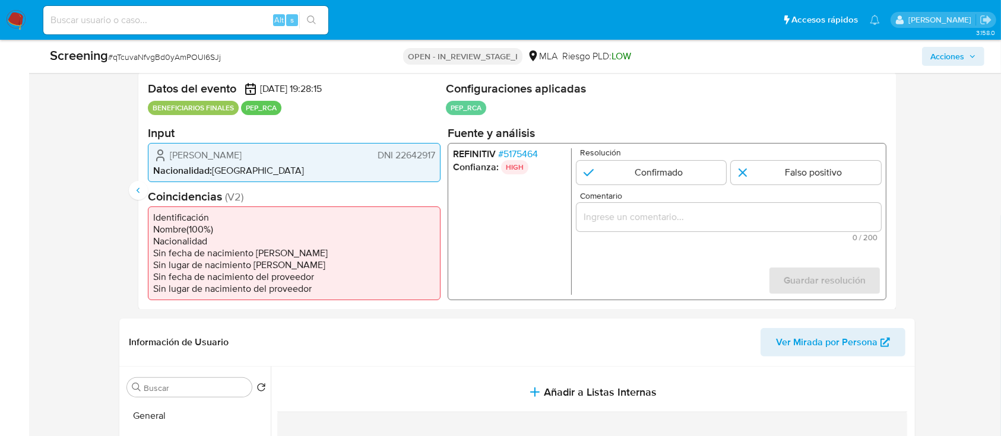
click at [682, 188] on form "Resolución Confirmado Falso positivo Comentario 0 / 200 200 caracteres restante…" at bounding box center [728, 221] width 304 height 147
click at [808, 175] on input "2 de 2" at bounding box center [806, 172] width 150 height 24
radio input "true"
click at [141, 198] on button "Anterior" at bounding box center [138, 190] width 19 height 19
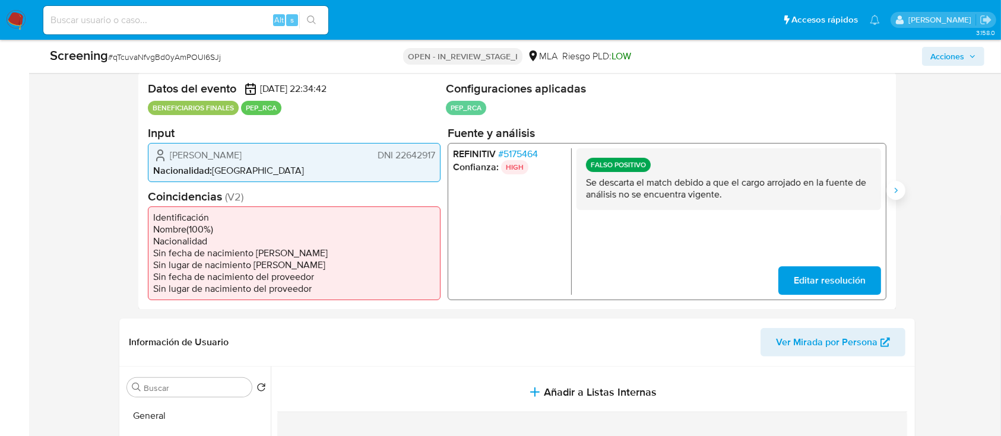
click at [897, 188] on icon "Siguiente" at bounding box center [895, 190] width 9 height 9
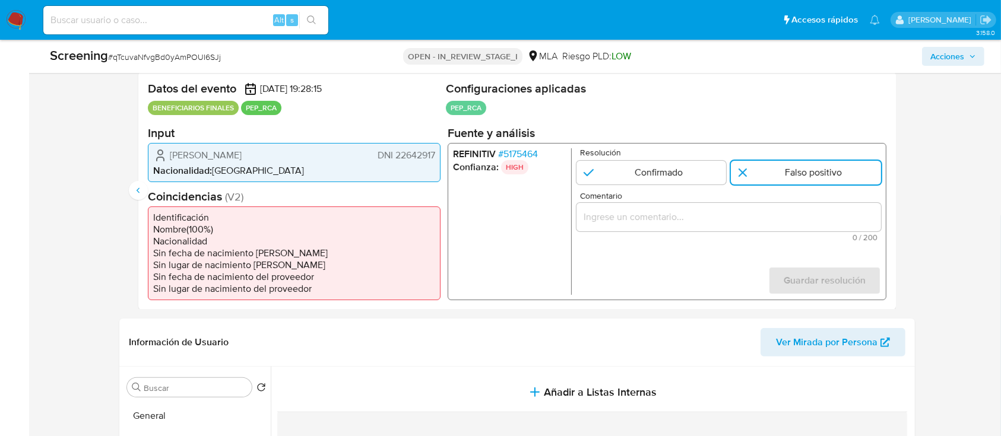
click at [699, 230] on div "2 de 2" at bounding box center [728, 216] width 304 height 28
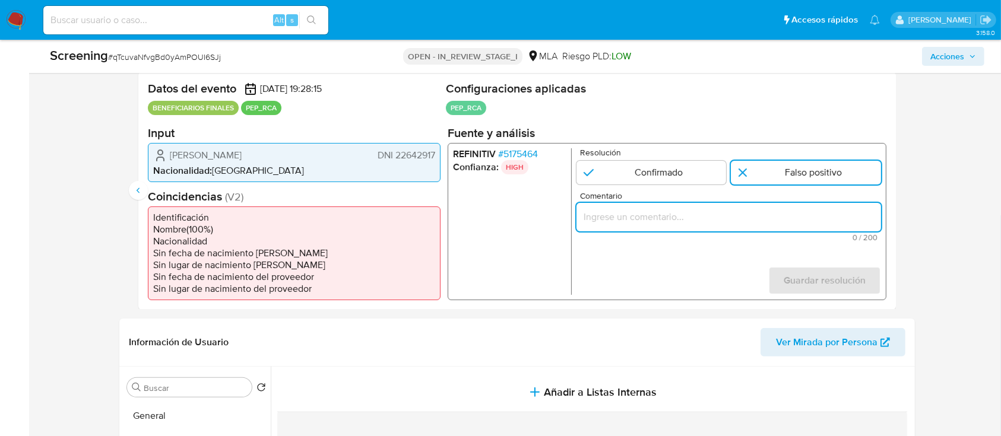
click at [698, 221] on input "Comentario" at bounding box center [728, 216] width 304 height 15
paste input "Se descarta el match debido a que el cargo arrojado en la fuente de análisis no…"
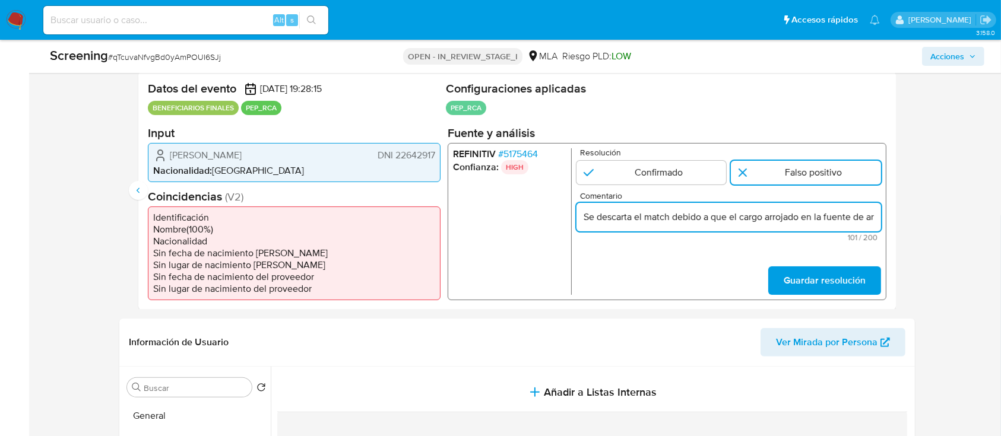
scroll to position [0, 130]
type input "Se descarta el match debido a que el cargo arrojado en la fuente de análisis no…"
click at [817, 285] on span "Guardar resolución" at bounding box center [824, 280] width 82 height 26
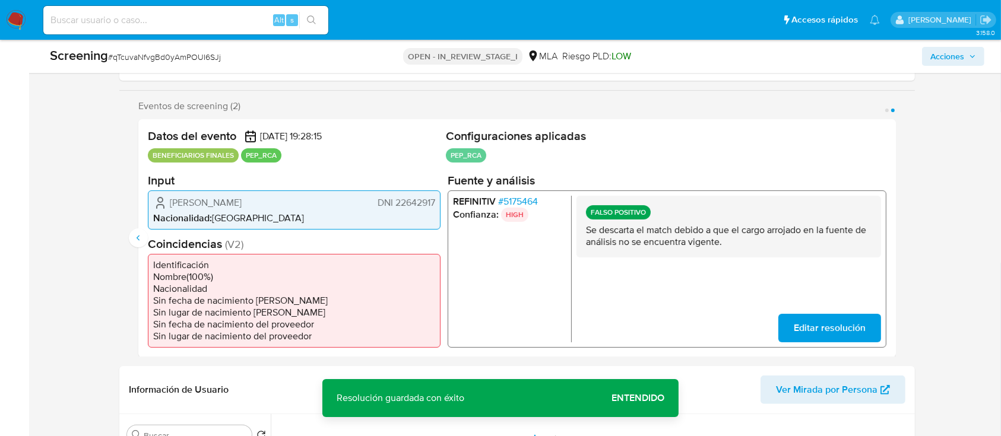
scroll to position [158, 0]
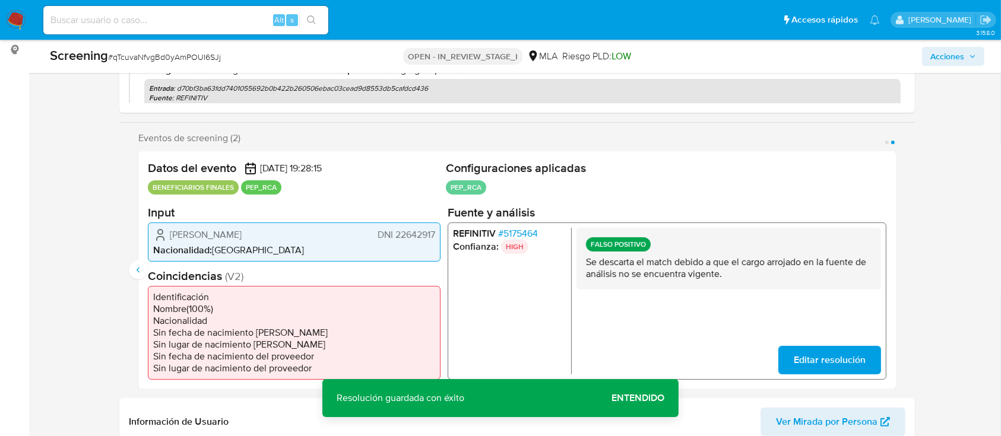
click at [967, 60] on span "Acciones" at bounding box center [953, 56] width 46 height 17
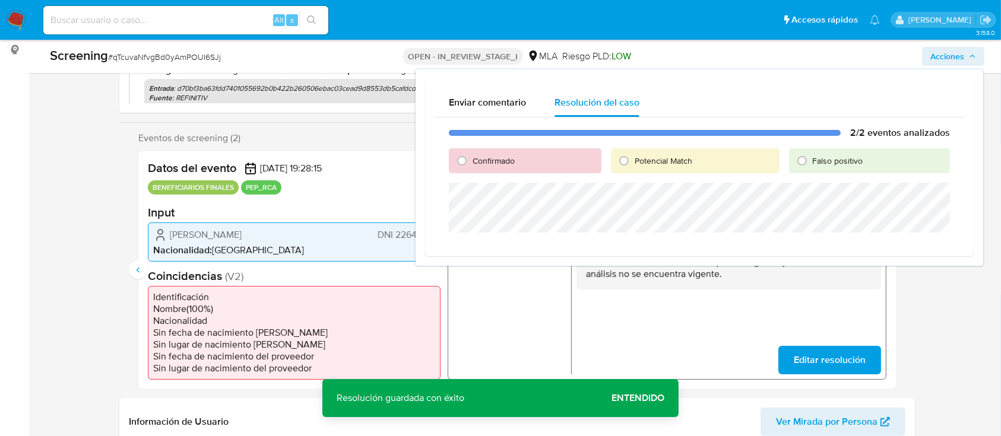
click at [850, 164] on span "Falso positivo" at bounding box center [837, 161] width 50 height 12
click at [811, 164] on input "Falso positivo" at bounding box center [801, 160] width 19 height 19
radio input "true"
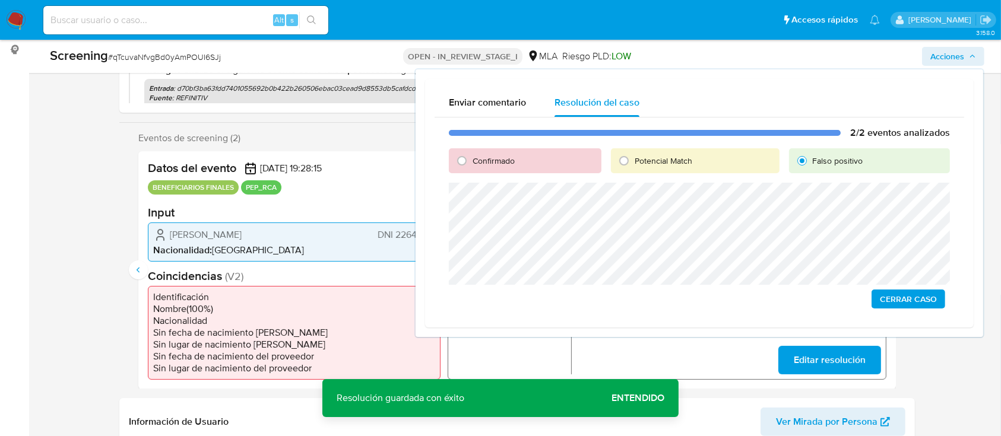
click at [916, 303] on span "Cerrar Caso" at bounding box center [907, 299] width 57 height 17
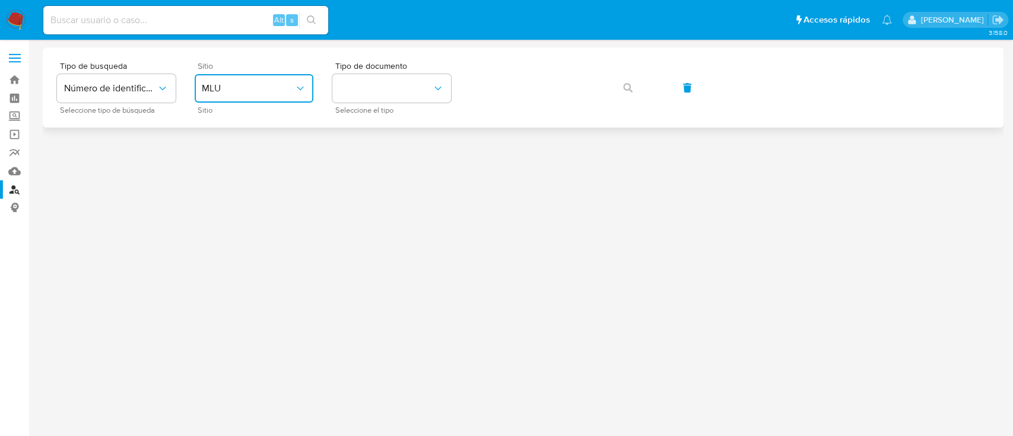
click at [255, 88] on span "MLU" at bounding box center [248, 88] width 93 height 12
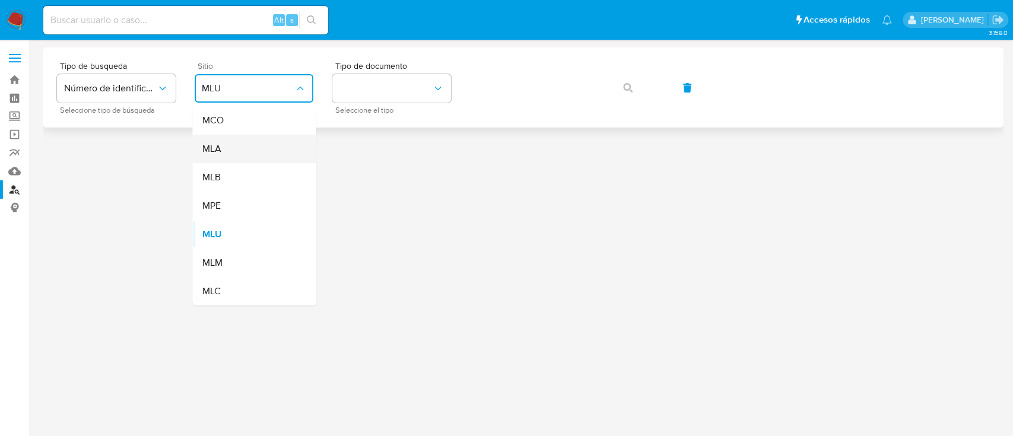
click at [240, 157] on div "MLA" at bounding box center [250, 149] width 97 height 28
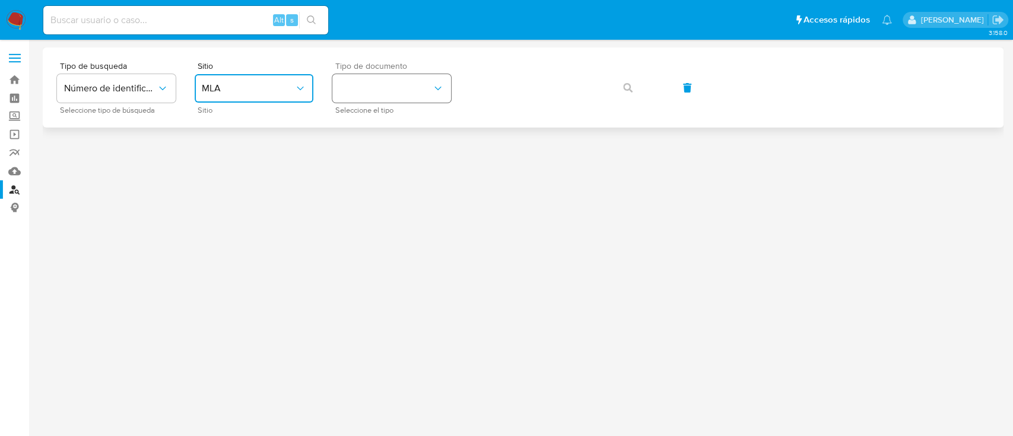
click at [377, 84] on button "identificationType" at bounding box center [391, 88] width 119 height 28
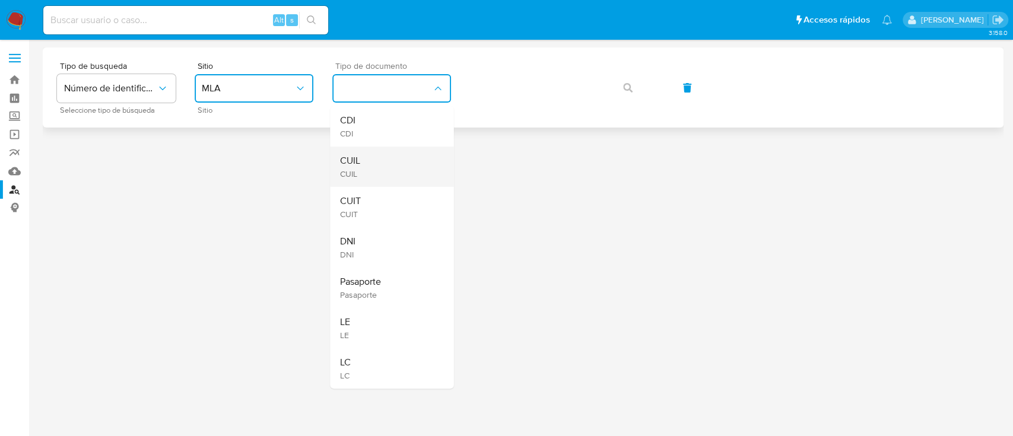
click at [380, 149] on div "CUIL CUIL" at bounding box center [387, 167] width 97 height 40
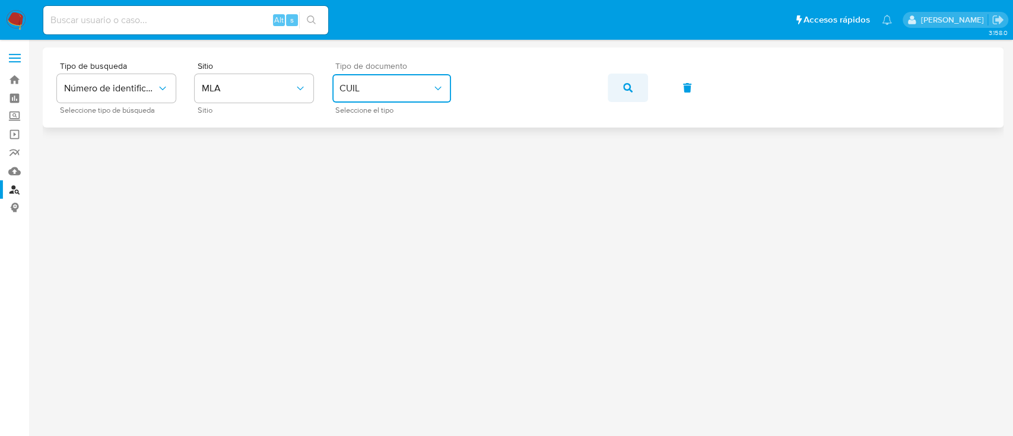
click at [624, 84] on icon "button" at bounding box center [627, 87] width 9 height 9
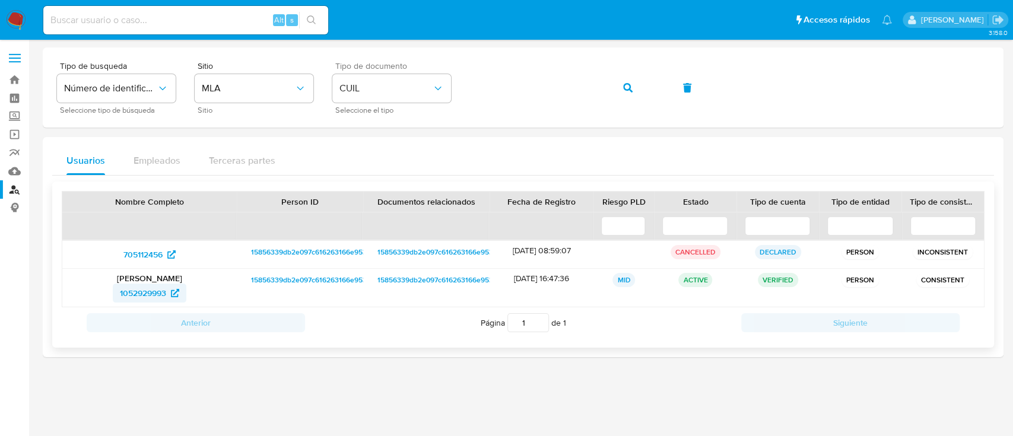
click at [152, 290] on span "1052929993" at bounding box center [143, 293] width 46 height 19
click at [144, 291] on span "1052929993" at bounding box center [143, 293] width 46 height 19
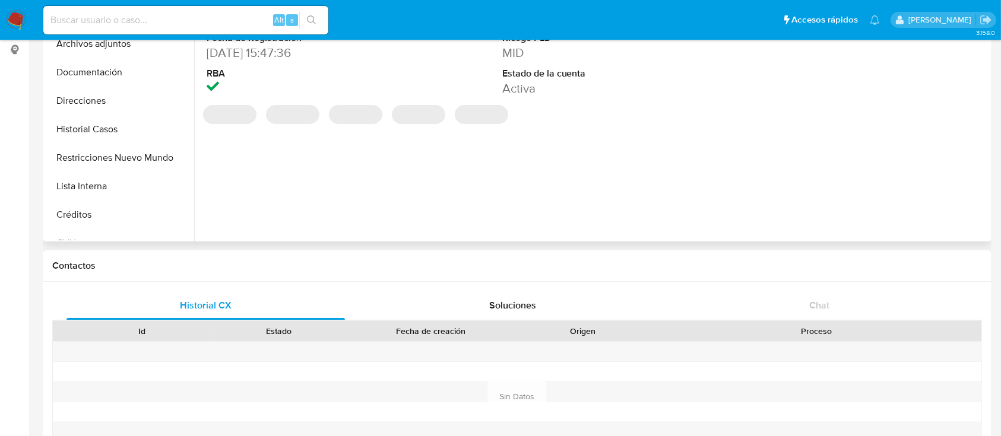
select select "10"
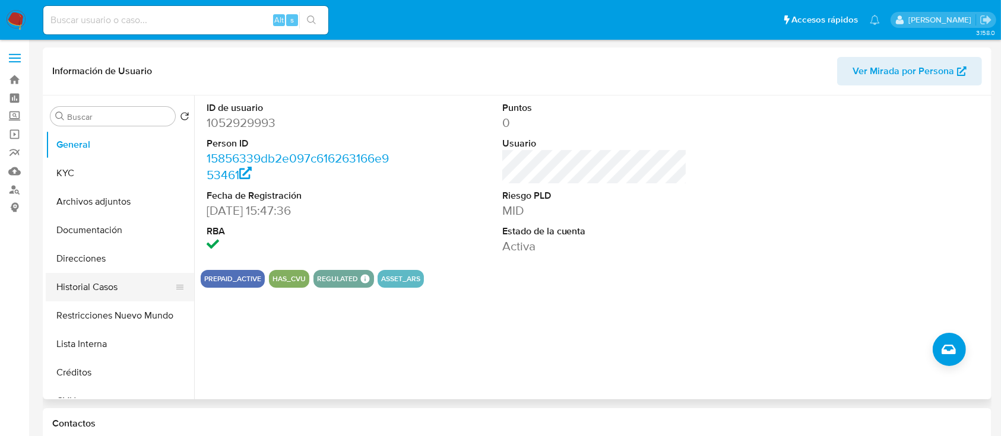
click at [125, 293] on button "Historial Casos" at bounding box center [115, 287] width 139 height 28
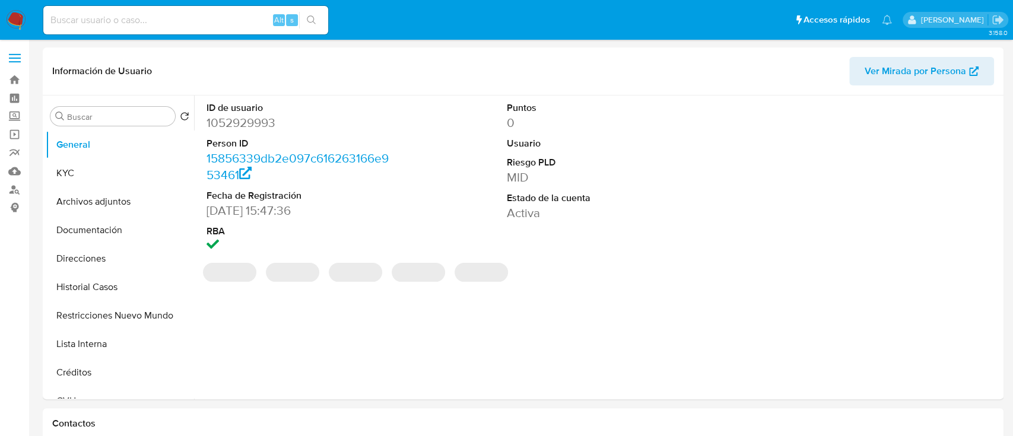
select select "10"
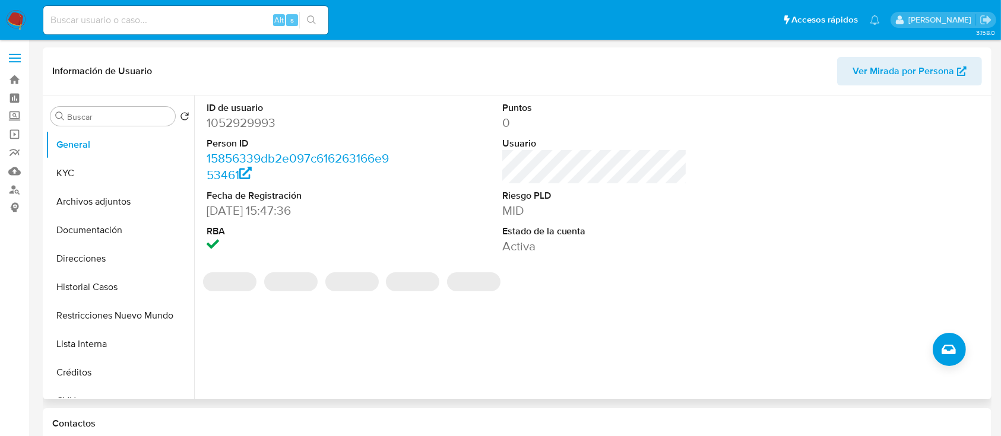
click at [258, 124] on dd "1052929993" at bounding box center [299, 123] width 185 height 17
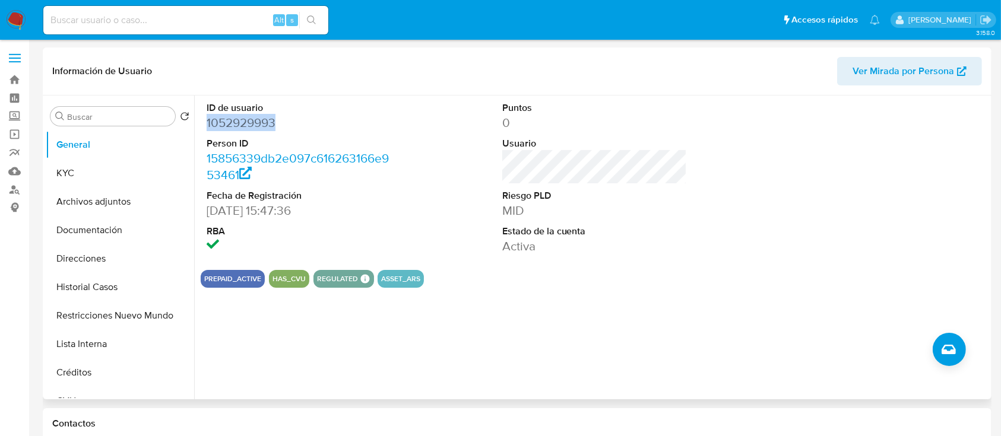
click at [258, 124] on dd "1052929993" at bounding box center [299, 123] width 185 height 17
copy dd "1052929993"
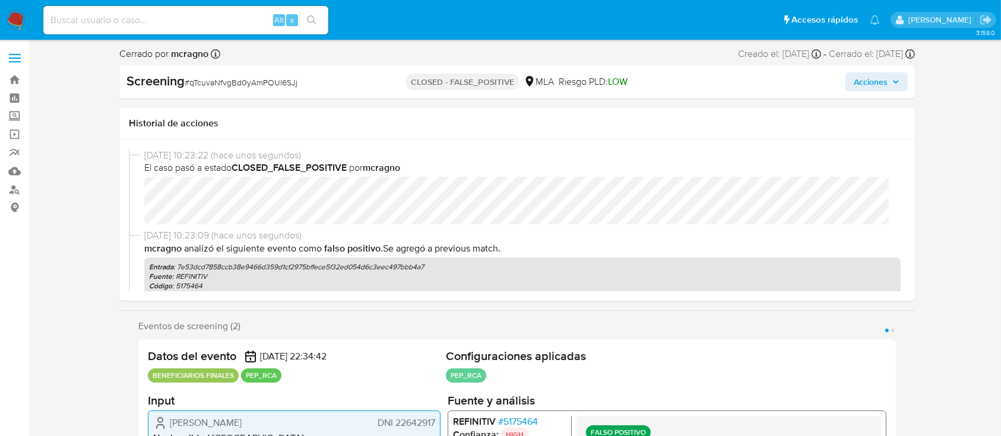
select select "10"
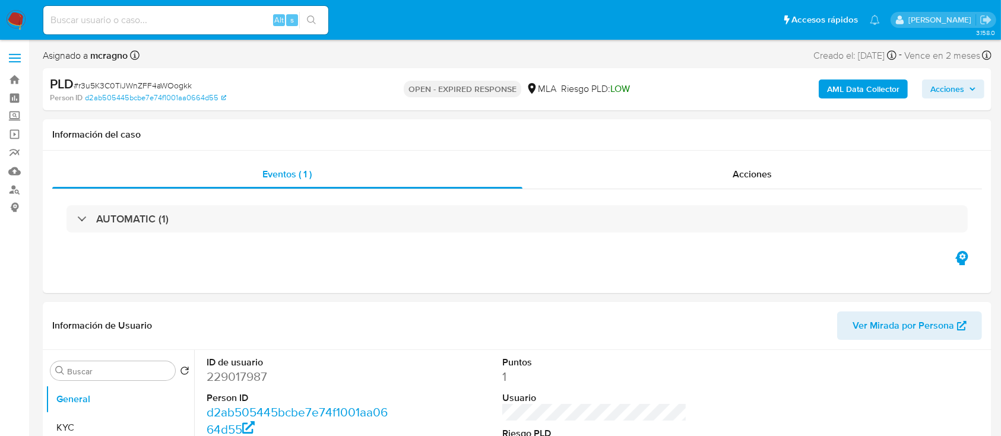
select select "10"
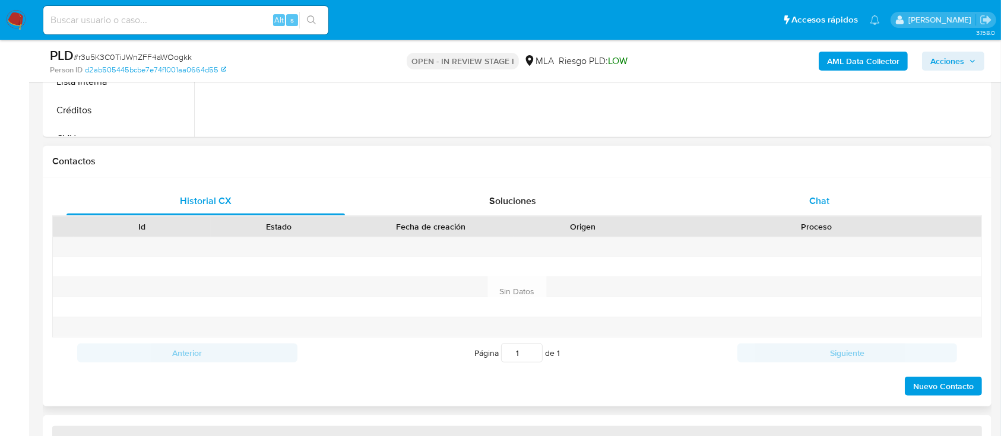
click at [862, 195] on div "Chat" at bounding box center [819, 201] width 278 height 28
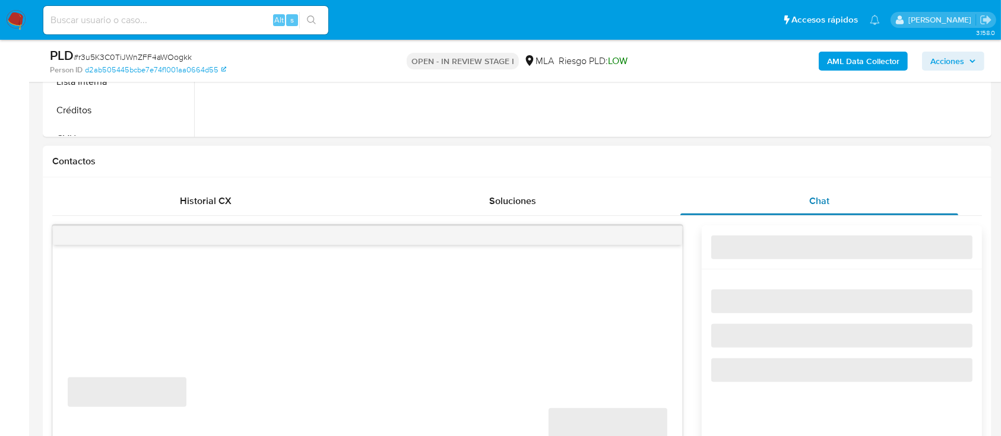
scroll to position [554, 0]
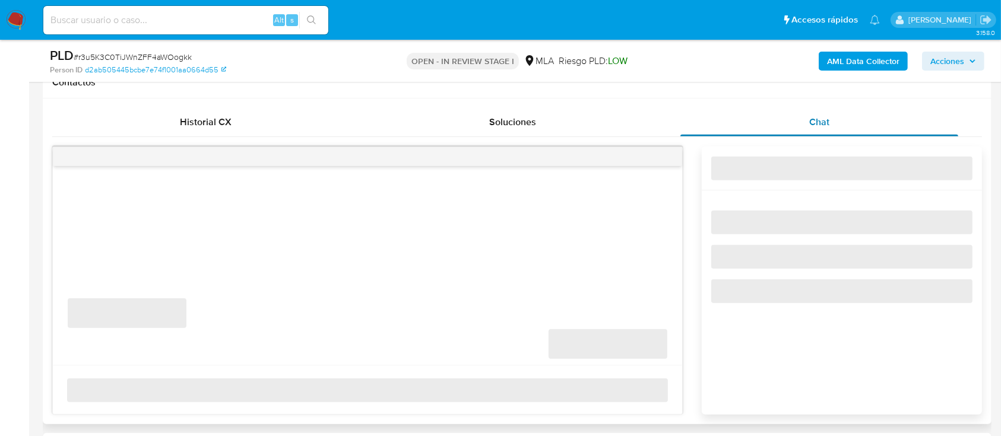
select select "10"
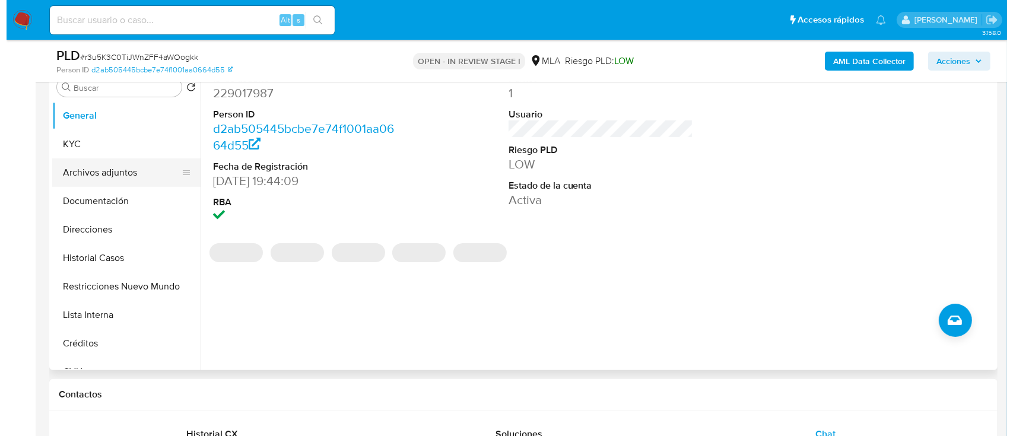
scroll to position [237, 0]
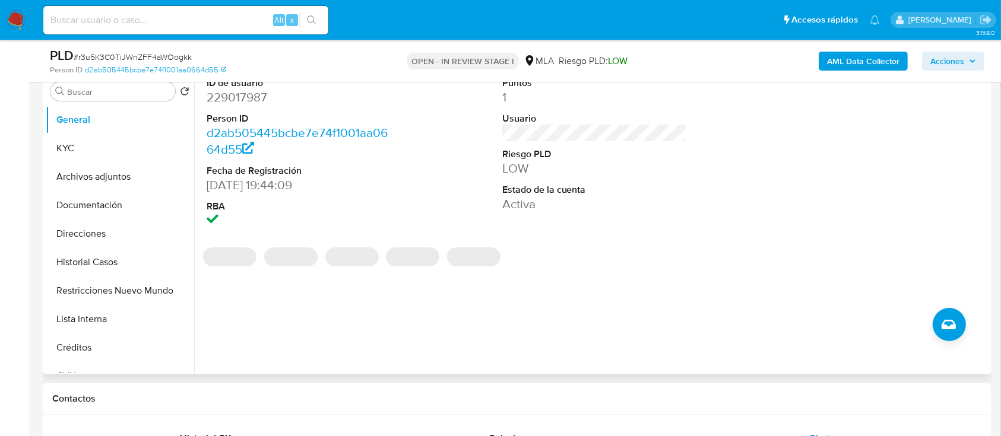
click at [118, 177] on button "Archivos adjuntos" at bounding box center [120, 177] width 148 height 28
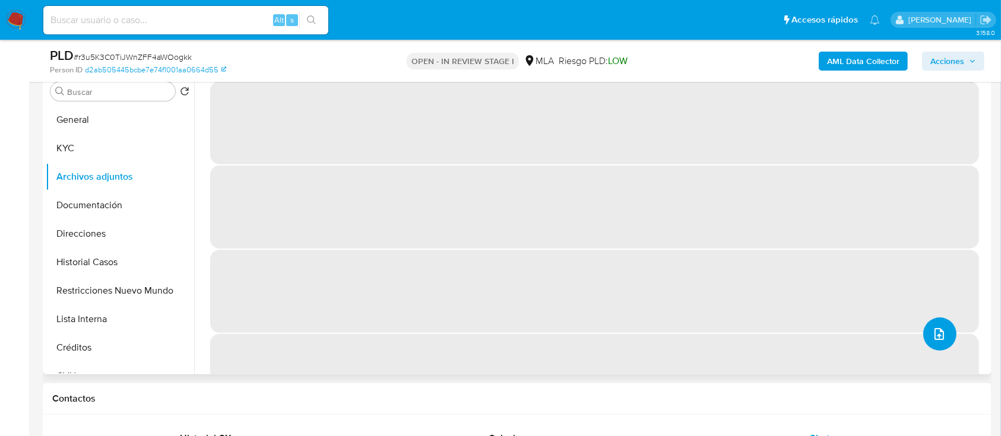
click at [933, 325] on button "upload-file" at bounding box center [939, 333] width 33 height 33
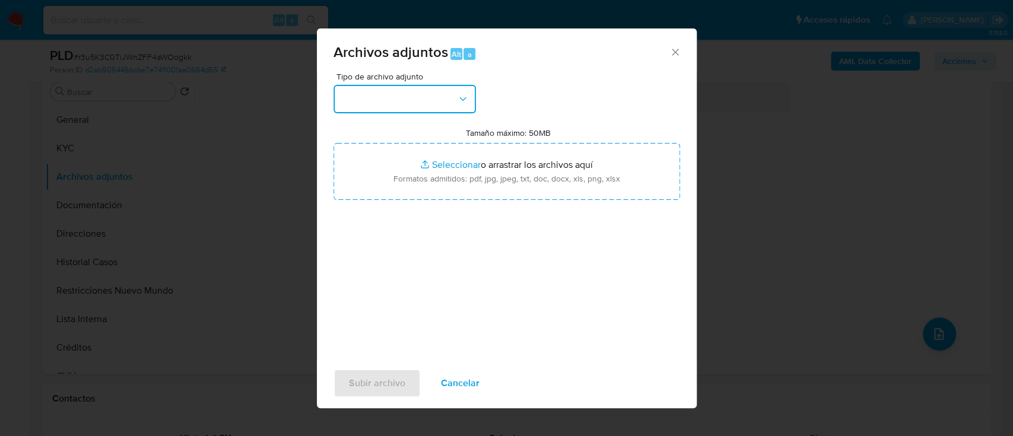
click at [414, 99] on button "button" at bounding box center [405, 99] width 142 height 28
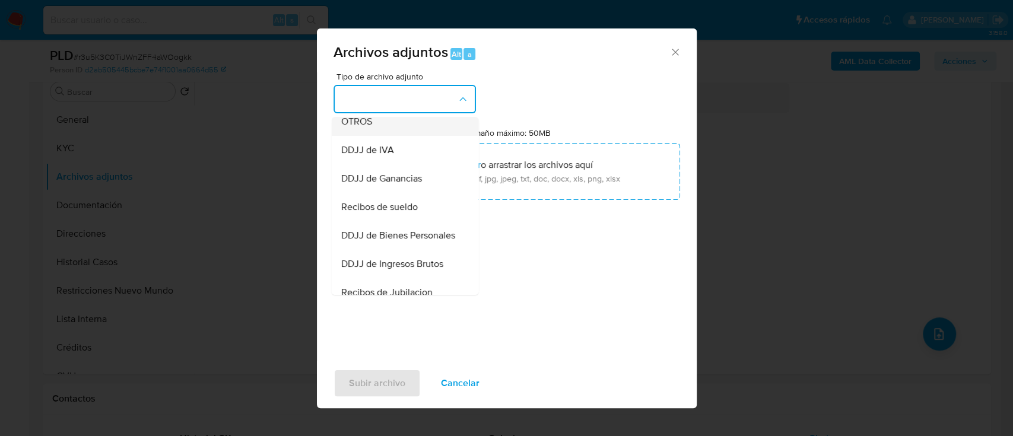
click at [377, 123] on div "OTROS" at bounding box center [401, 121] width 121 height 28
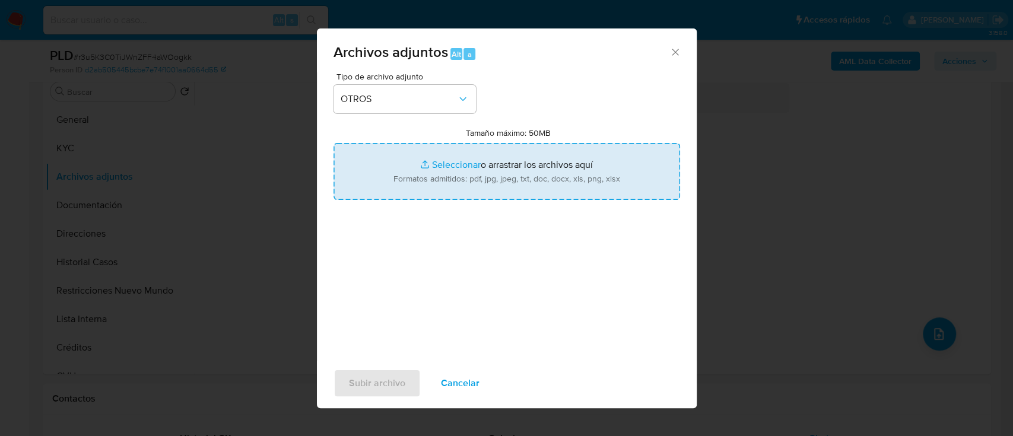
click at [437, 172] on input "Tamaño máximo: 50MB Seleccionar archivos" at bounding box center [507, 171] width 347 height 57
type input "C:\fakepath\229017987 - Movimientos.xlsx"
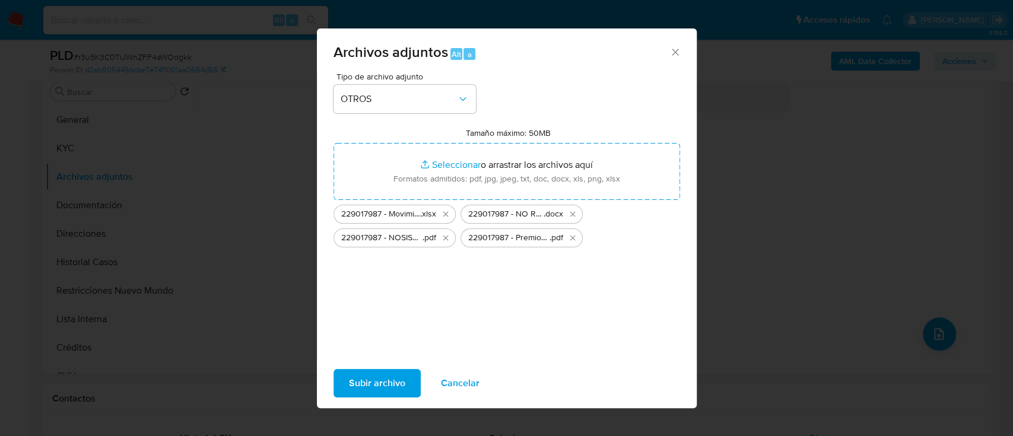
click at [399, 379] on span "Subir archivo" at bounding box center [377, 383] width 56 height 26
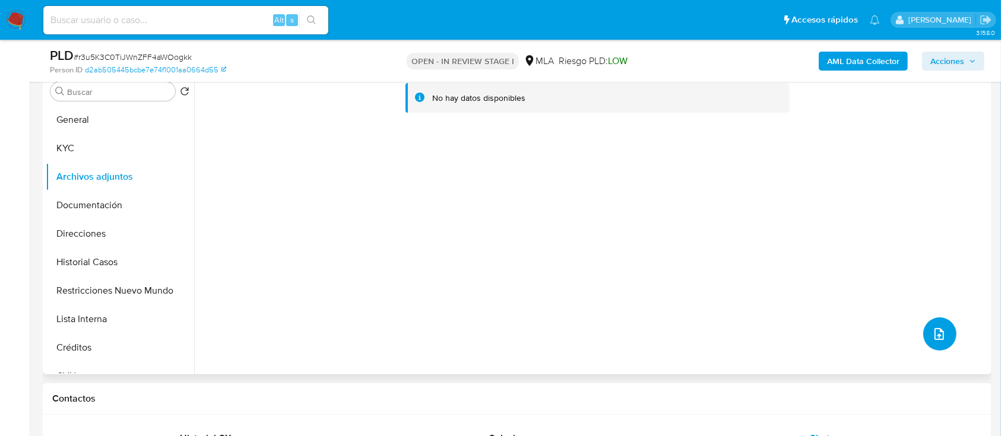
click at [939, 331] on icon "upload-file" at bounding box center [939, 334] width 14 height 14
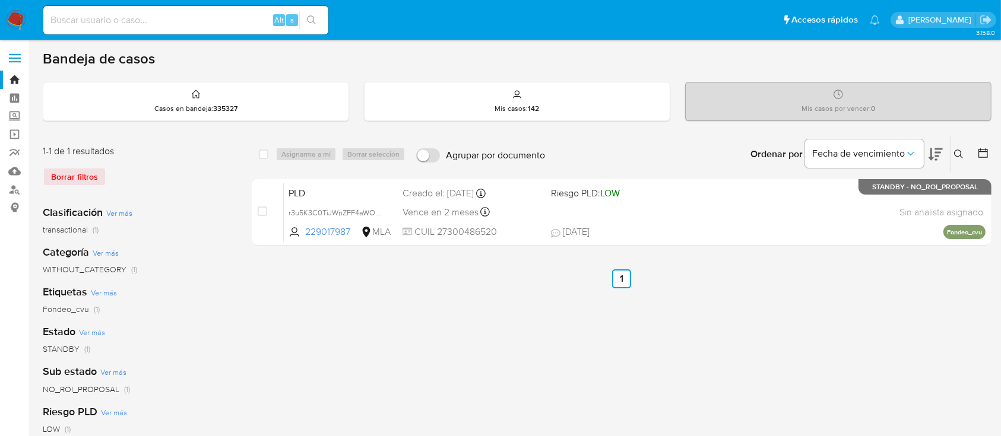
click at [951, 154] on button at bounding box center [960, 154] width 20 height 14
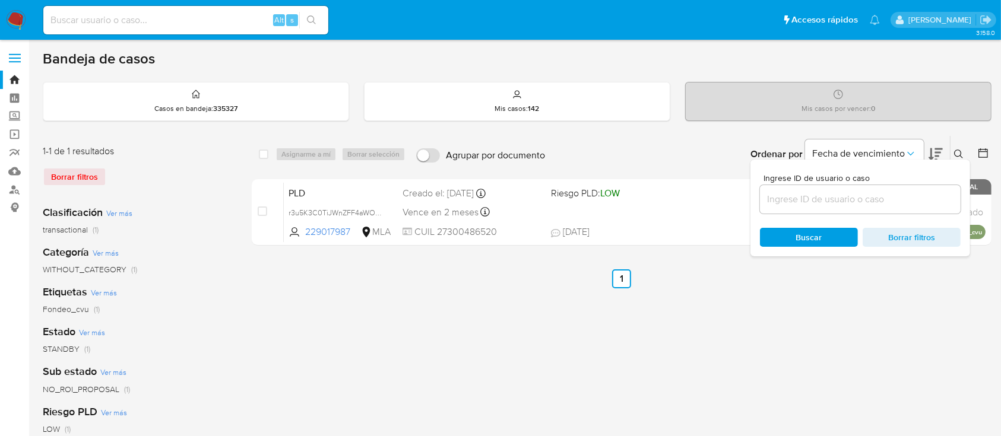
drag, startPoint x: 906, startPoint y: 195, endPoint x: 913, endPoint y: 194, distance: 6.6
click at [906, 195] on input at bounding box center [860, 199] width 201 height 15
type input "277963119"
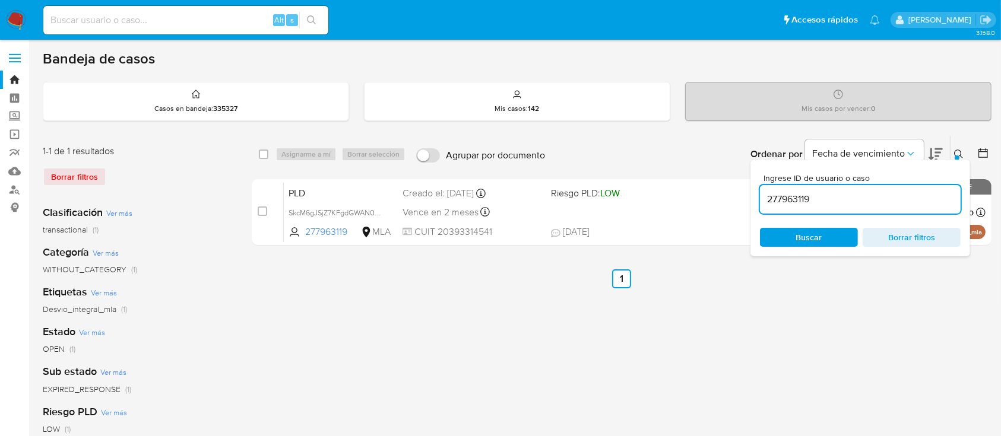
click at [956, 154] on icon at bounding box center [958, 154] width 9 height 9
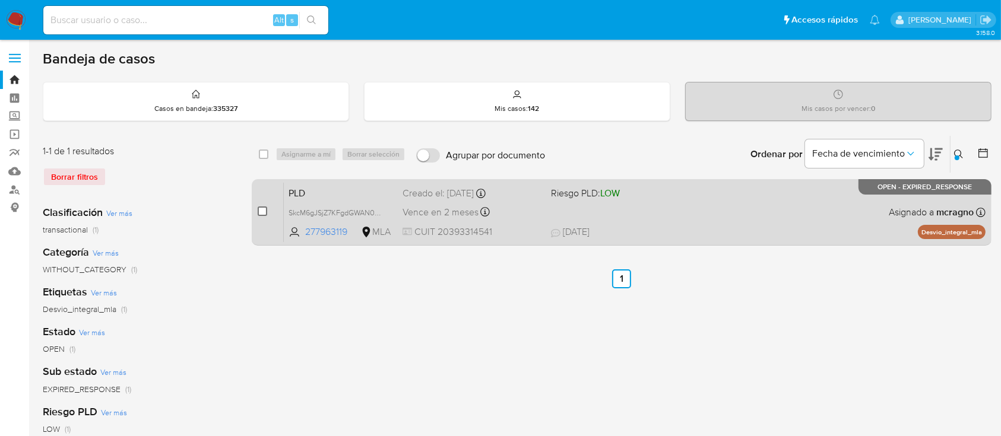
click at [260, 211] on input "checkbox" at bounding box center [262, 211] width 9 height 9
checkbox input "true"
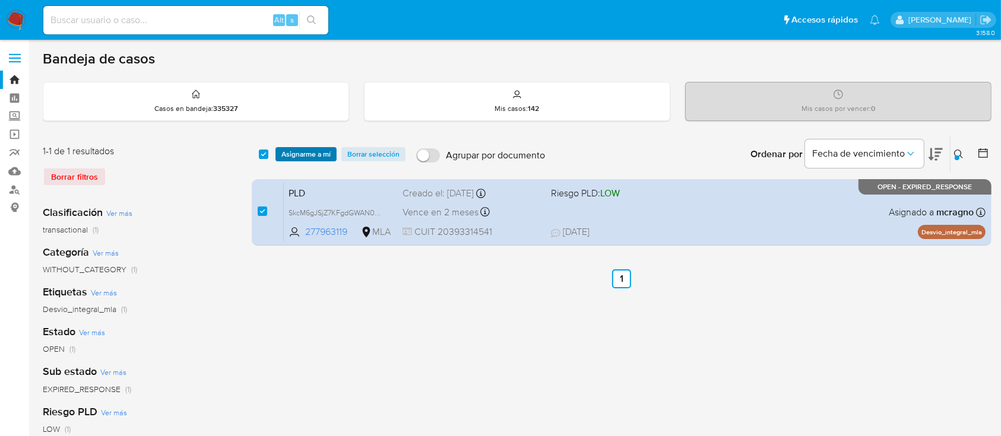
click at [321, 151] on span "Asignarme a mí" at bounding box center [305, 154] width 49 height 12
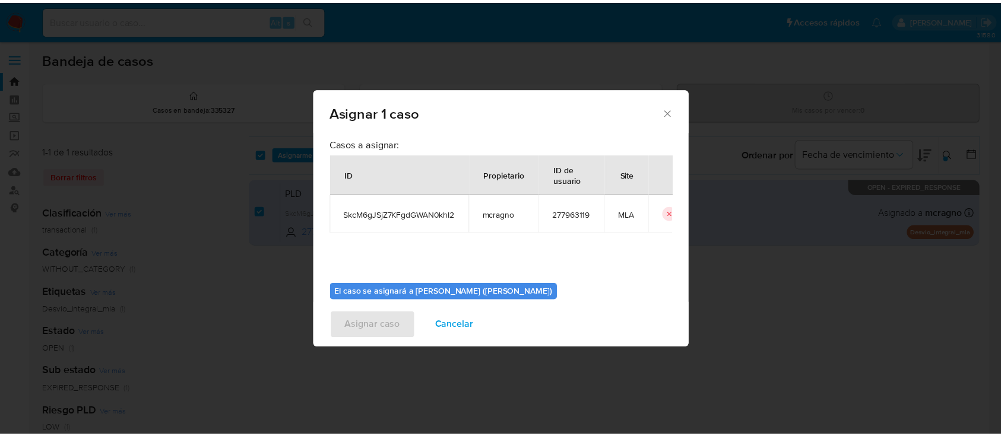
scroll to position [61, 0]
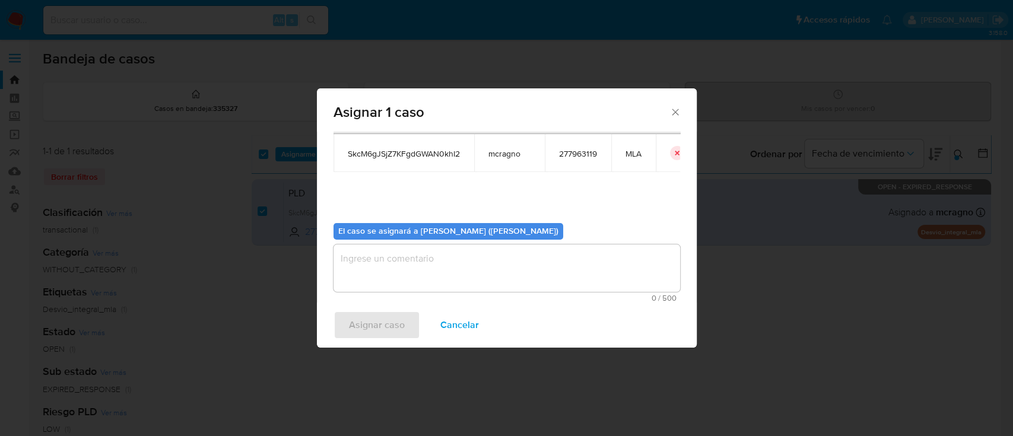
click at [391, 287] on textarea "assign-modal" at bounding box center [507, 267] width 347 height 47
click at [380, 315] on span "Asignar caso" at bounding box center [377, 325] width 56 height 26
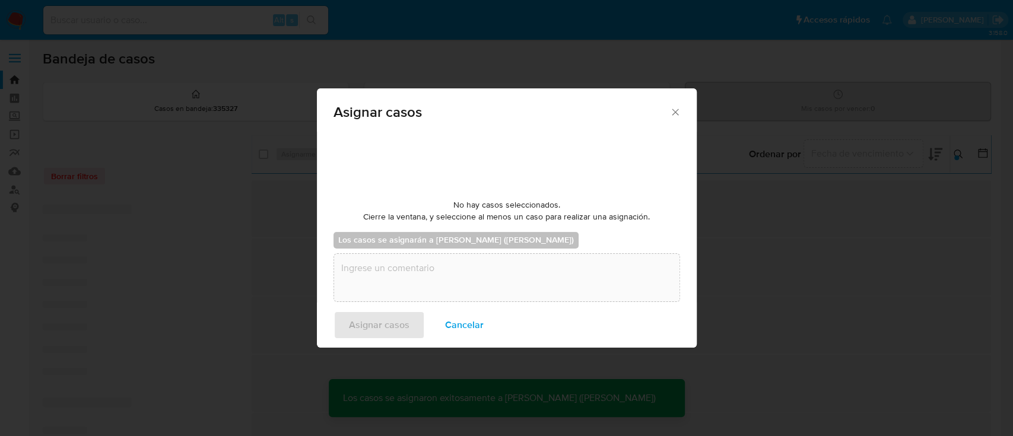
checkbox input "false"
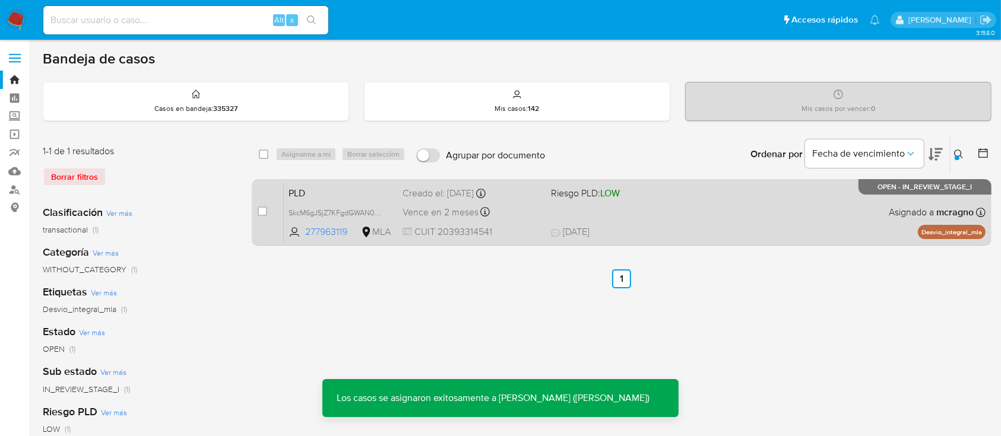
click at [757, 208] on div "PLD SkcM6gJSjZ7KFgdGWAN0khI2 277963119 MLA Riesgo PLD: LOW Creado el: [DATE] Cr…" at bounding box center [634, 212] width 701 height 60
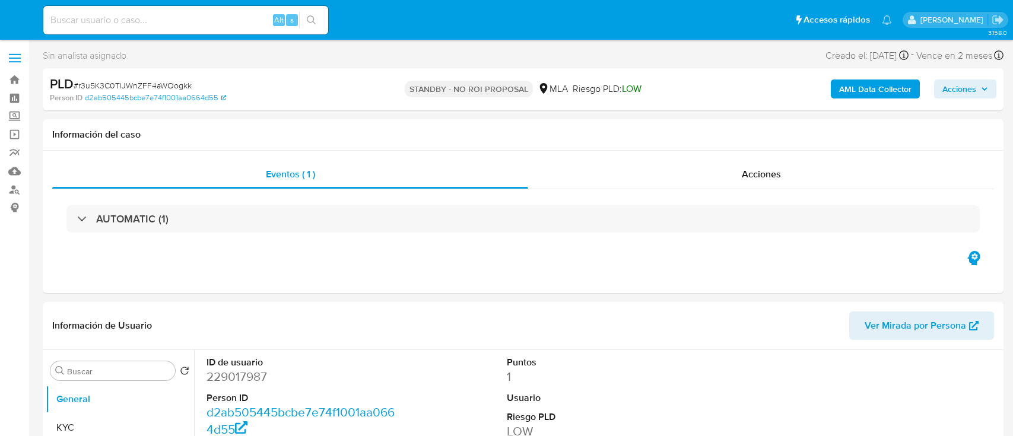
select select "10"
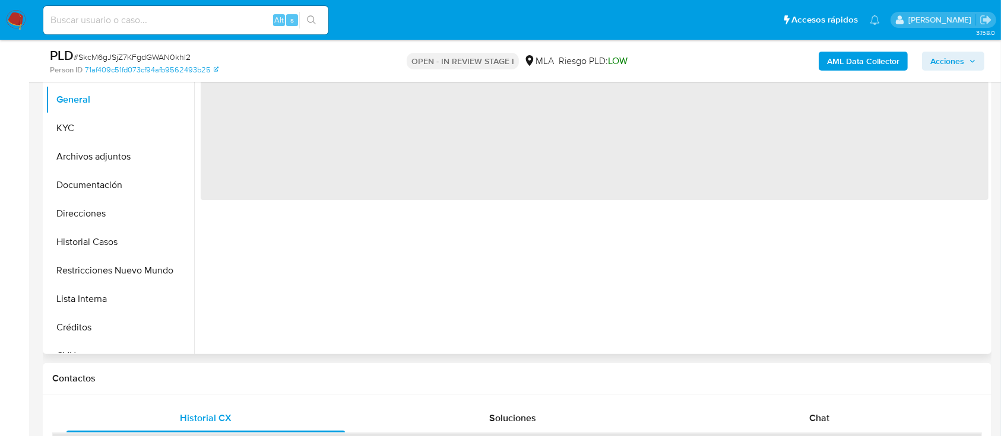
scroll to position [395, 0]
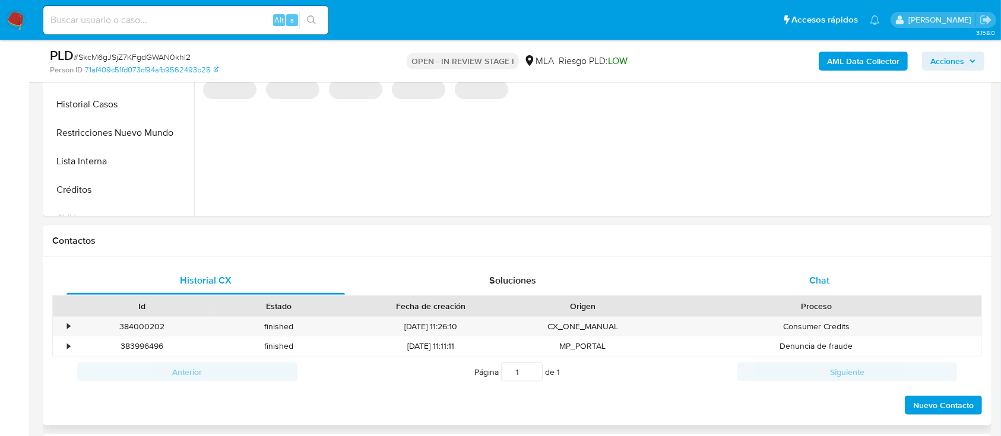
click at [840, 276] on div "Chat" at bounding box center [819, 280] width 278 height 28
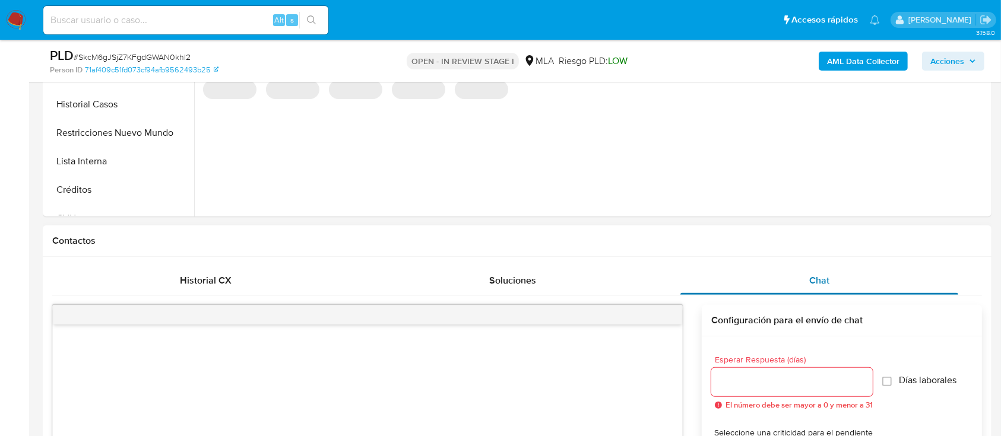
select select "10"
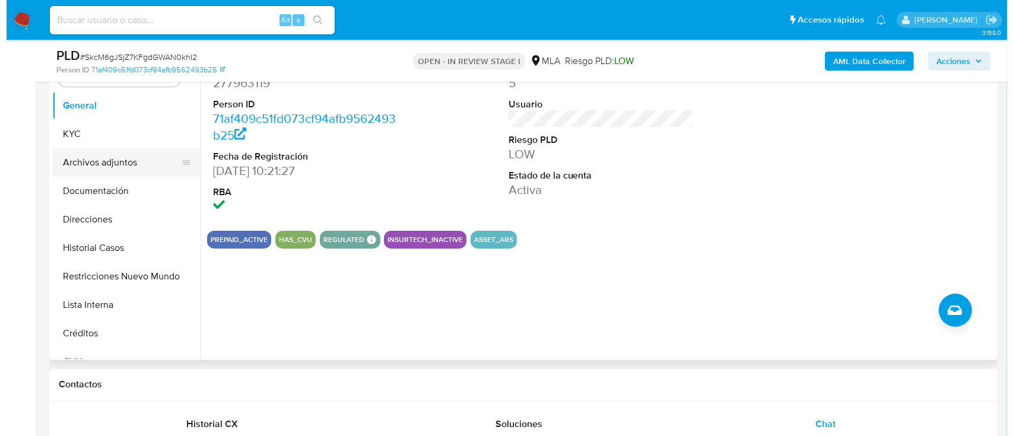
scroll to position [237, 0]
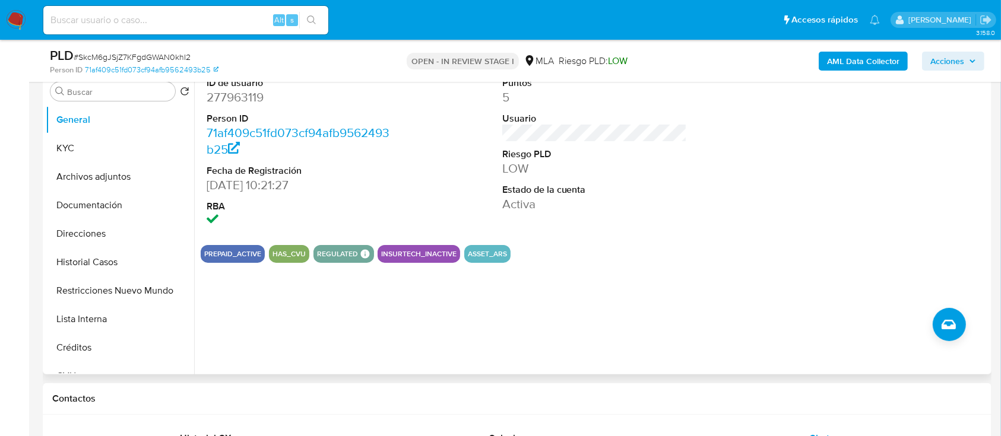
click at [123, 179] on button "Archivos adjuntos" at bounding box center [120, 177] width 148 height 28
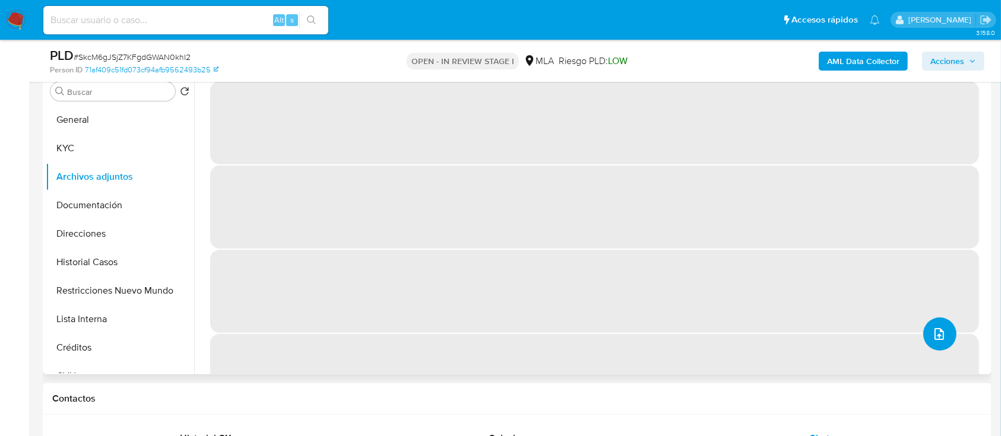
click at [940, 331] on icon "upload-file" at bounding box center [939, 334] width 14 height 14
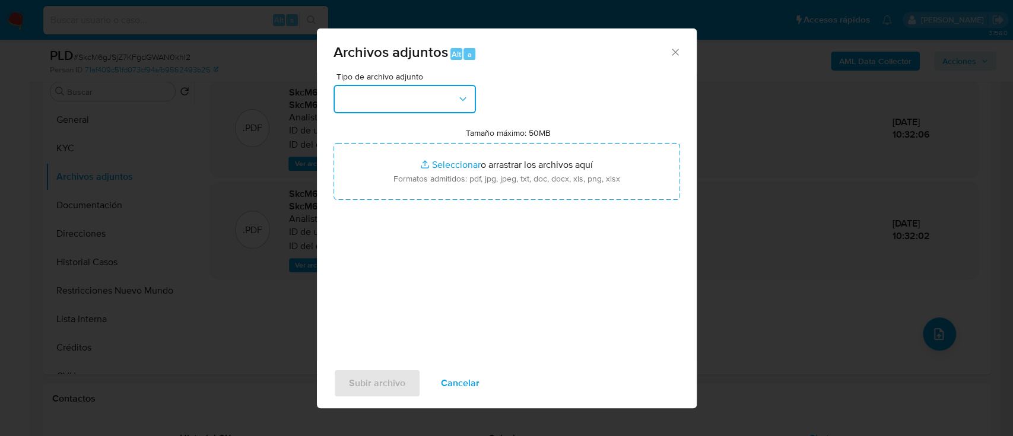
click at [430, 100] on button "button" at bounding box center [405, 99] width 142 height 28
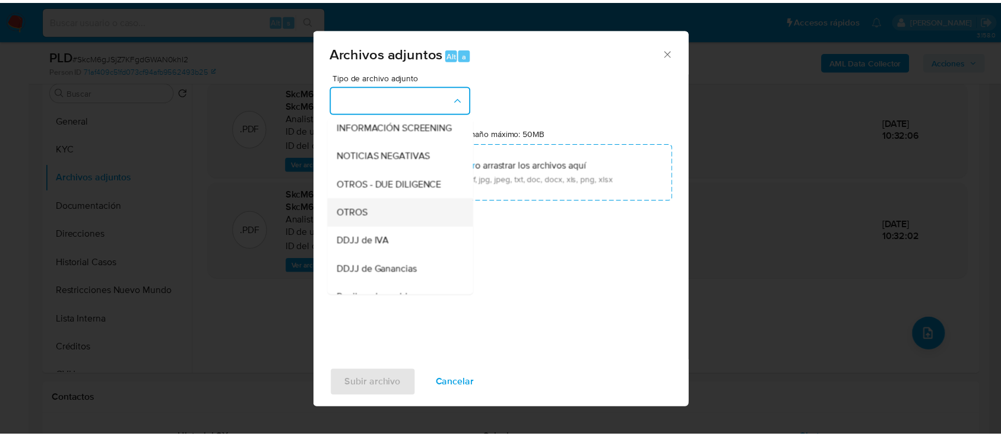
scroll to position [158, 0]
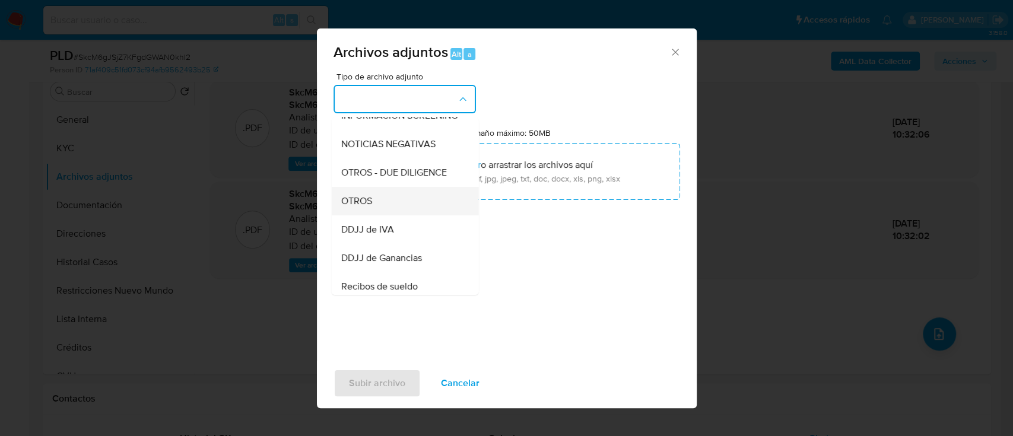
click at [380, 215] on div "OTROS" at bounding box center [401, 201] width 121 height 28
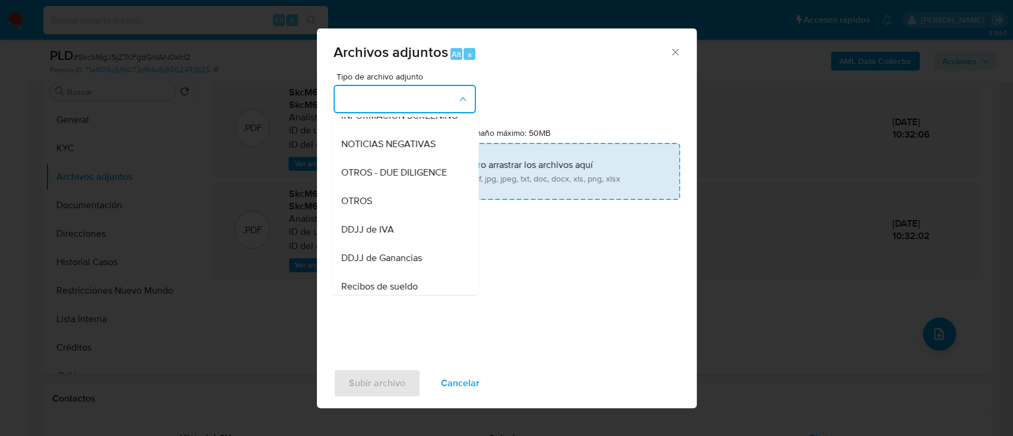
click at [440, 181] on input "Tamaño máximo: 50MB Seleccionar archivos" at bounding box center [507, 171] width 347 height 57
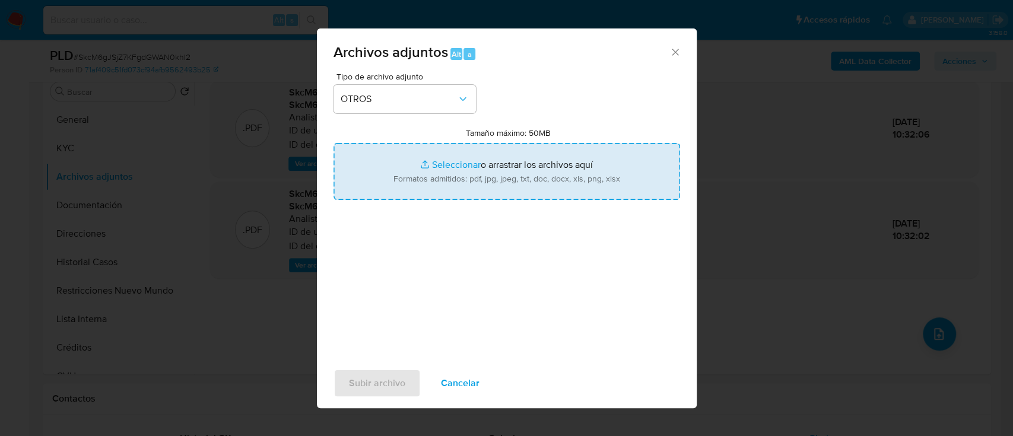
type input "C:\fakepath\277963119 - Expediente juicio.pdf"
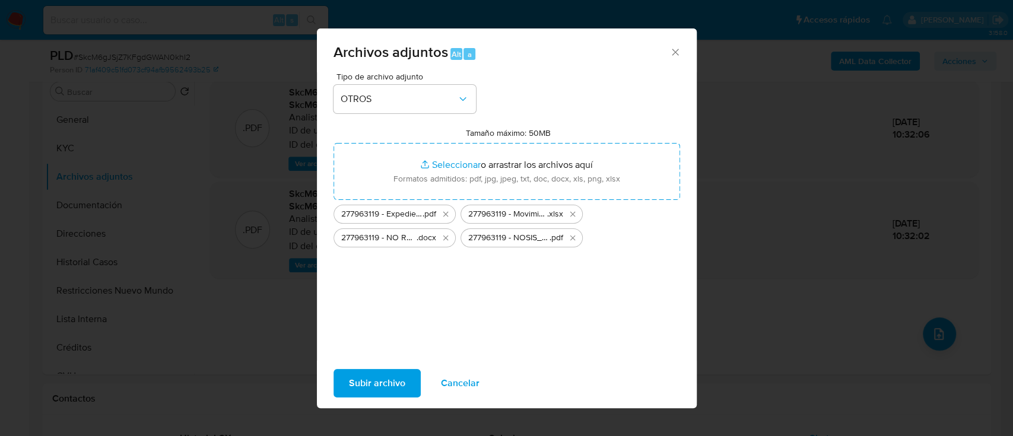
click at [393, 385] on span "Subir archivo" at bounding box center [377, 383] width 56 height 26
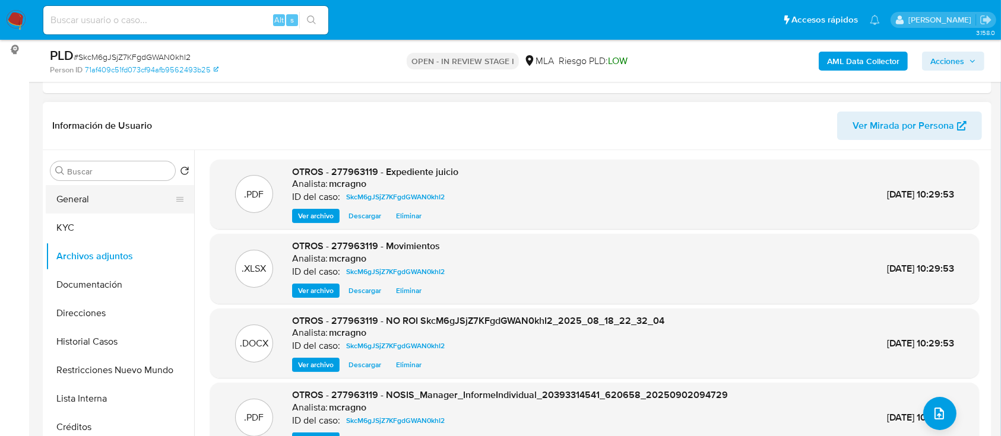
click at [97, 199] on button "General" at bounding box center [115, 199] width 139 height 28
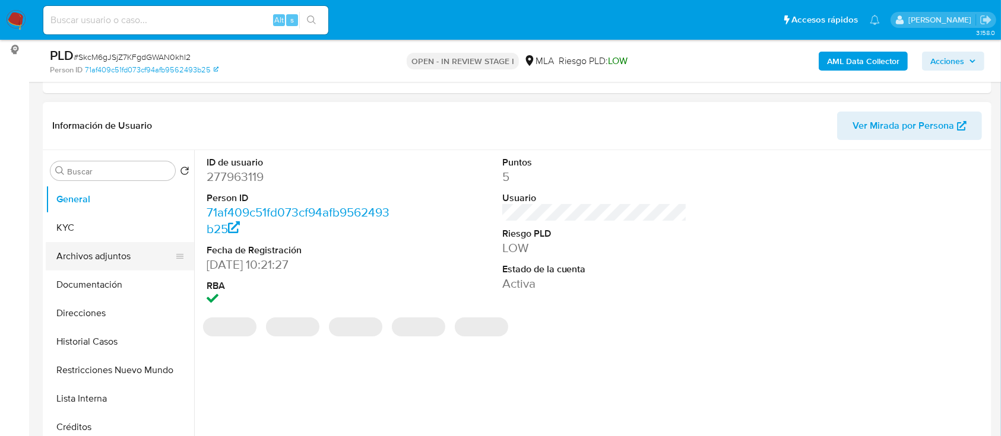
click at [109, 259] on button "Archivos adjuntos" at bounding box center [115, 256] width 139 height 28
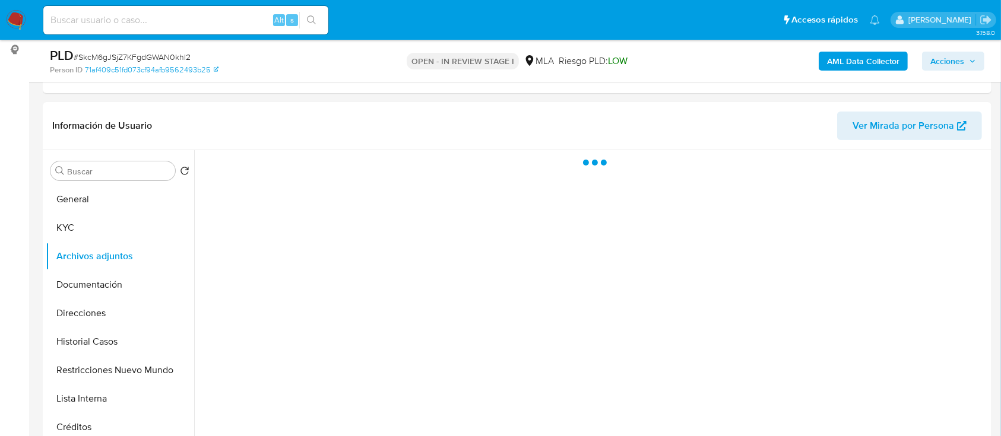
click at [947, 64] on span "Acciones" at bounding box center [947, 61] width 34 height 19
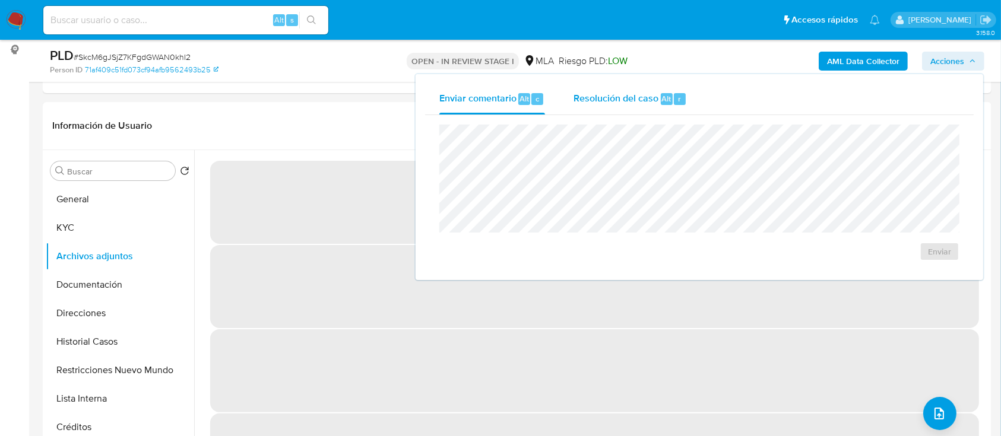
click at [598, 97] on span "Resolución del caso" at bounding box center [615, 98] width 85 height 14
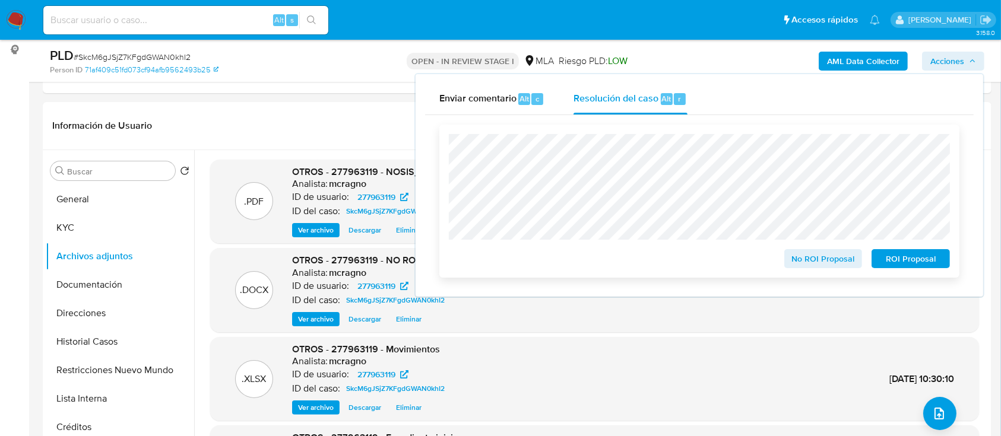
click at [796, 256] on span "No ROI Proposal" at bounding box center [823, 258] width 62 height 17
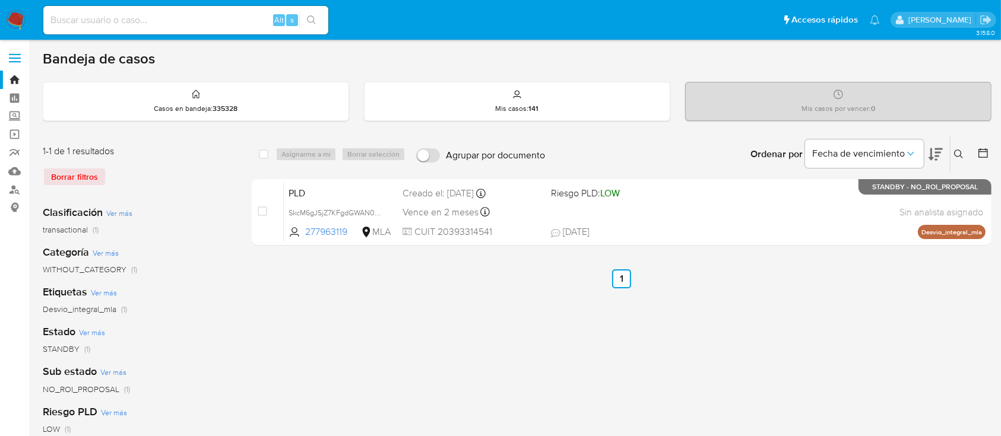
click at [959, 150] on icon at bounding box center [958, 154] width 9 height 9
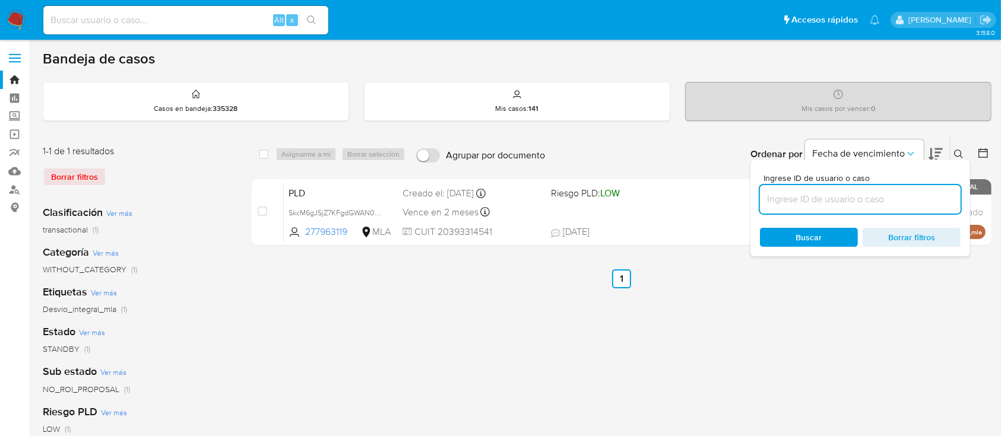
click at [895, 192] on input at bounding box center [860, 199] width 201 height 15
type input "229017987"
click at [957, 151] on icon at bounding box center [958, 154] width 9 height 9
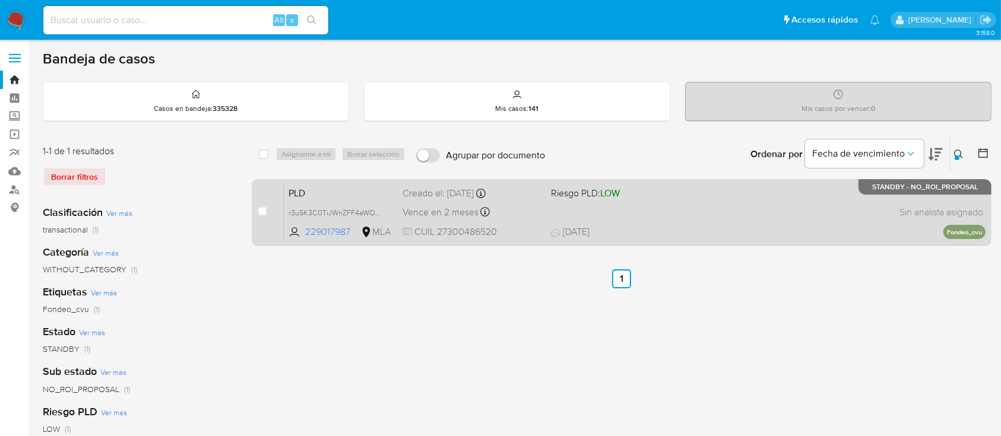
click at [762, 192] on div "PLD r3u5K3C0TiJWnZFF4aWOogkk 229017987 MLA Riesgo PLD: LOW Creado el: [DATE] Cr…" at bounding box center [634, 212] width 701 height 60
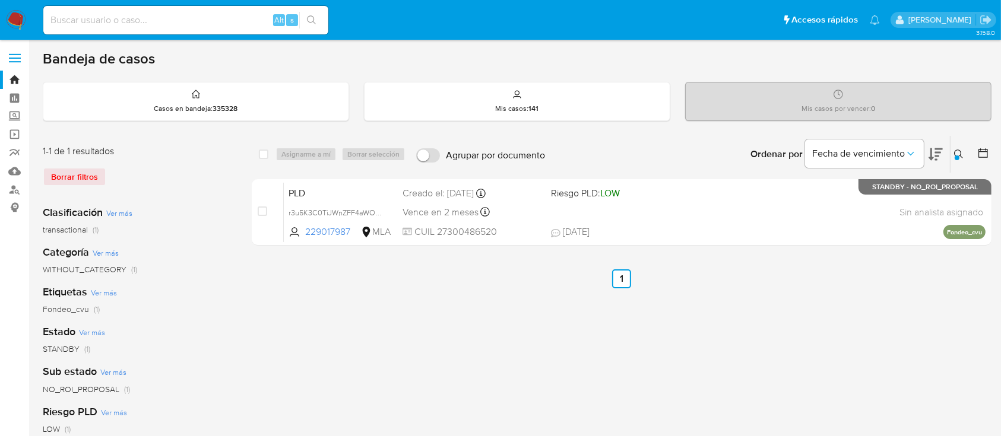
click at [14, 20] on img at bounding box center [16, 20] width 20 height 20
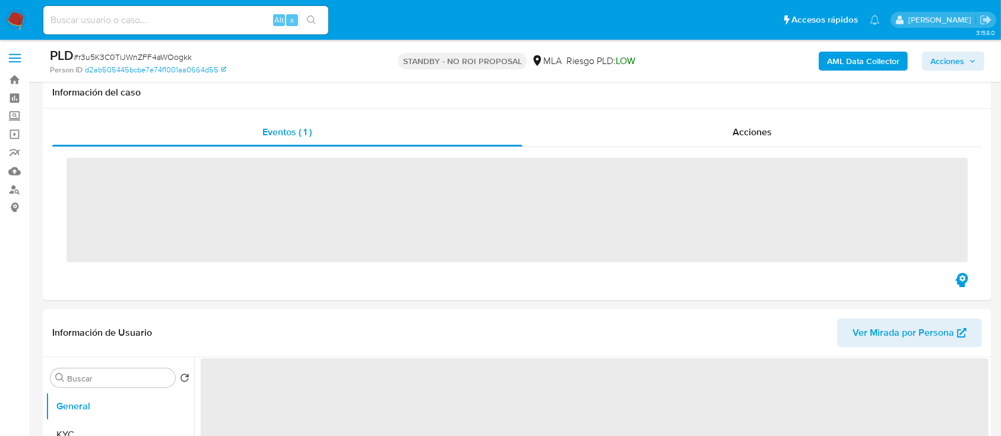
scroll to position [237, 0]
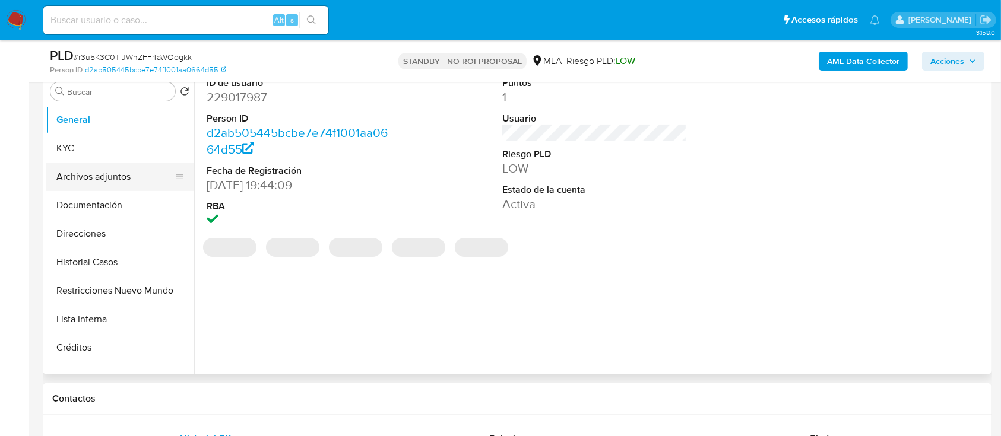
click at [102, 183] on button "Archivos adjuntos" at bounding box center [115, 177] width 139 height 28
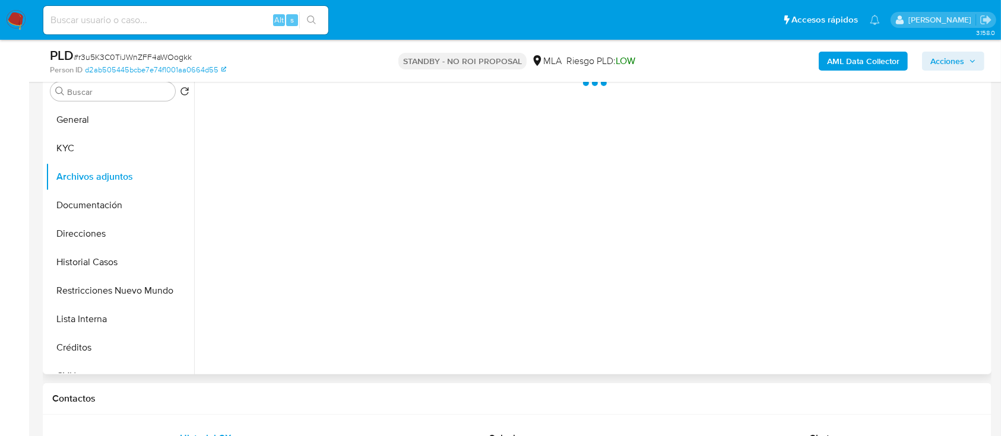
select select "10"
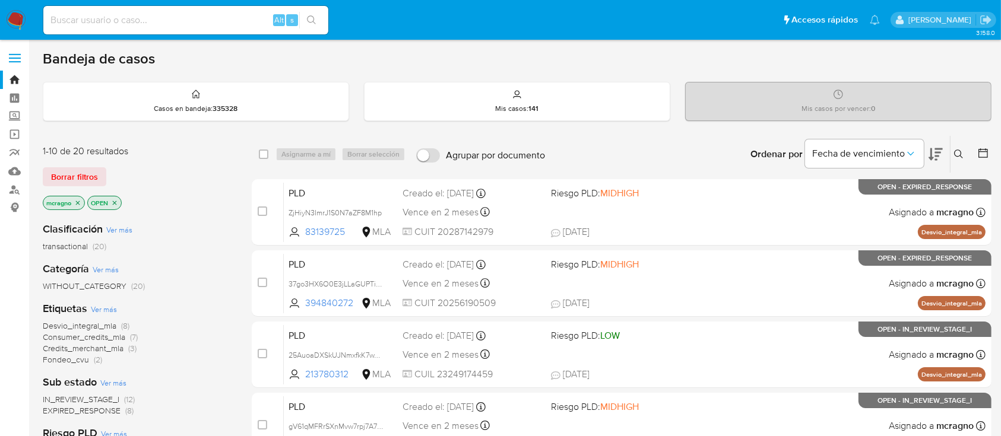
click at [116, 205] on icon "close-filter" at bounding box center [114, 202] width 7 height 7
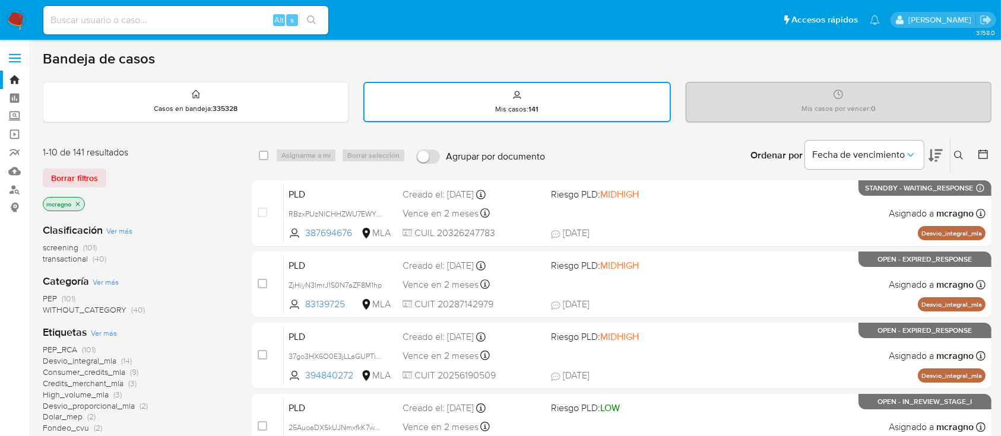
click at [24, 22] on img at bounding box center [16, 20] width 20 height 20
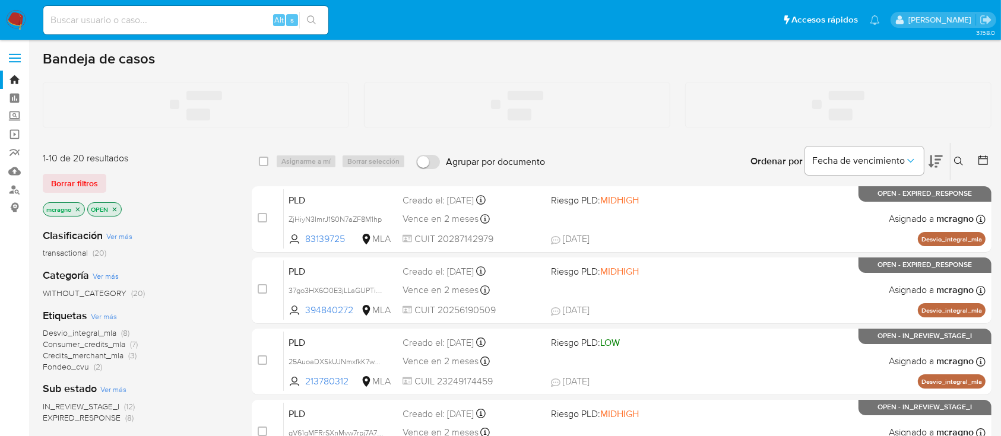
click at [76, 207] on icon "close-filter" at bounding box center [77, 209] width 7 height 7
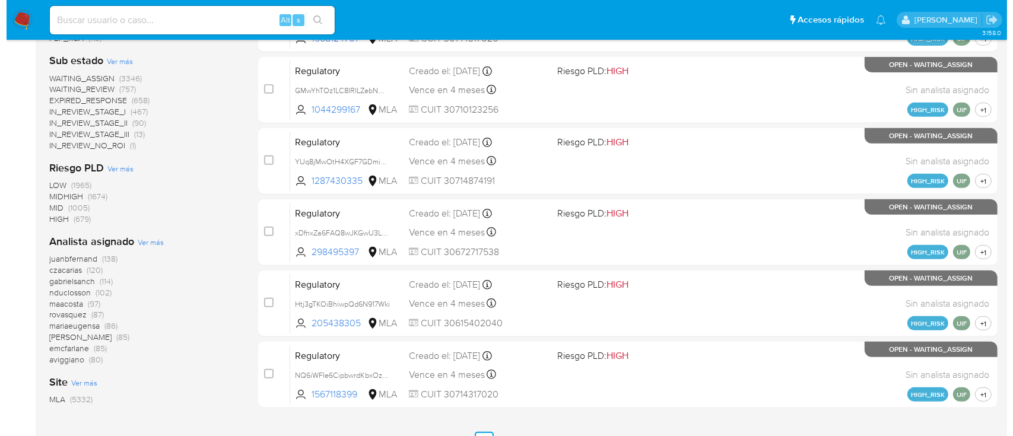
scroll to position [554, 0]
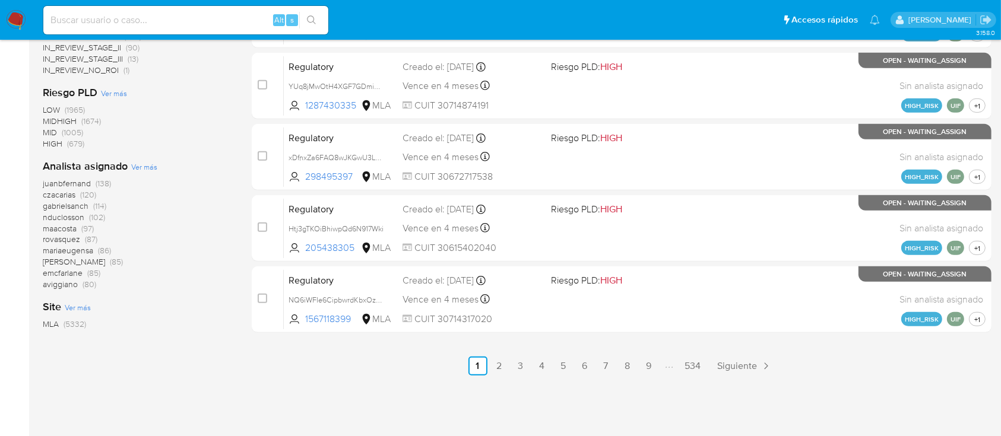
click at [152, 166] on span "Ver más" at bounding box center [144, 166] width 26 height 11
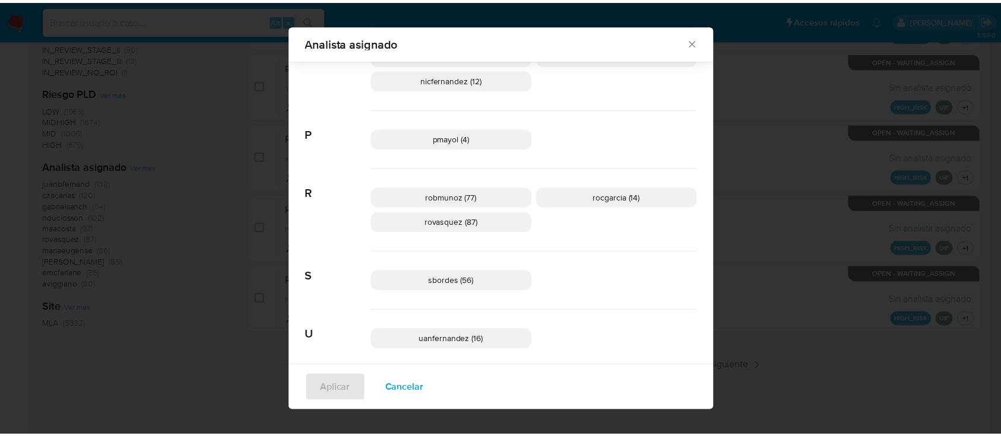
scroll to position [910, 0]
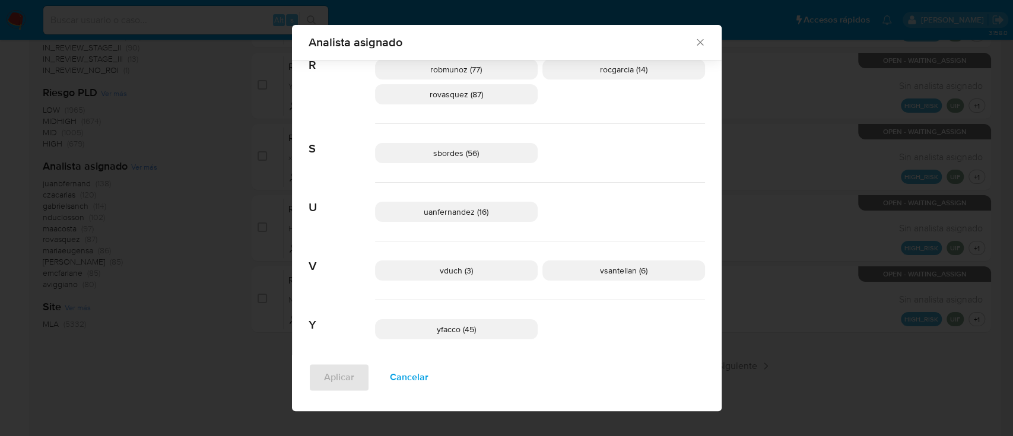
click at [700, 42] on icon "Cerrar" at bounding box center [700, 42] width 12 height 12
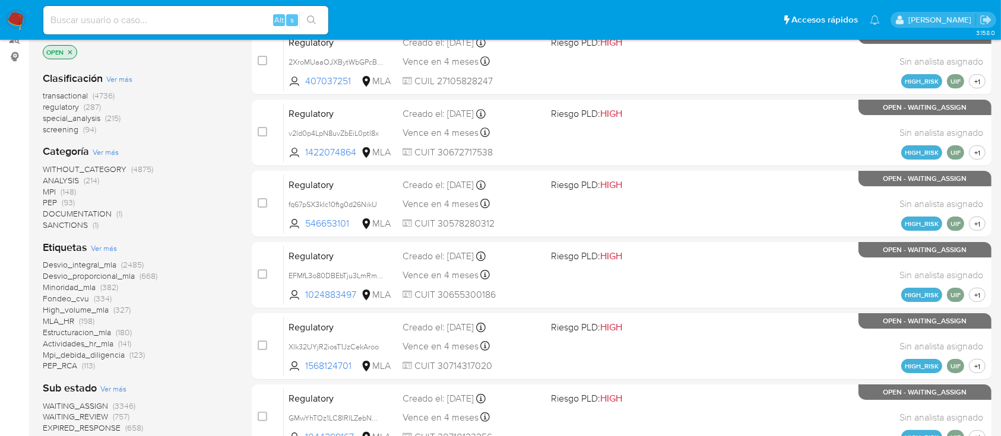
scroll to position [79, 0]
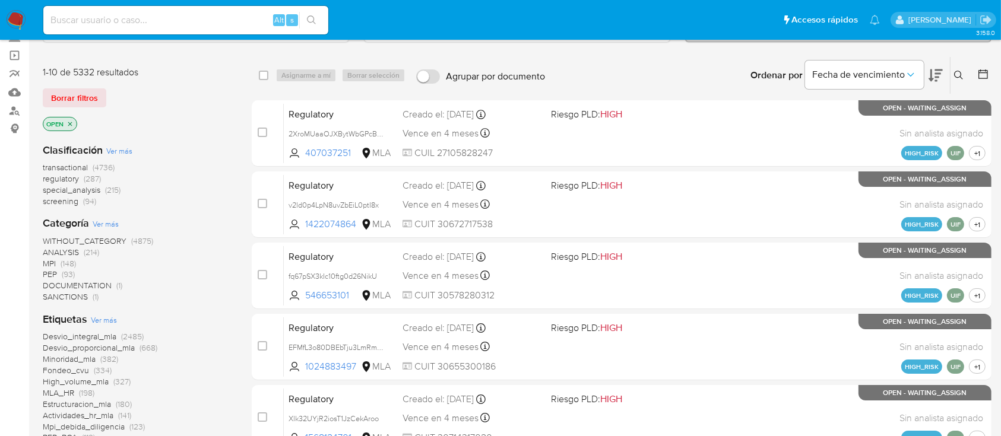
click at [21, 28] on img at bounding box center [16, 20] width 20 height 20
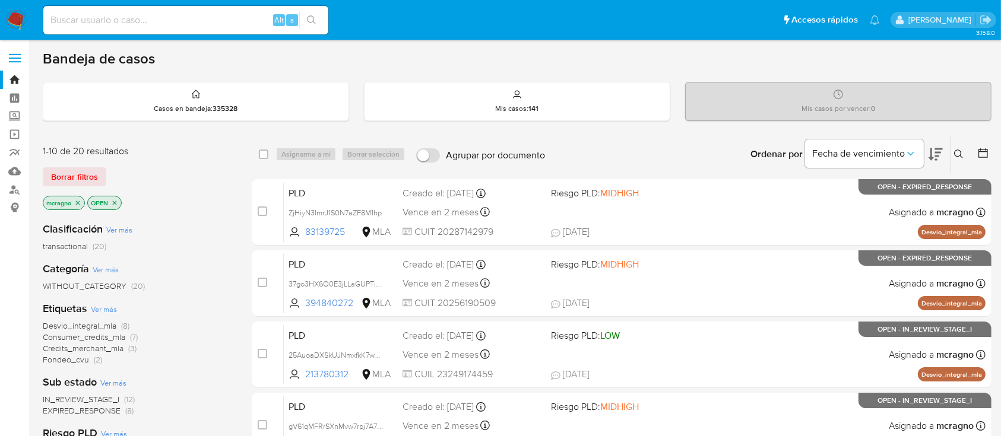
click at [115, 201] on icon "close-filter" at bounding box center [114, 202] width 7 height 7
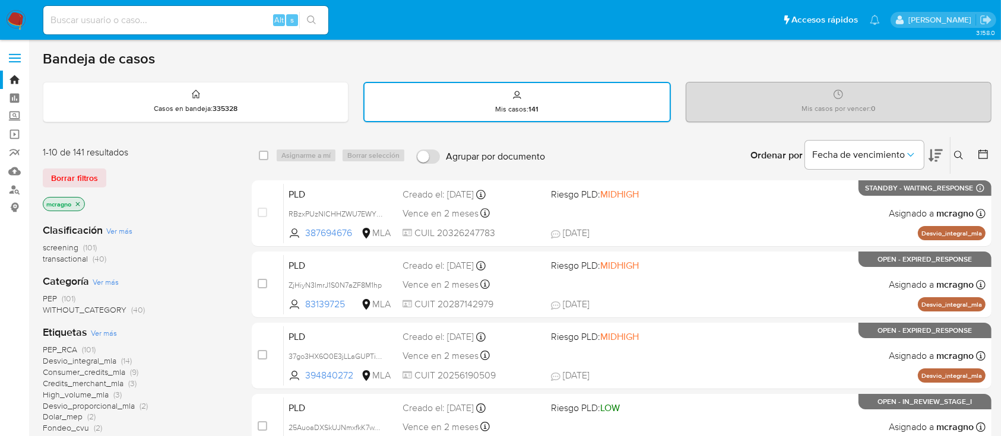
click at [15, 20] on img at bounding box center [16, 20] width 20 height 20
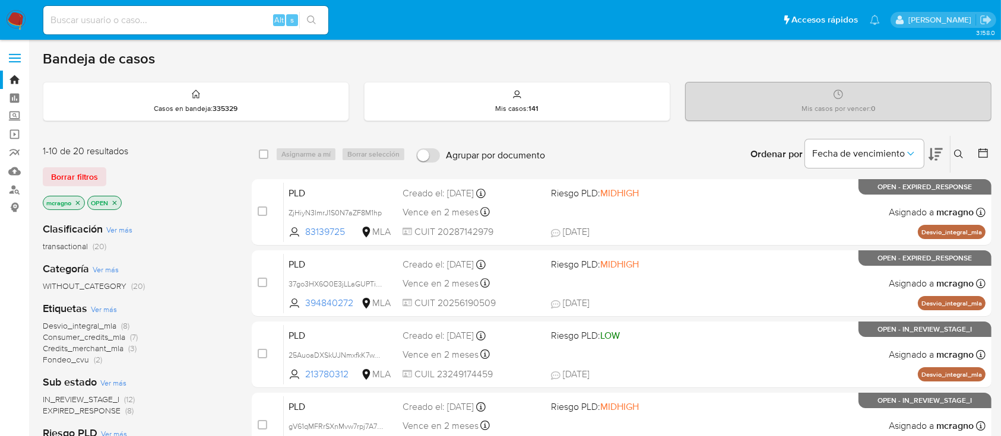
click at [116, 199] on icon "close-filter" at bounding box center [114, 202] width 7 height 7
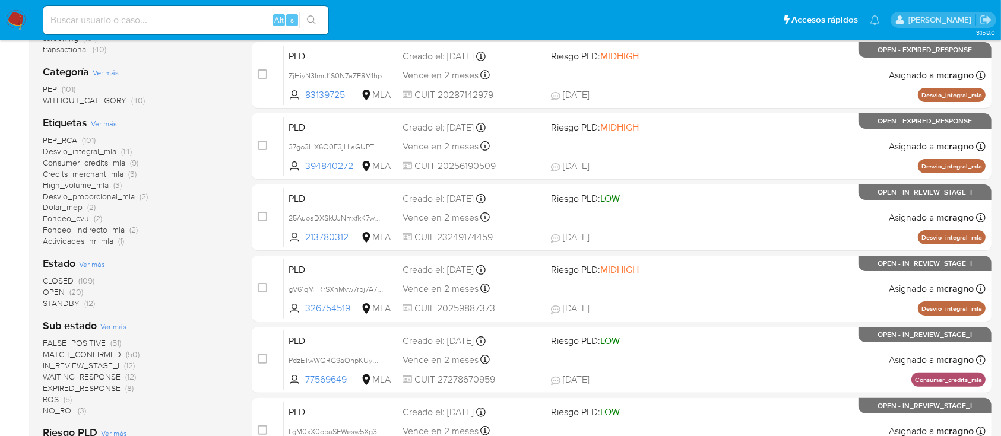
scroll to position [316, 0]
